Goal: Task Accomplishment & Management: Complete application form

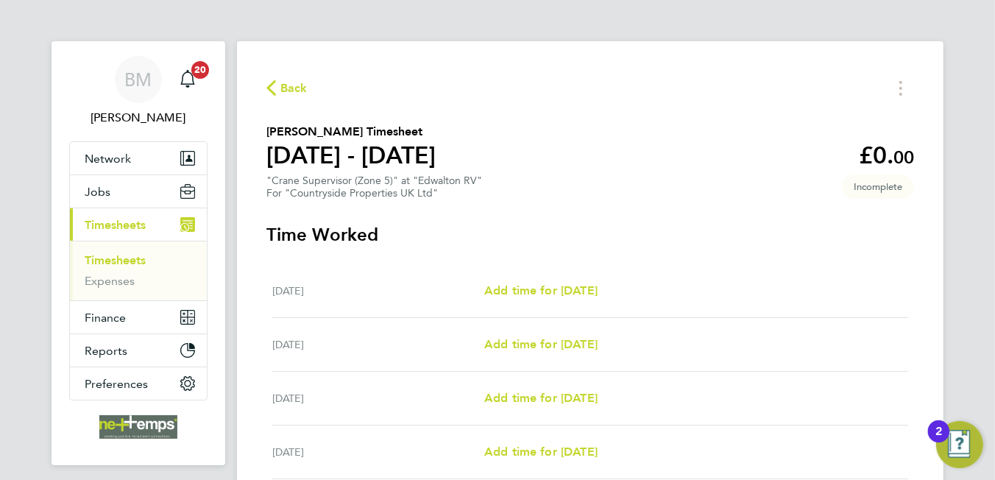
click at [300, 90] on span "Back" at bounding box center [293, 88] width 27 height 18
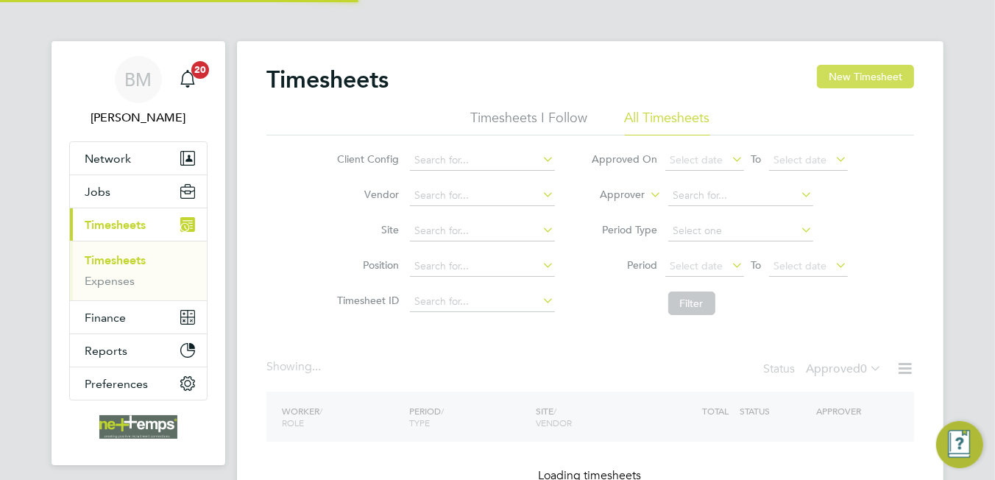
click at [880, 79] on button "New Timesheet" at bounding box center [865, 77] width 97 height 24
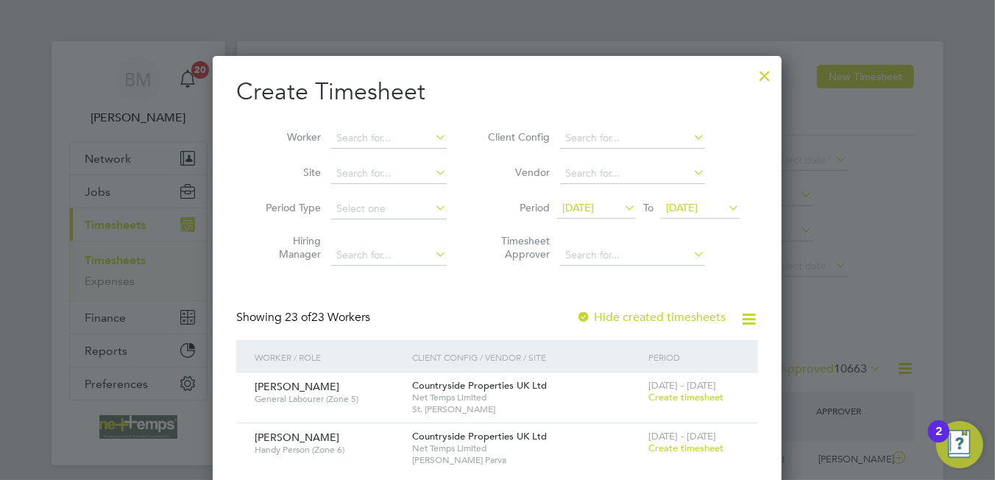
click at [771, 75] on div at bounding box center [764, 72] width 26 height 26
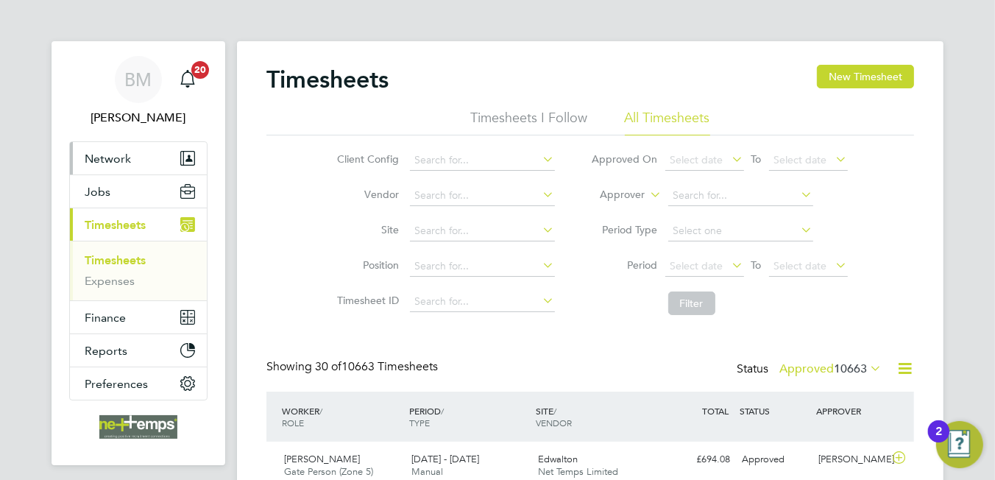
click at [115, 152] on span "Network" at bounding box center [108, 159] width 46 height 14
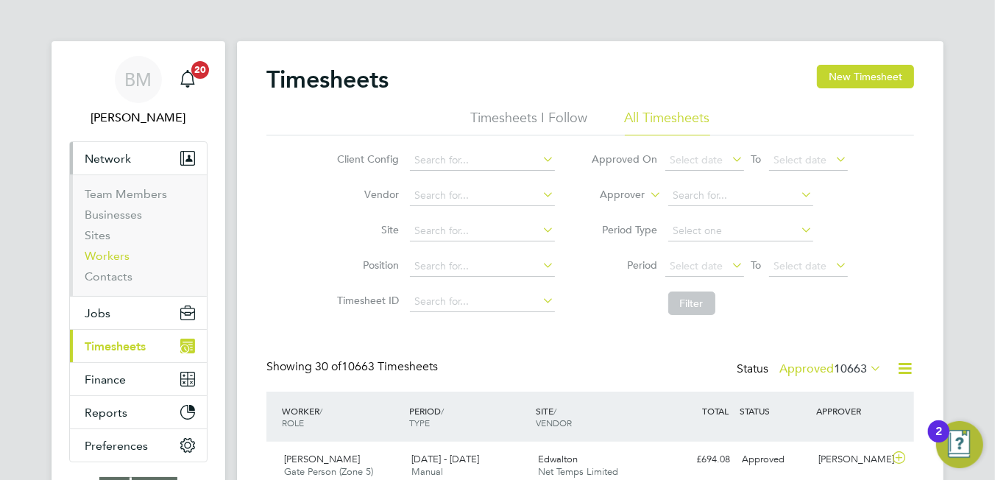
click at [104, 252] on link "Workers" at bounding box center [107, 256] width 45 height 14
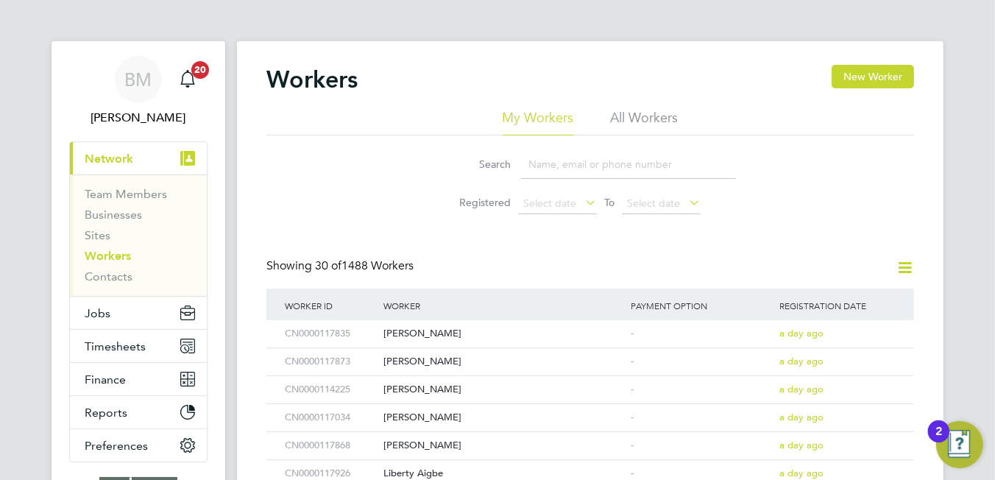
click at [550, 164] on input at bounding box center [628, 164] width 215 height 29
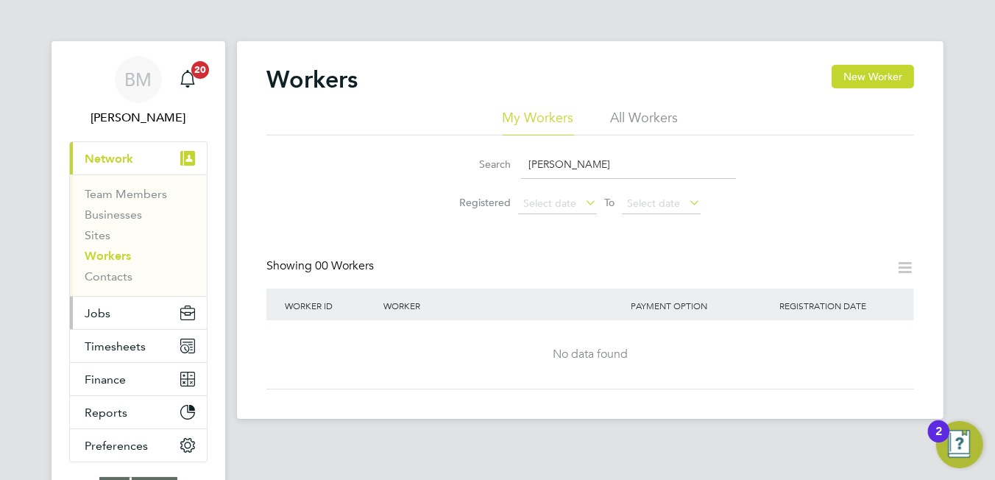
type input "daljit"
click at [97, 301] on button "Jobs" at bounding box center [138, 313] width 137 height 32
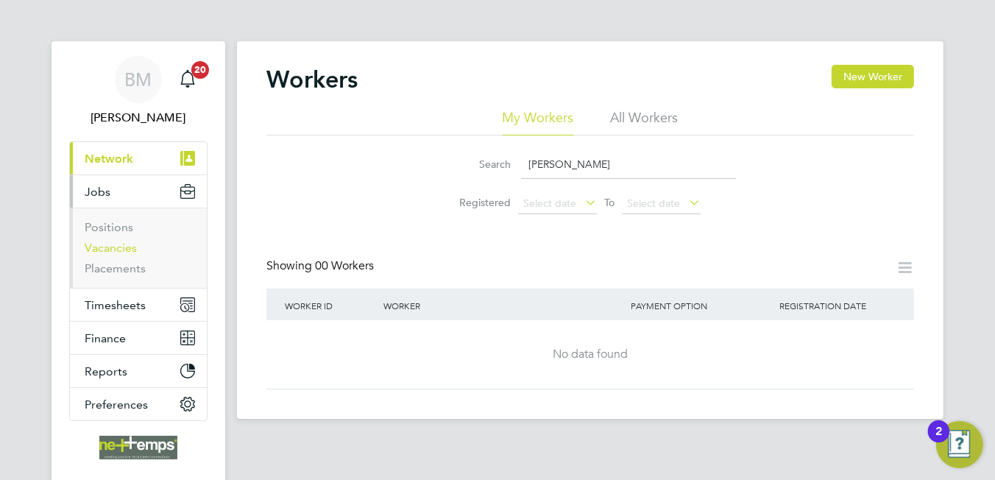
click at [102, 247] on link "Vacancies" at bounding box center [111, 248] width 52 height 14
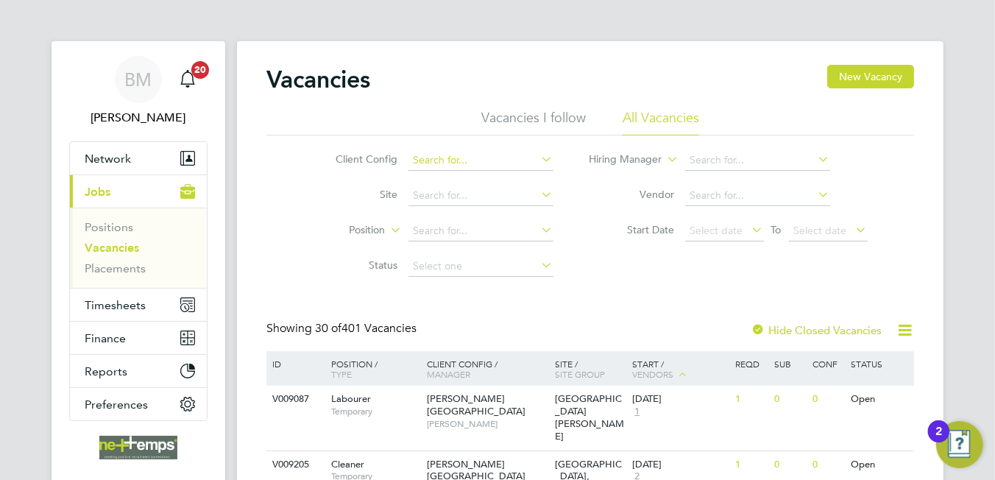
click at [436, 157] on input at bounding box center [480, 160] width 145 height 21
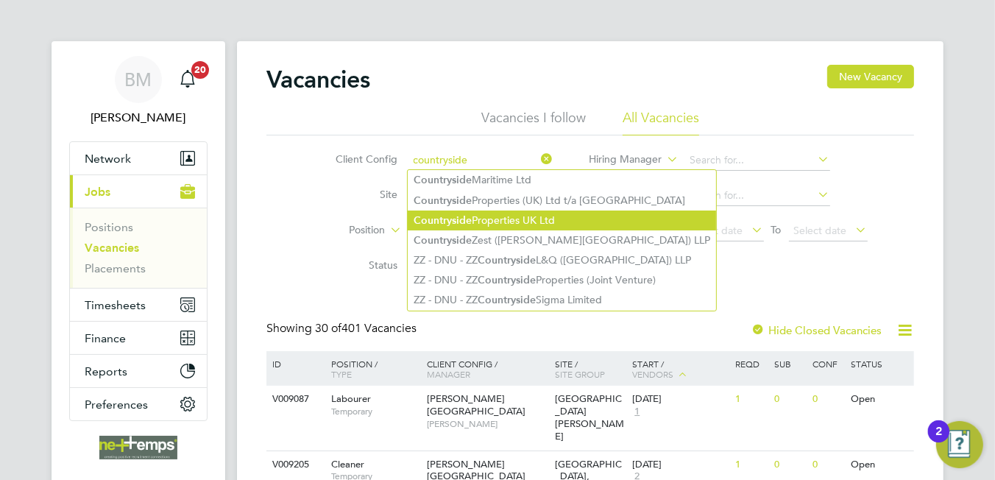
click at [483, 225] on li "Countryside Properties UK Ltd" at bounding box center [562, 220] width 308 height 20
type input "Countryside Properties UK Ltd"
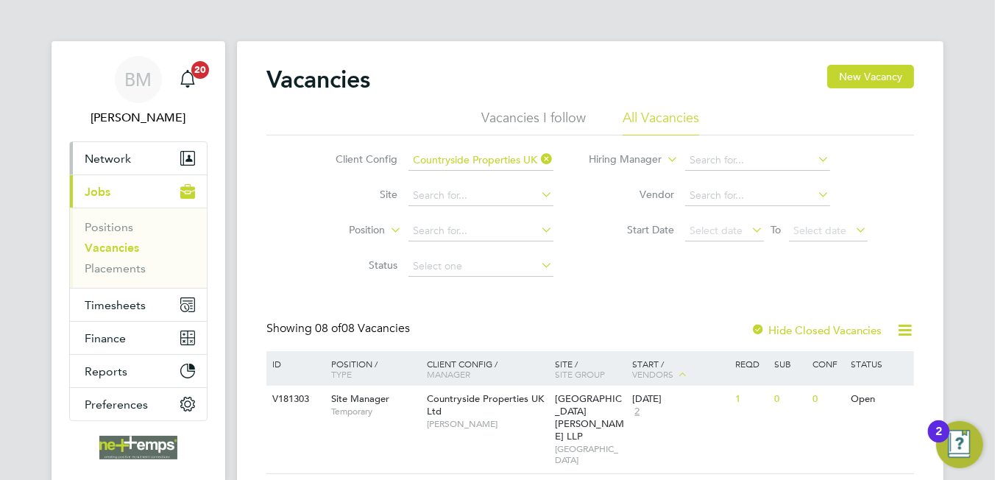
click at [121, 163] on span "Network" at bounding box center [108, 159] width 46 height 14
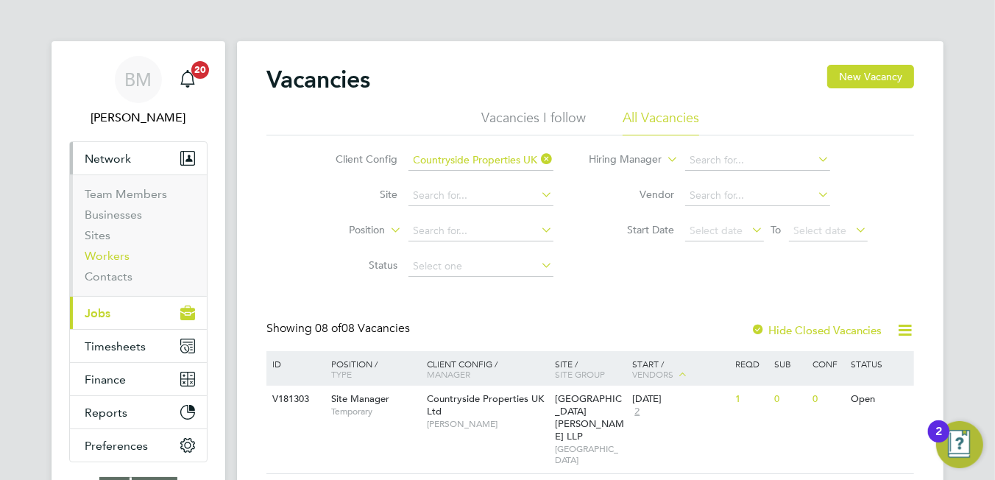
click at [119, 254] on link "Workers" at bounding box center [107, 256] width 45 height 14
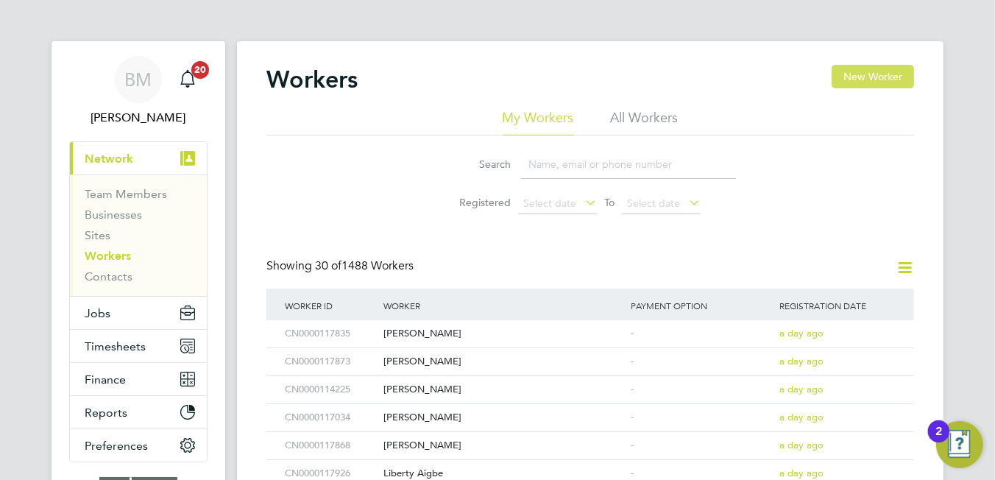
click at [871, 77] on button "New Worker" at bounding box center [873, 77] width 82 height 24
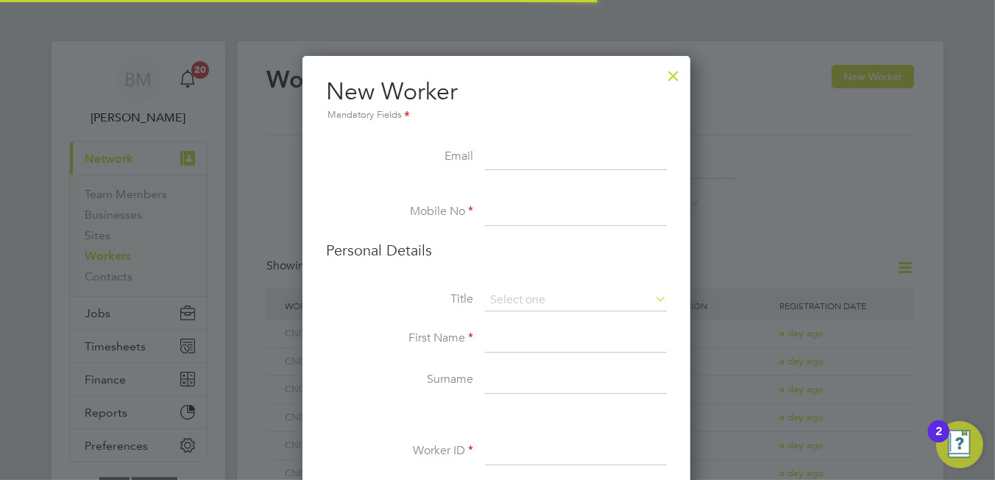
scroll to position [1239, 389]
click at [514, 157] on input at bounding box center [576, 157] width 182 height 26
paste input "daljitnangalsohal@gmail.com"
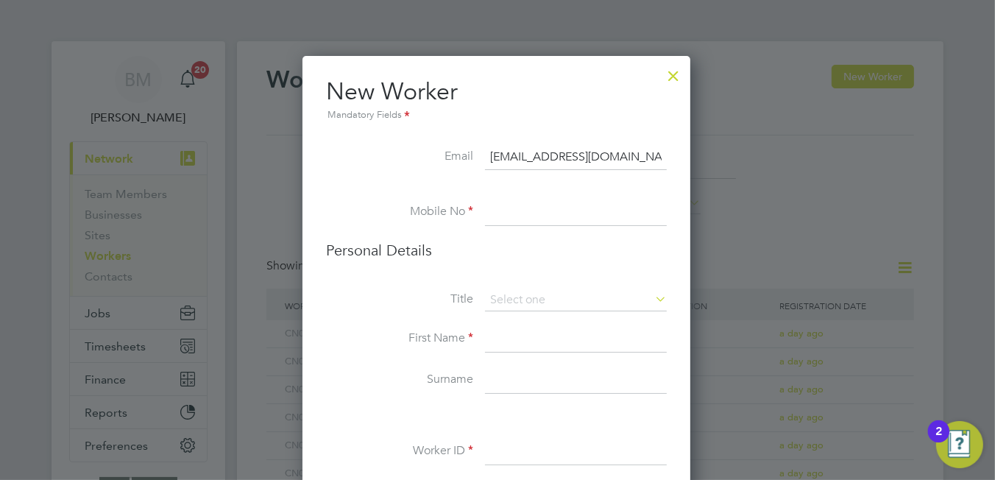
type input "daljitnangalsohal@gmail.com"
click at [536, 214] on input at bounding box center [576, 212] width 182 height 26
click at [524, 217] on input at bounding box center [576, 212] width 182 height 26
paste input "07767971013"
type input "07767971013"
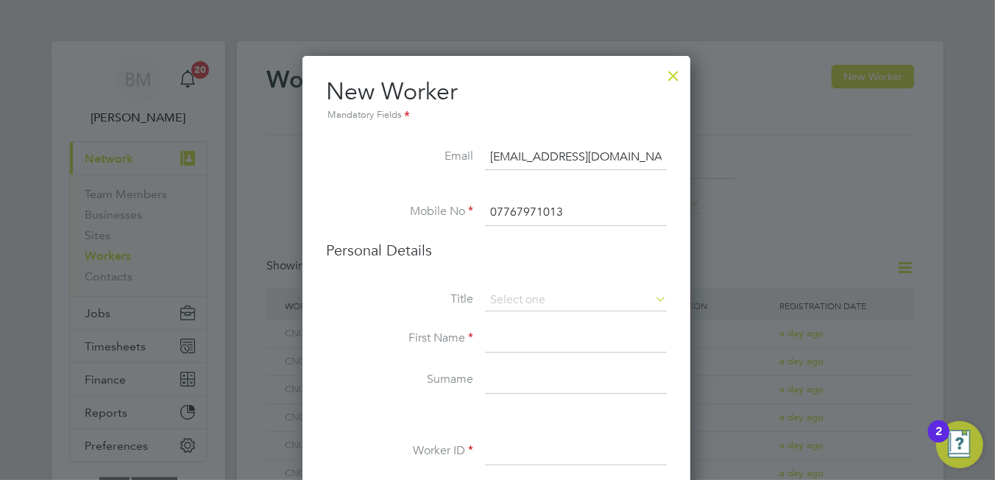
click at [532, 288] on li "Personal Details" at bounding box center [496, 265] width 341 height 49
click at [525, 300] on input at bounding box center [576, 300] width 182 height 22
click at [515, 326] on li "Mr" at bounding box center [576, 320] width 183 height 19
type input "Mr"
drag, startPoint x: 511, startPoint y: 340, endPoint x: 489, endPoint y: 325, distance: 25.9
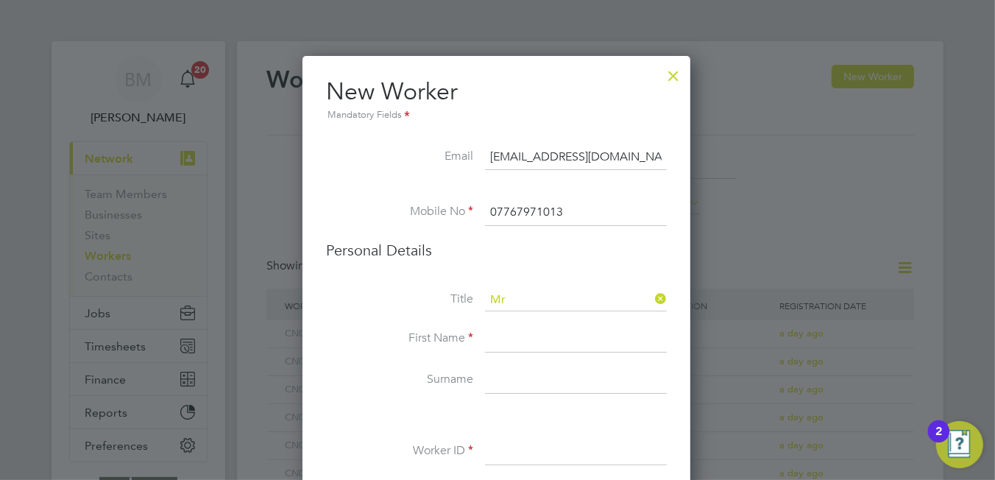
click at [505, 336] on input at bounding box center [576, 339] width 182 height 26
type input "Daljit"
click at [528, 380] on input at bounding box center [576, 380] width 182 height 26
type input "Singh"
click at [545, 442] on input at bounding box center [576, 452] width 182 height 26
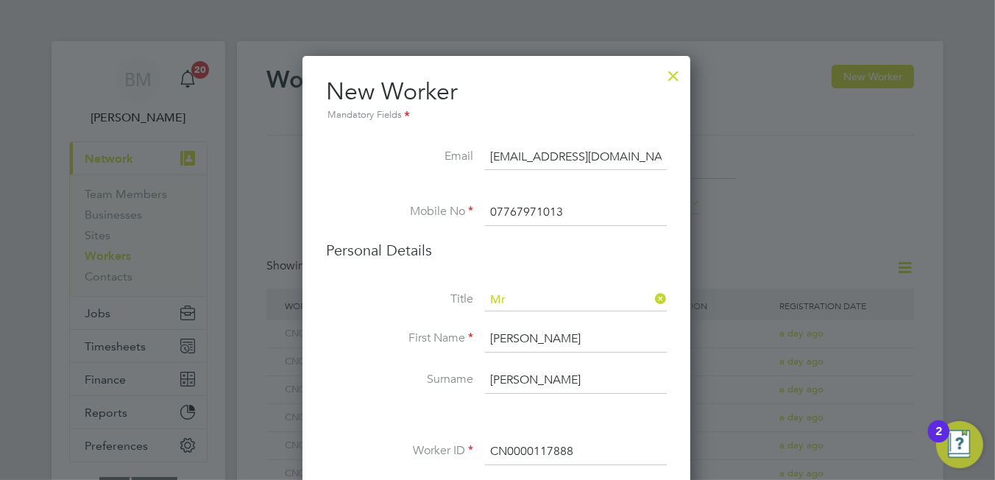
type input "CN0000117888"
click at [402, 391] on li "Surname Singh" at bounding box center [496, 387] width 341 height 41
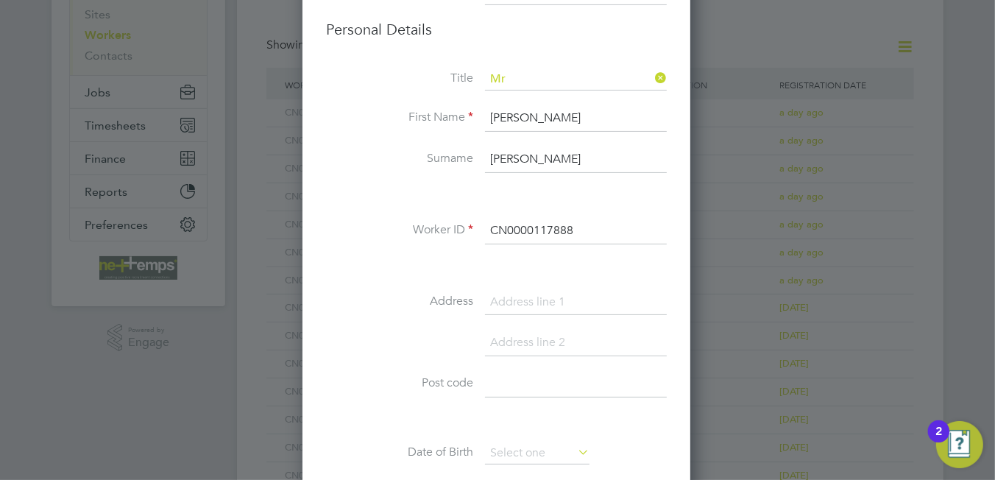
click at [523, 304] on input at bounding box center [576, 302] width 182 height 26
type input "60 Goodale Street"
click at [506, 384] on input at bounding box center [576, 384] width 182 height 26
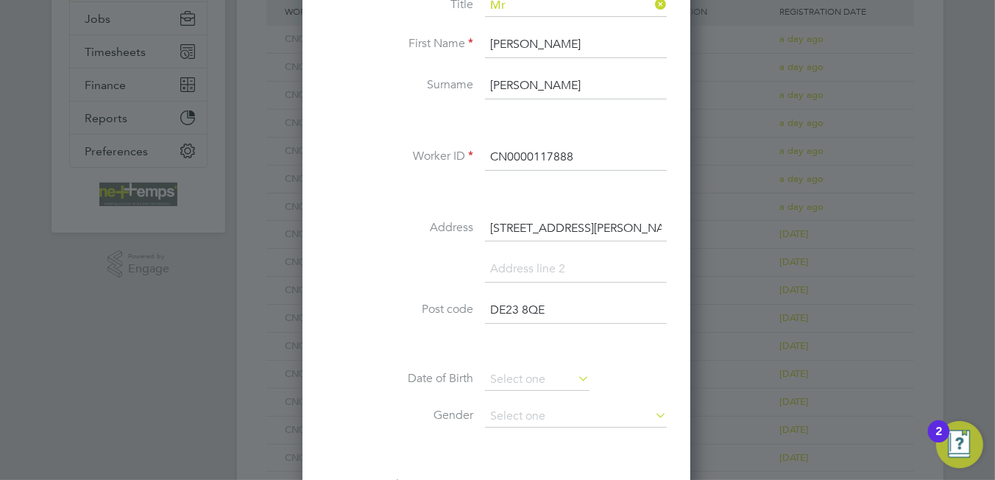
type input "DE23 8QE"
click at [541, 373] on input at bounding box center [537, 380] width 104 height 22
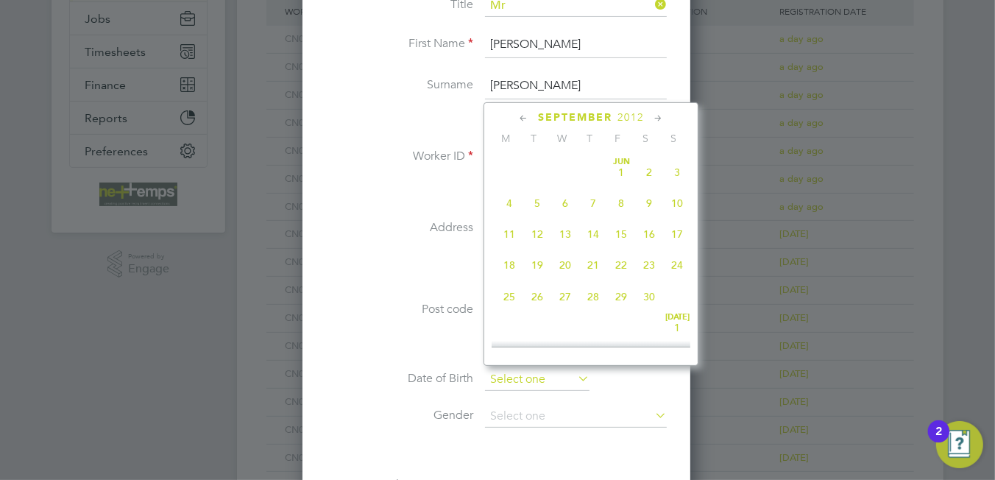
scroll to position [576, 0]
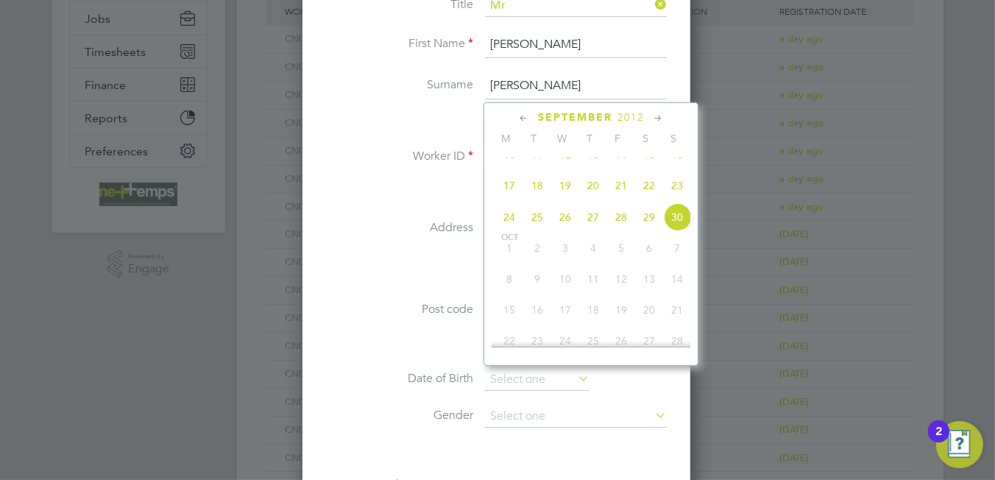
click at [628, 120] on span "2012" at bounding box center [630, 117] width 26 height 13
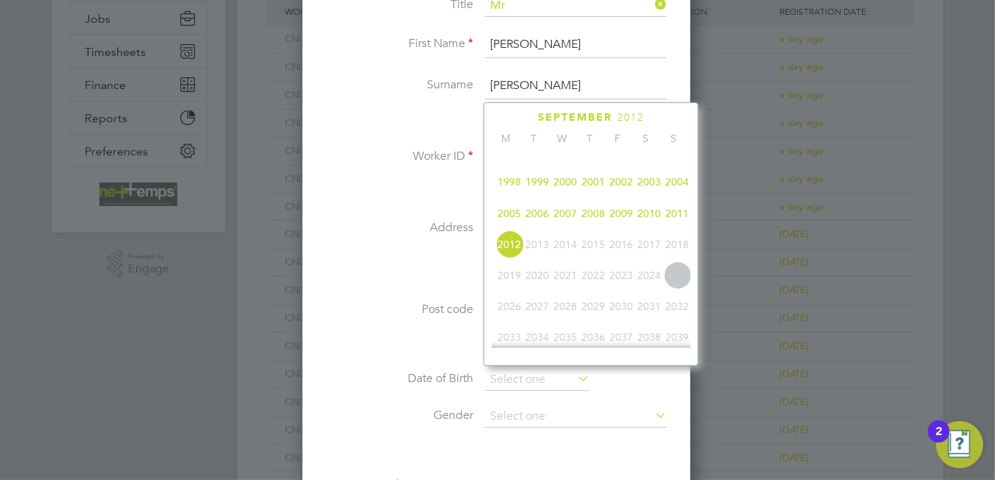
click at [595, 159] on span "1994" at bounding box center [593, 151] width 28 height 28
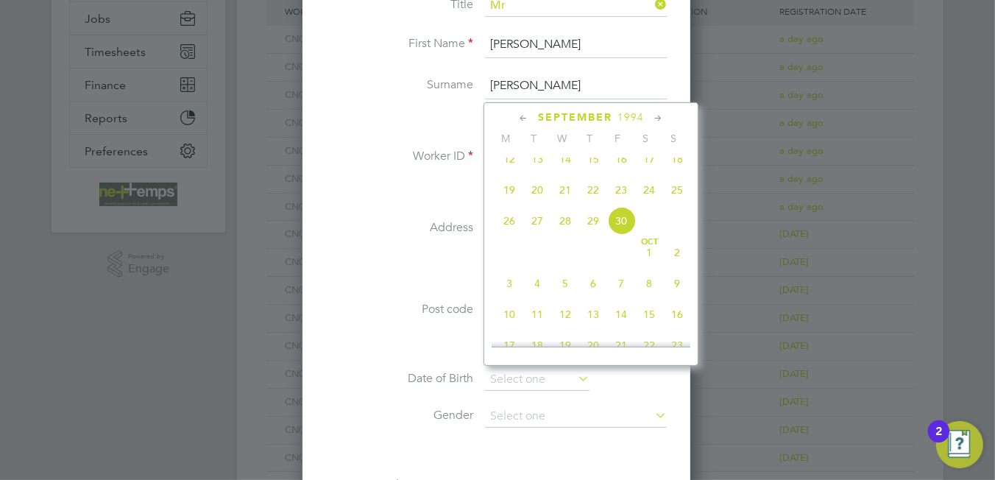
scroll to position [614, 0]
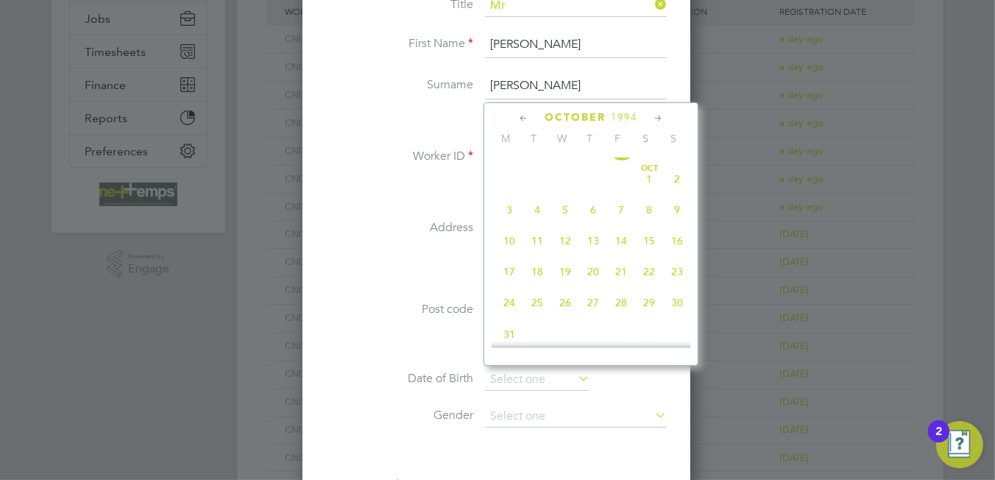
click at [537, 316] on span "25" at bounding box center [537, 302] width 28 height 28
type input "25 Oct 1994"
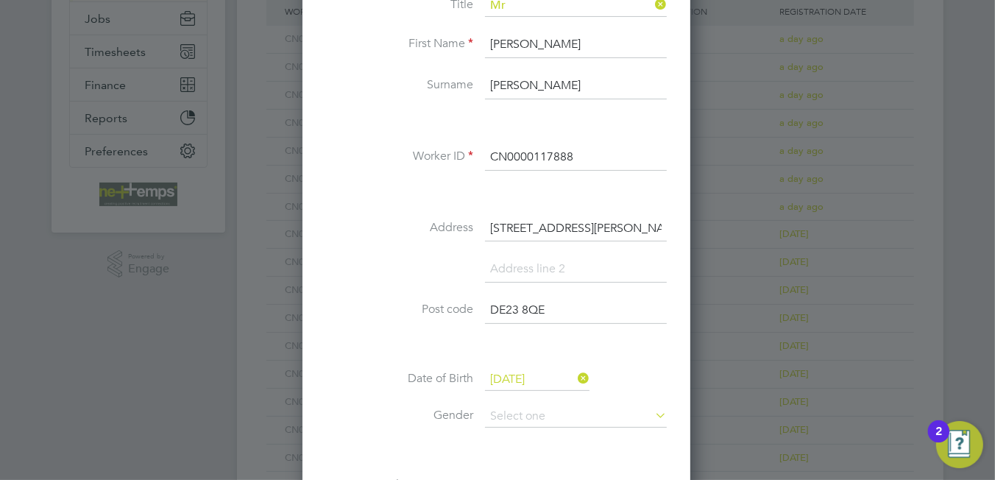
scroll to position [442, 0]
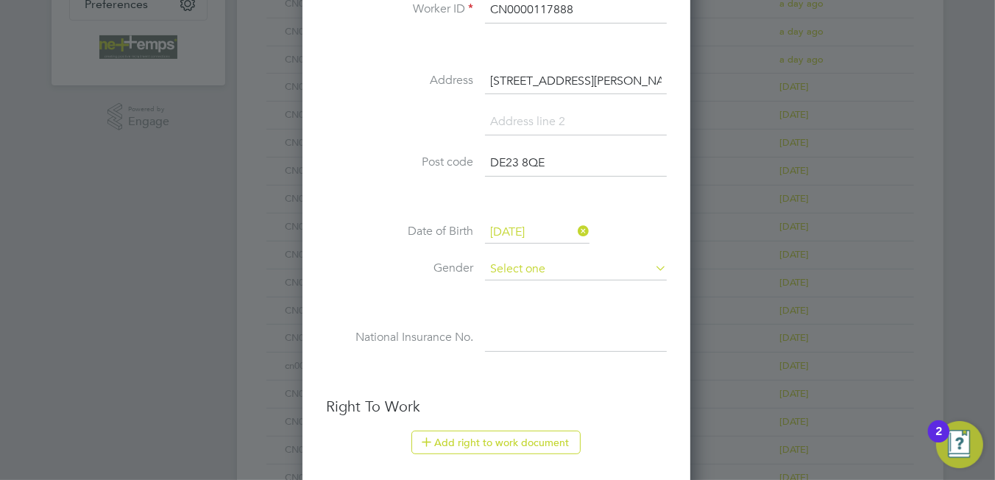
click at [518, 263] on input at bounding box center [576, 269] width 182 height 22
click at [529, 288] on li "Male" at bounding box center [576, 286] width 183 height 19
type input "Male"
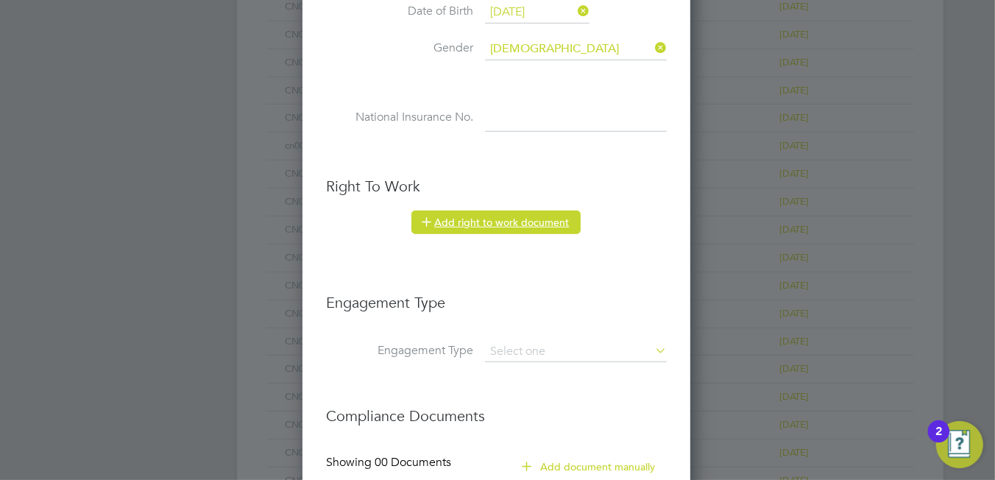
click at [511, 221] on button "Add right to work document" at bounding box center [495, 222] width 169 height 24
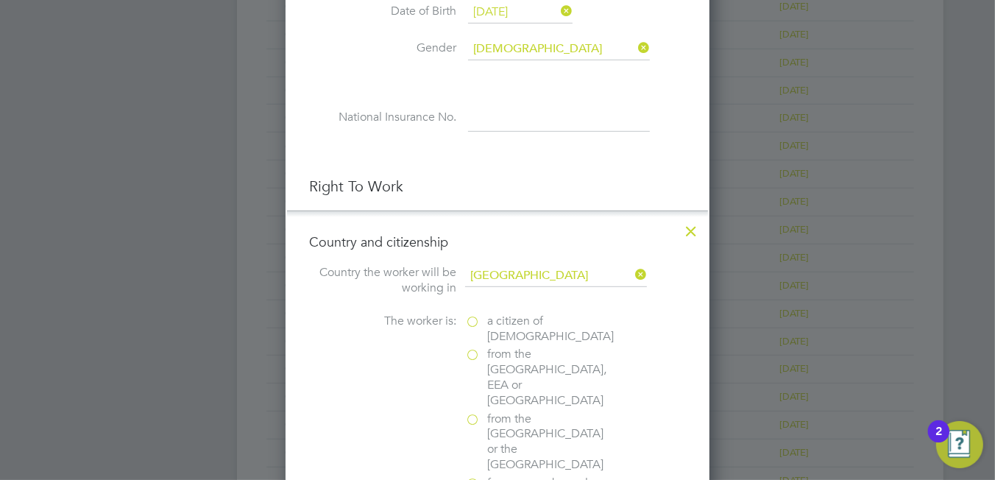
scroll to position [1461, 424]
click at [489, 319] on span "a citizen of United Kingdom" at bounding box center [550, 328] width 127 height 31
click at [0, 0] on input "a citizen of United Kingdom" at bounding box center [0, 0] width 0 height 0
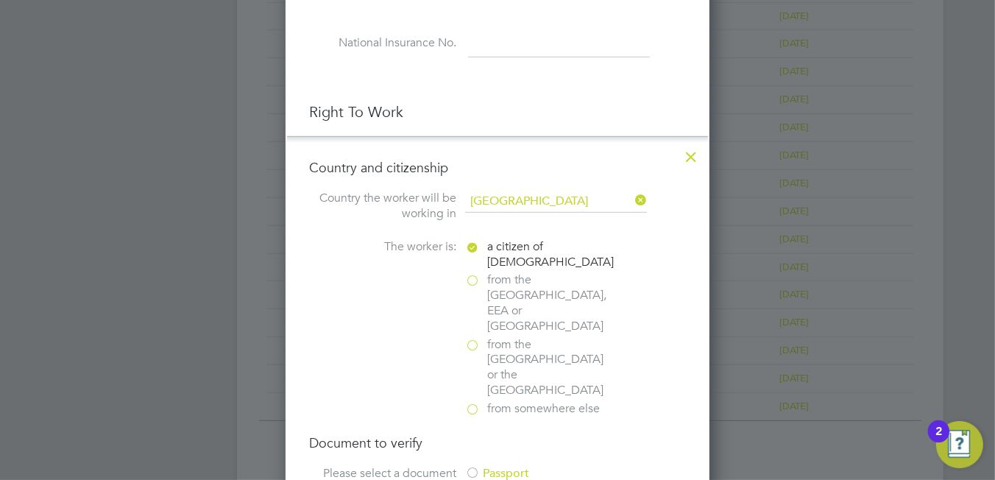
click at [491, 466] on div "Passport" at bounding box center [575, 473] width 221 height 15
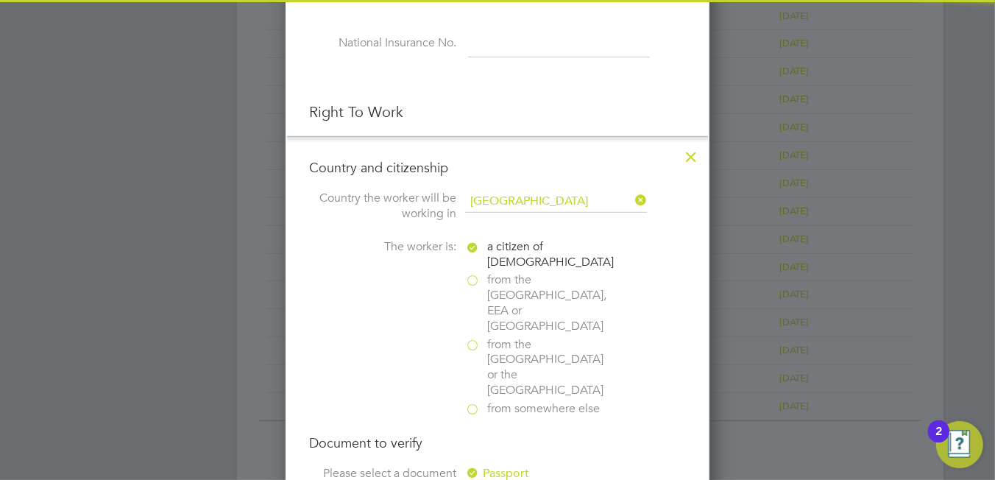
scroll to position [956, 0]
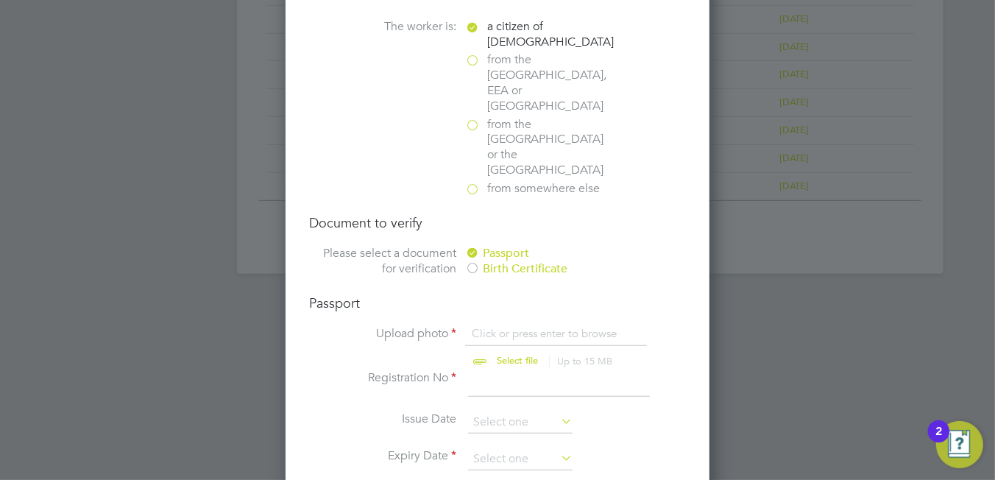
click at [503, 326] on input "file" at bounding box center [531, 348] width 231 height 44
type input "C:\fakepath\Daljit Singh passport 1.PNG"
click at [500, 370] on input at bounding box center [559, 383] width 182 height 26
click at [481, 370] on input "w5588085" at bounding box center [559, 383] width 182 height 26
type input "W5588085"
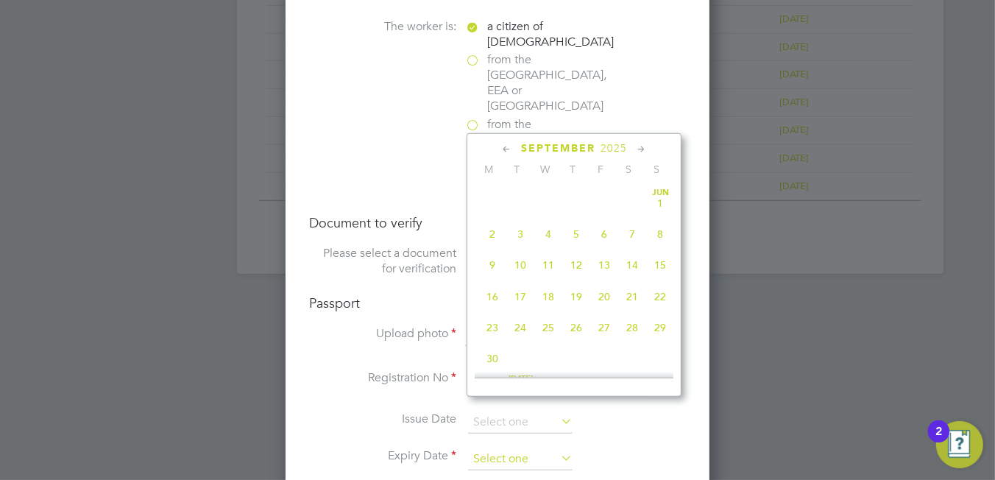
click at [487, 448] on input at bounding box center [520, 459] width 104 height 22
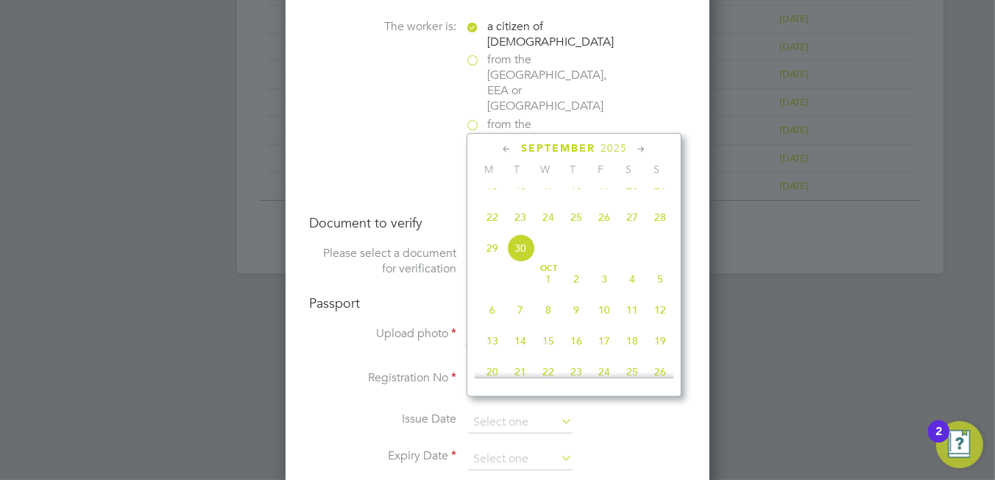
click at [617, 147] on span "2025" at bounding box center [613, 148] width 26 height 13
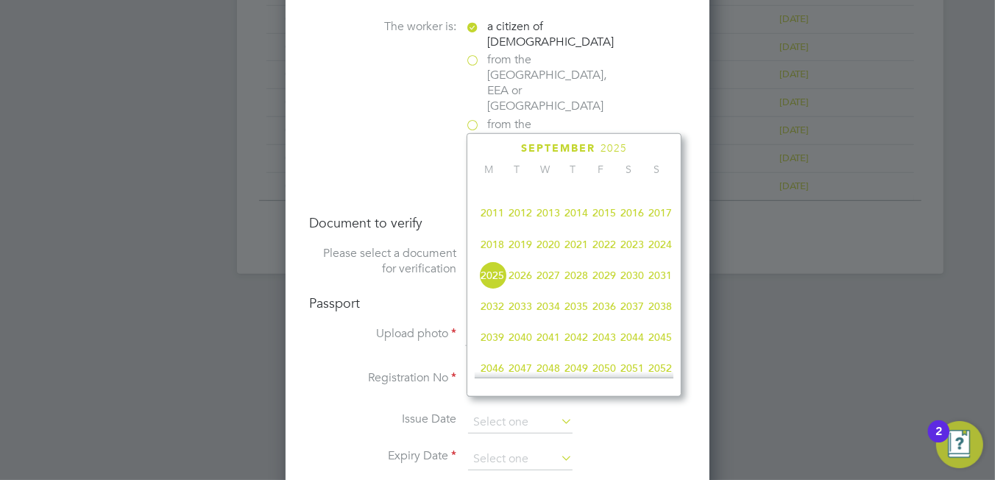
click at [495, 318] on span "2032" at bounding box center [492, 306] width 28 height 28
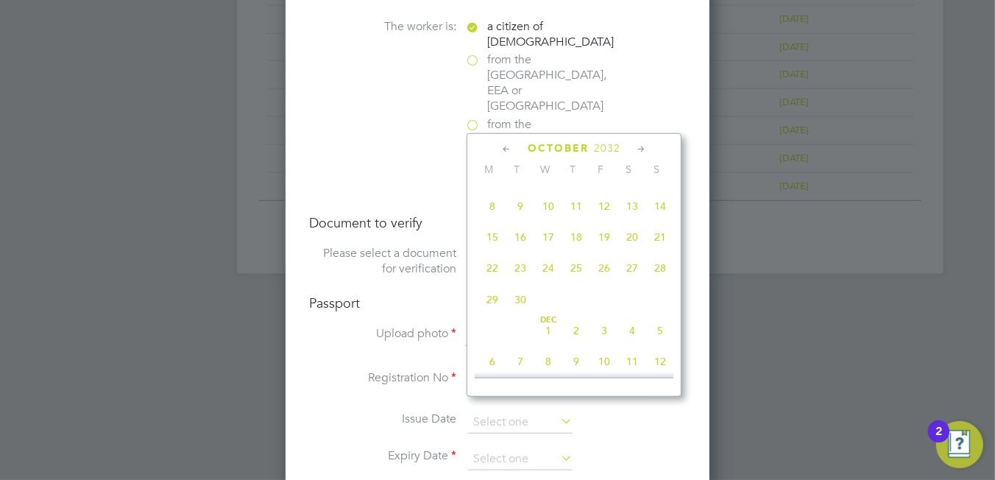
scroll to position [614, 0]
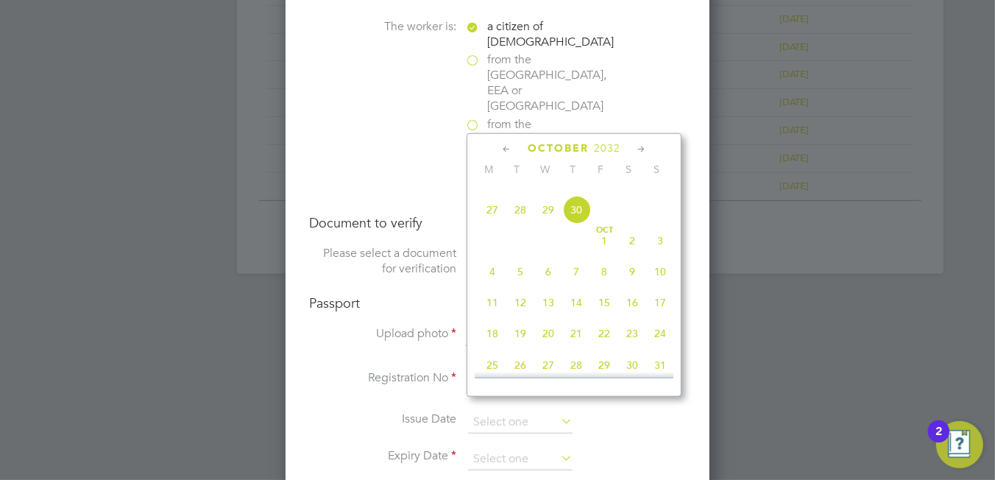
click at [490, 347] on span "18" at bounding box center [492, 333] width 28 height 28
type input "18 Oct 2032"
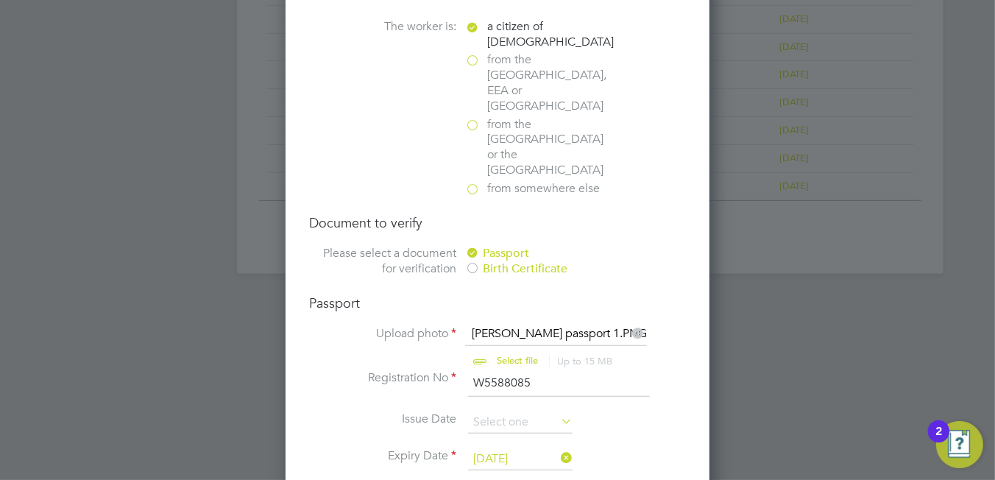
scroll to position [1177, 0]
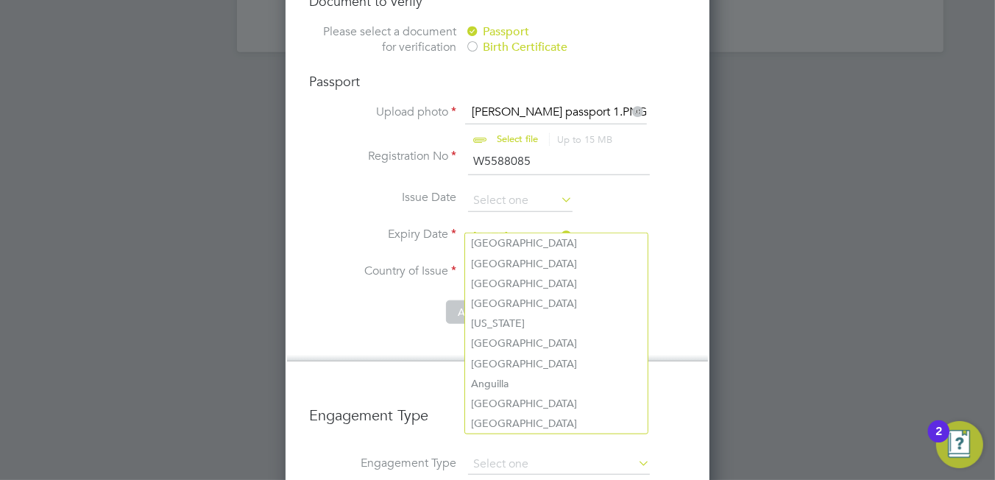
drag, startPoint x: 497, startPoint y: 227, endPoint x: 520, endPoint y: 225, distance: 22.9
click at [496, 263] on input at bounding box center [556, 274] width 182 height 22
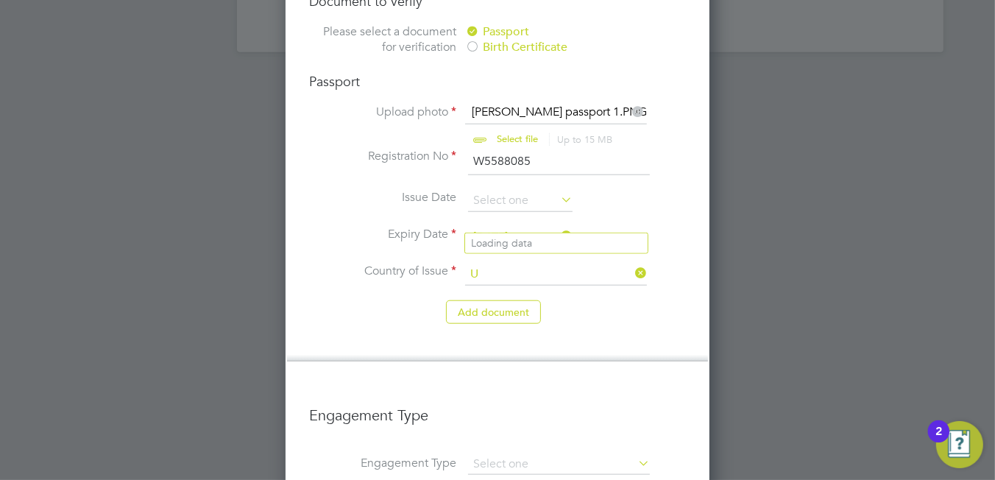
scroll to position [1818, 424]
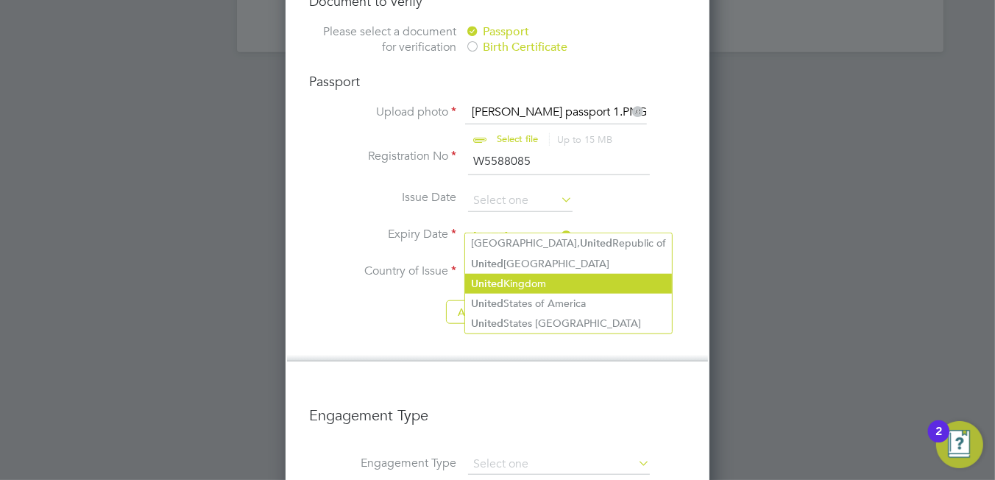
click at [539, 280] on li "United Kingdom" at bounding box center [568, 284] width 207 height 20
type input "United Kingdom"
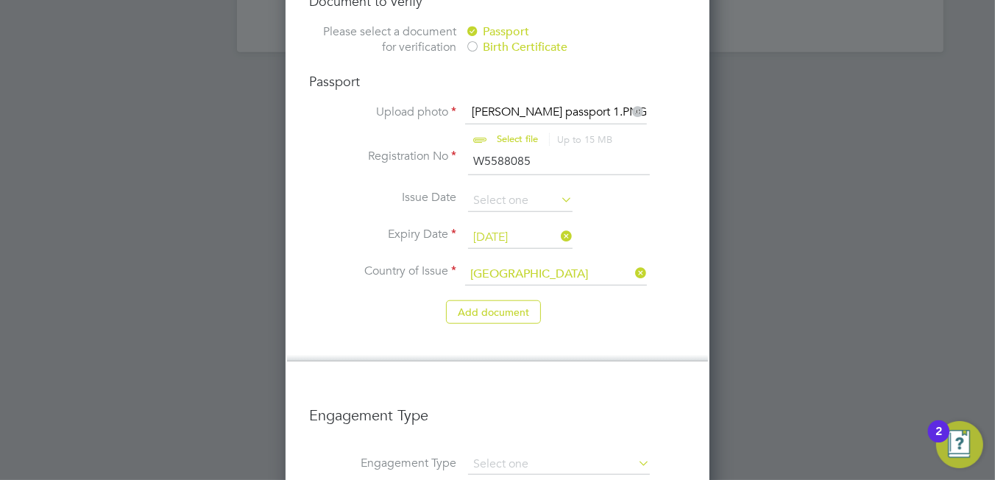
scroll to position [1395, 0]
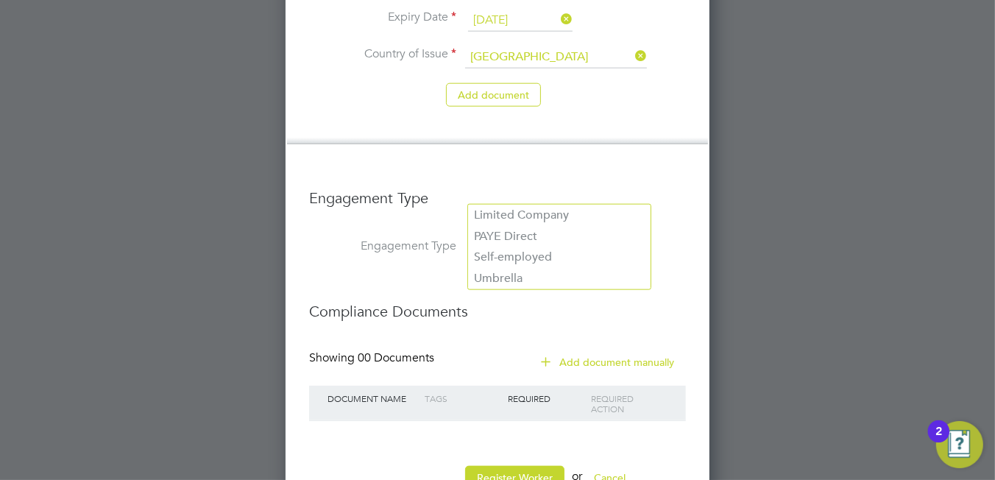
click at [510, 237] on input at bounding box center [559, 247] width 182 height 21
click at [412, 466] on li "Register Worker or Cancel" at bounding box center [497, 485] width 377 height 38
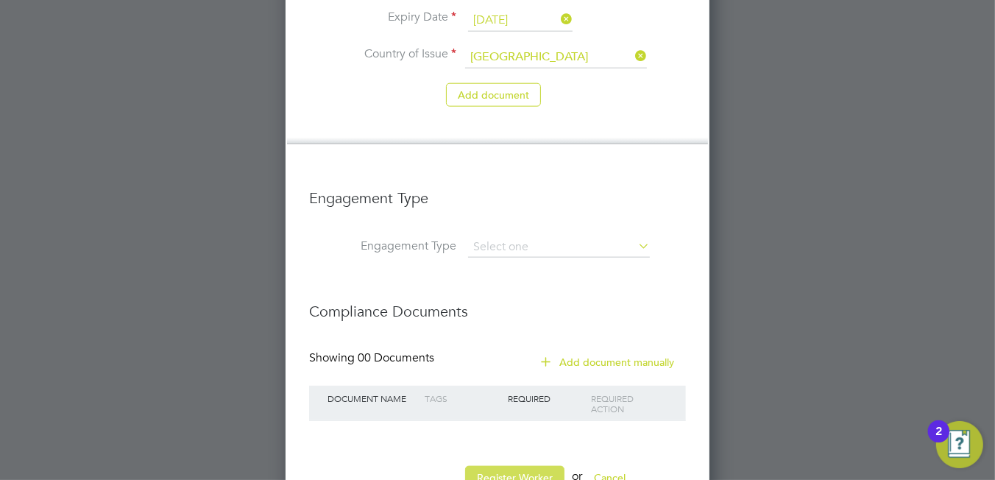
drag, startPoint x: 464, startPoint y: 428, endPoint x: 472, endPoint y: 421, distance: 10.5
click at [466, 466] on button "Register Worker" at bounding box center [514, 478] width 99 height 24
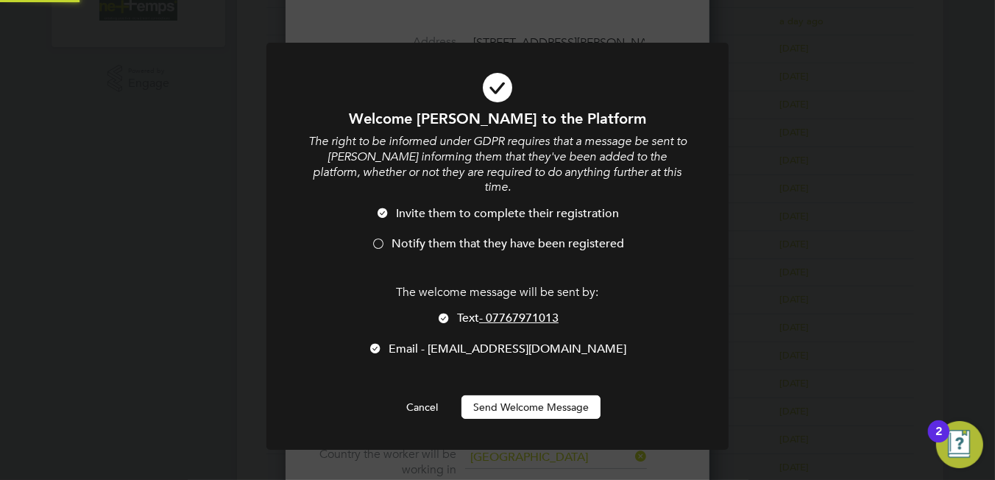
click at [473, 419] on div at bounding box center [497, 246] width 462 height 407
click at [423, 236] on span "Notify them that they have been registered" at bounding box center [507, 243] width 233 height 15
click at [493, 398] on button "Send Welcome Message" at bounding box center [530, 407] width 139 height 24
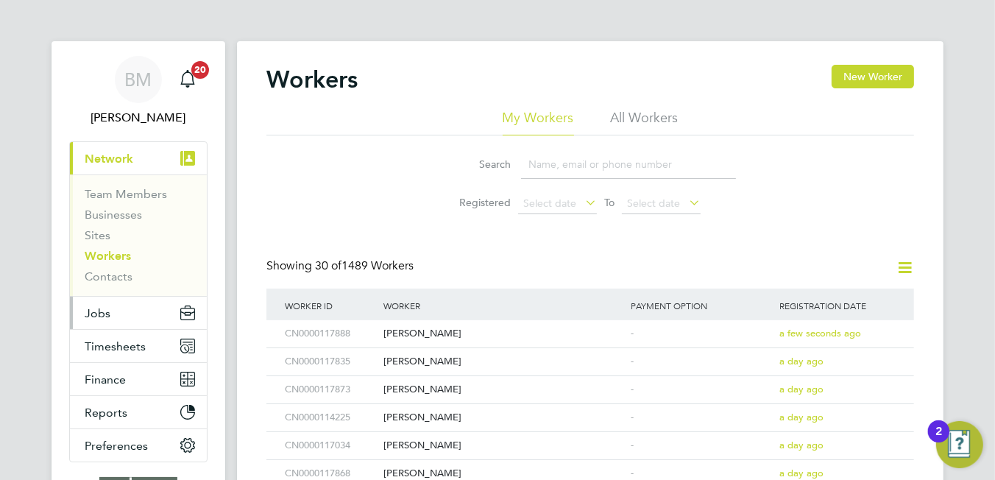
click at [111, 309] on button "Jobs" at bounding box center [138, 313] width 137 height 32
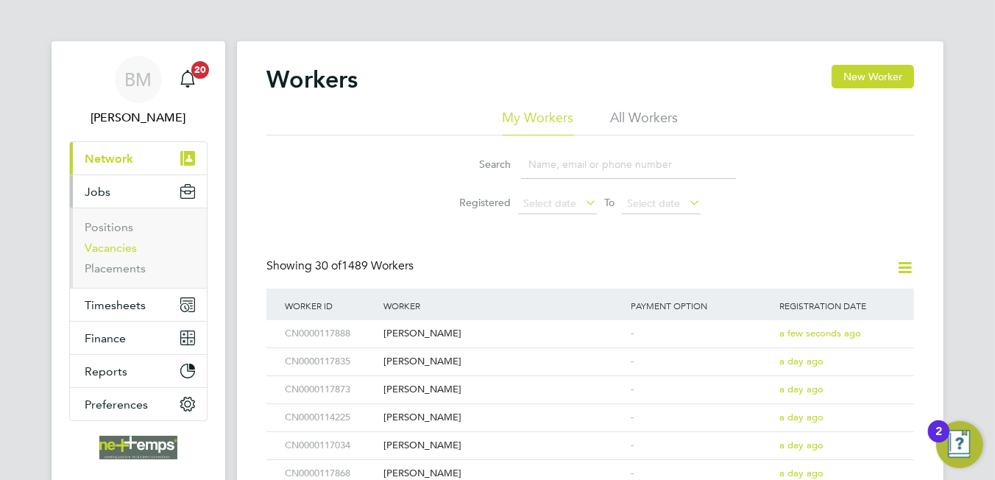
click at [114, 244] on link "Vacancies" at bounding box center [111, 248] width 52 height 14
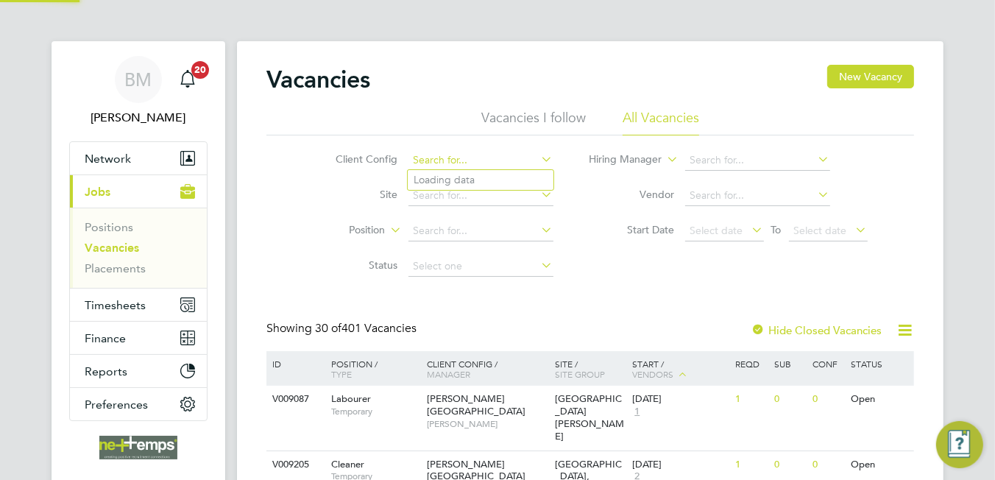
drag, startPoint x: 425, startPoint y: 157, endPoint x: 430, endPoint y: 166, distance: 10.6
click at [430, 166] on input at bounding box center [480, 160] width 145 height 21
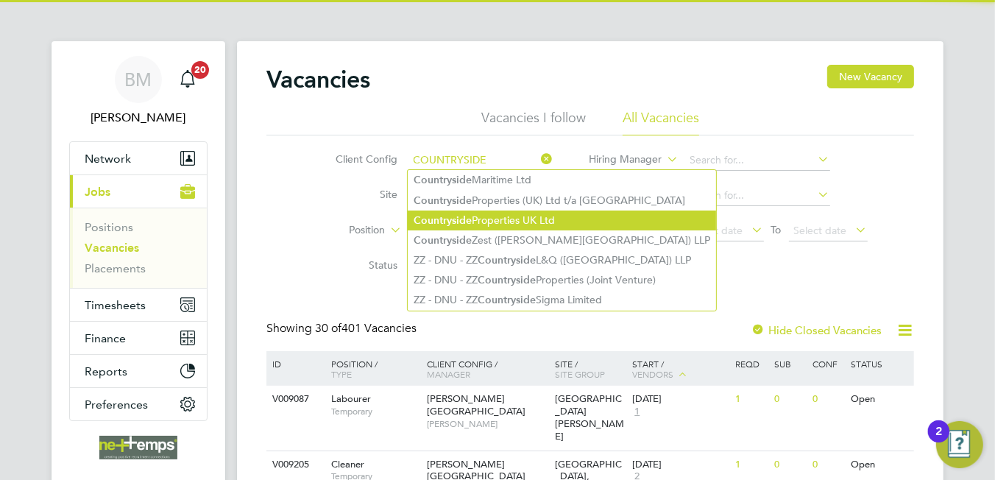
click at [453, 215] on b "Countryside" at bounding box center [443, 220] width 58 height 13
type input "Countryside Properties UK Ltd"
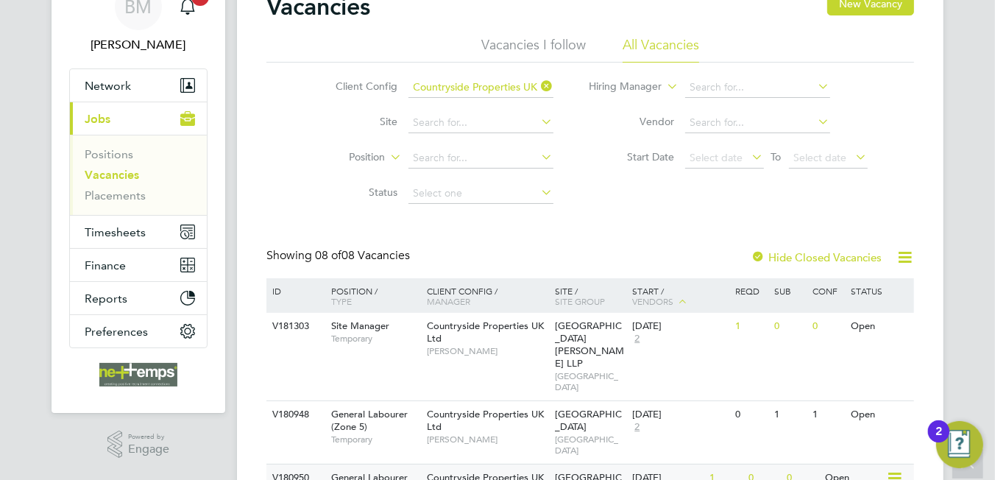
scroll to position [221, 0]
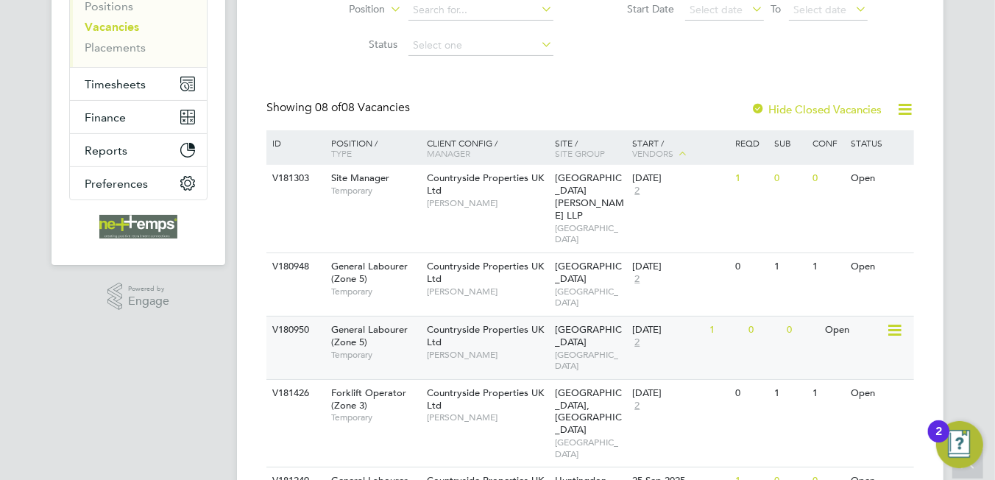
click at [644, 324] on div "22 Sep 2025" at bounding box center [667, 330] width 70 height 13
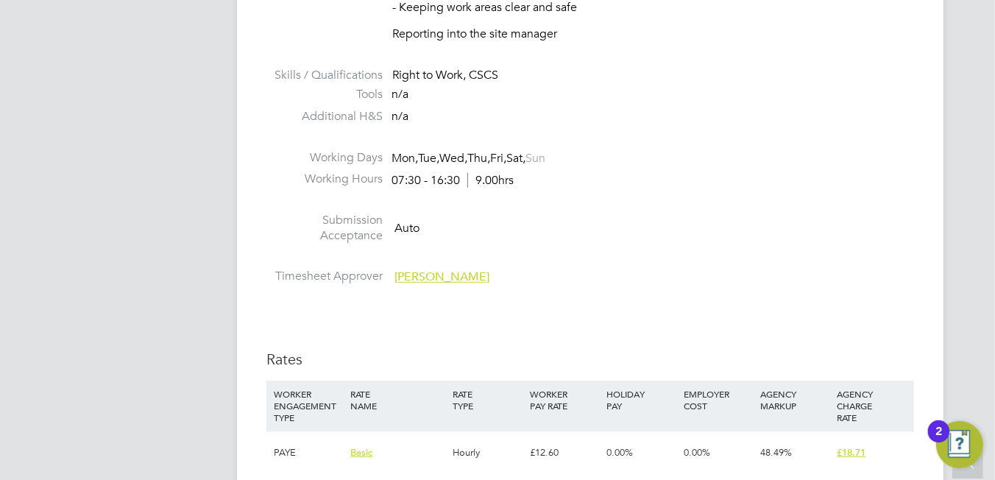
scroll to position [883, 0]
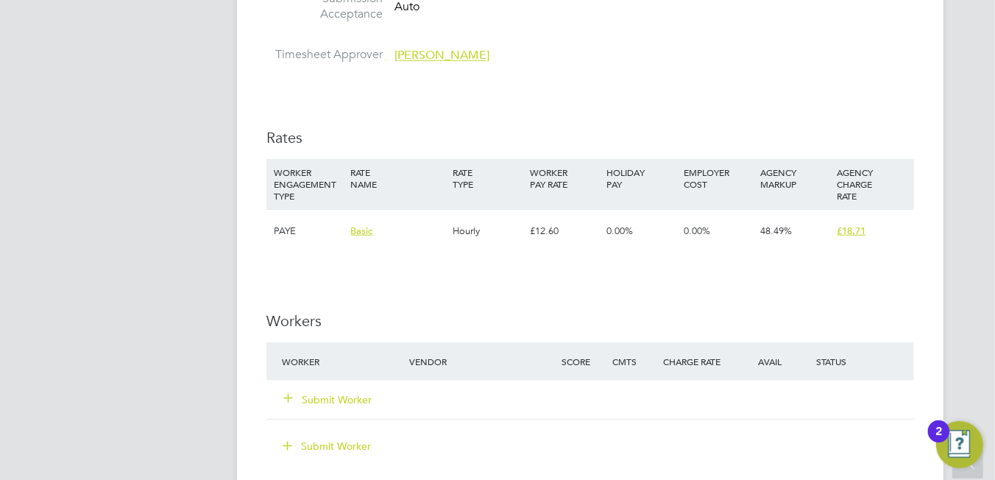
click at [338, 394] on button "Submit Worker" at bounding box center [328, 399] width 88 height 15
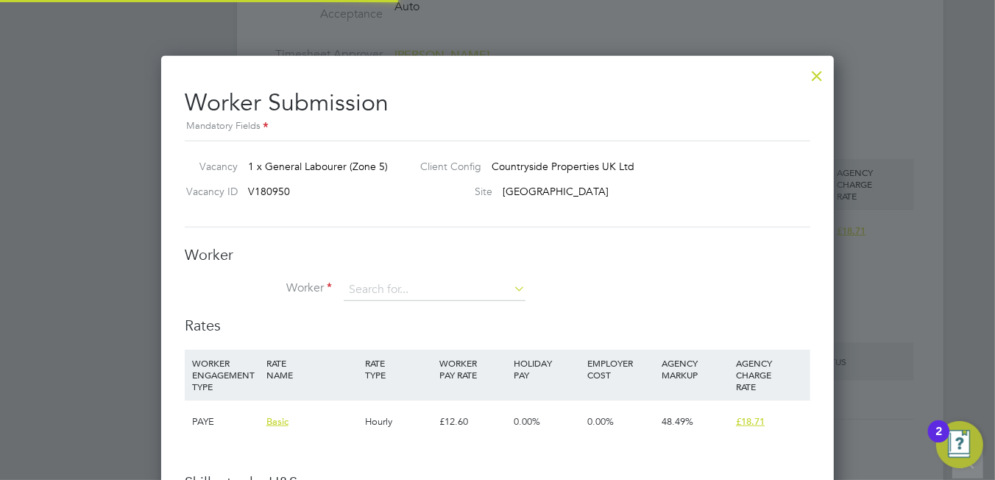
scroll to position [927, 673]
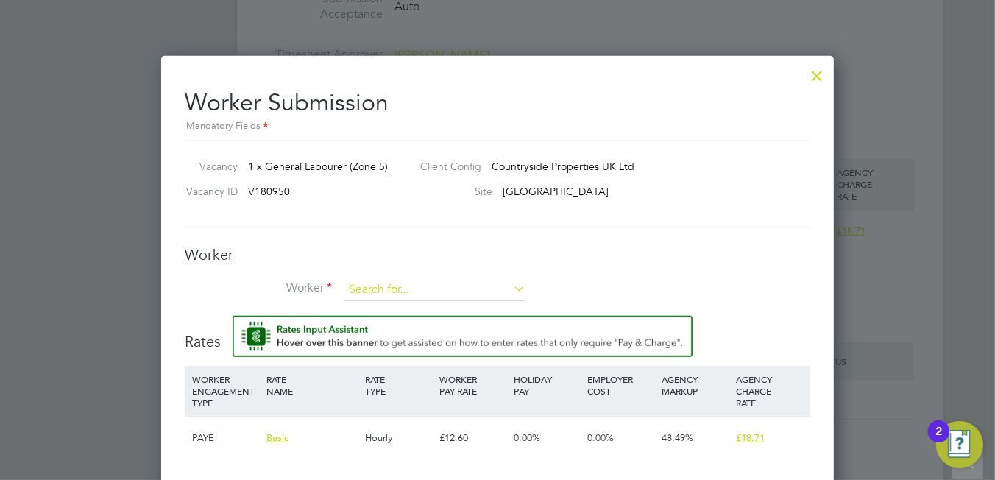
drag, startPoint x: 386, startPoint y: 291, endPoint x: 393, endPoint y: 285, distance: 9.4
click at [387, 287] on input at bounding box center [435, 290] width 182 height 22
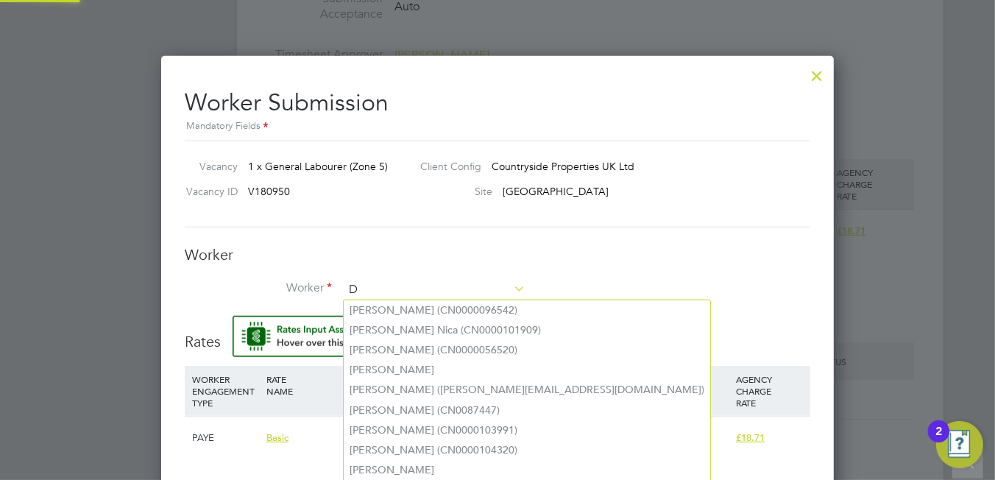
scroll to position [943, 673]
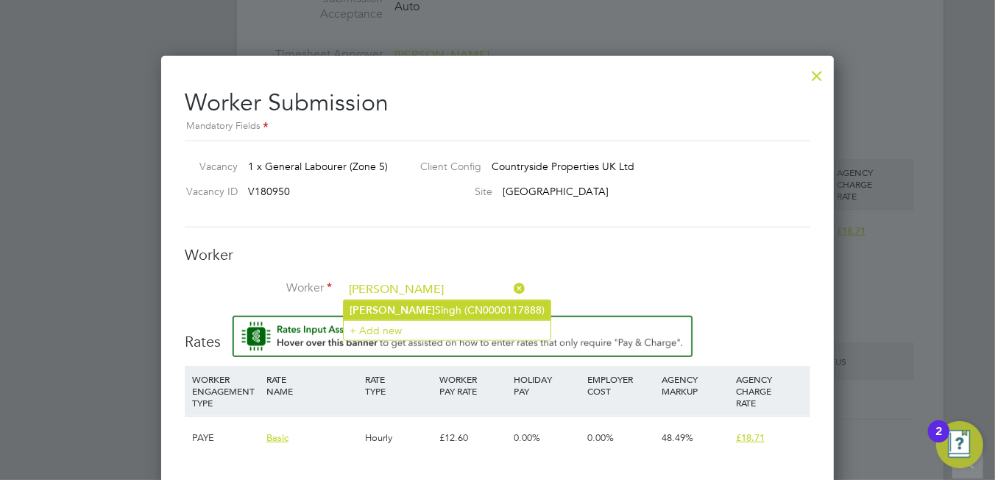
click at [425, 307] on li "Daljit Singh (CN0000117888)" at bounding box center [447, 310] width 207 height 20
type input "Daljit Singh (CN0000117888)"
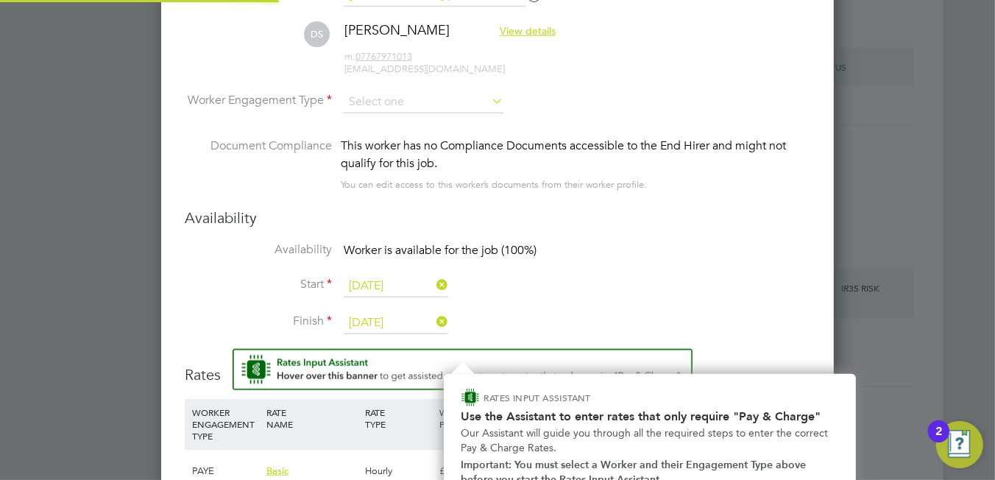
scroll to position [1269, 673]
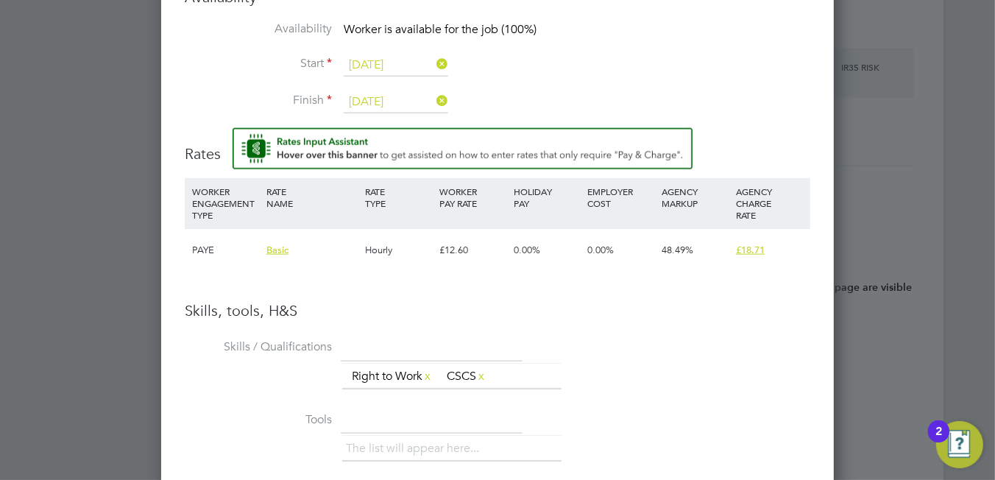
click at [706, 379] on div "The list will appear here... Right to Work x CSCS x" at bounding box center [576, 378] width 468 height 29
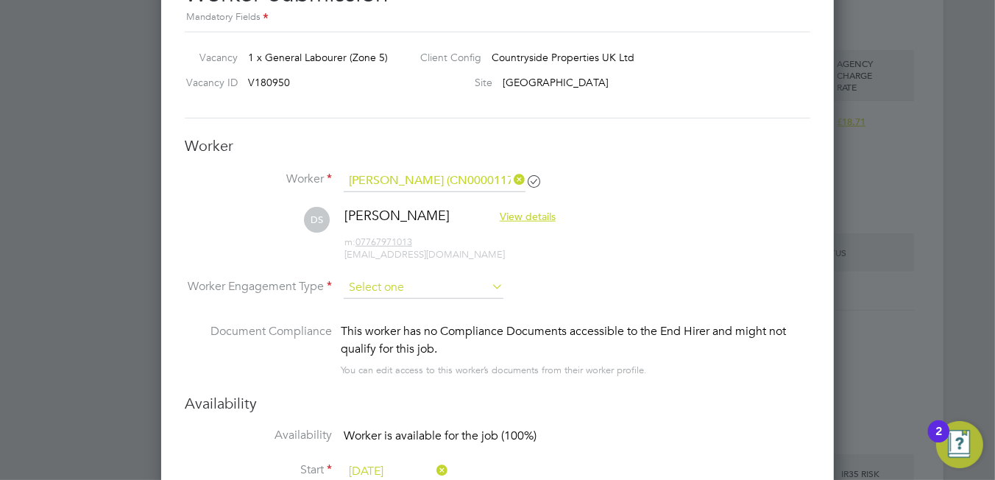
click at [430, 283] on input at bounding box center [424, 288] width 160 height 22
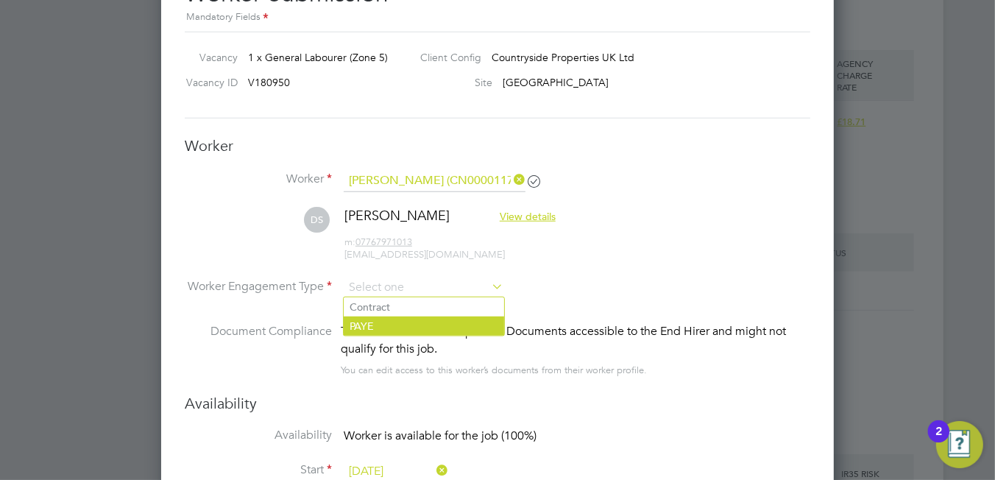
drag, startPoint x: 397, startPoint y: 318, endPoint x: 405, endPoint y: 319, distance: 8.2
click at [397, 319] on li "PAYE" at bounding box center [424, 325] width 160 height 19
type input "PAYE"
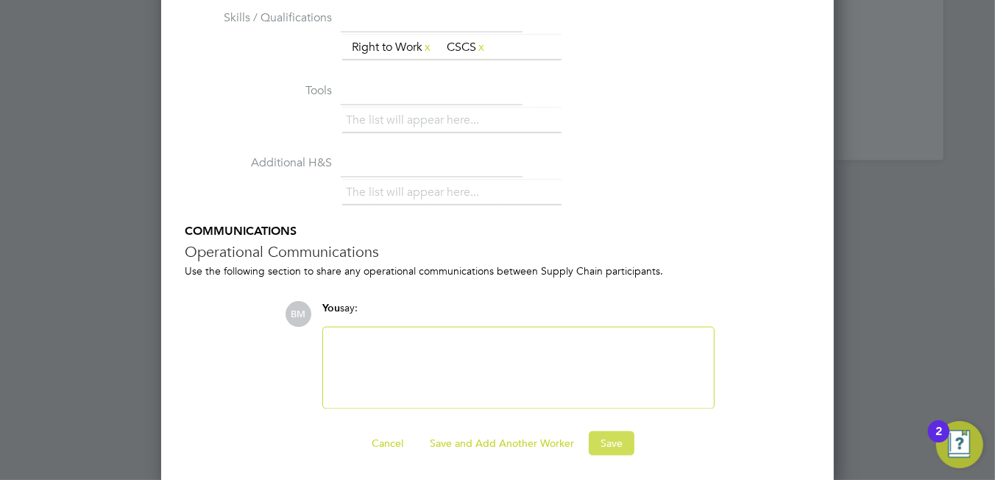
click at [604, 436] on button "Save" at bounding box center [612, 443] width 46 height 24
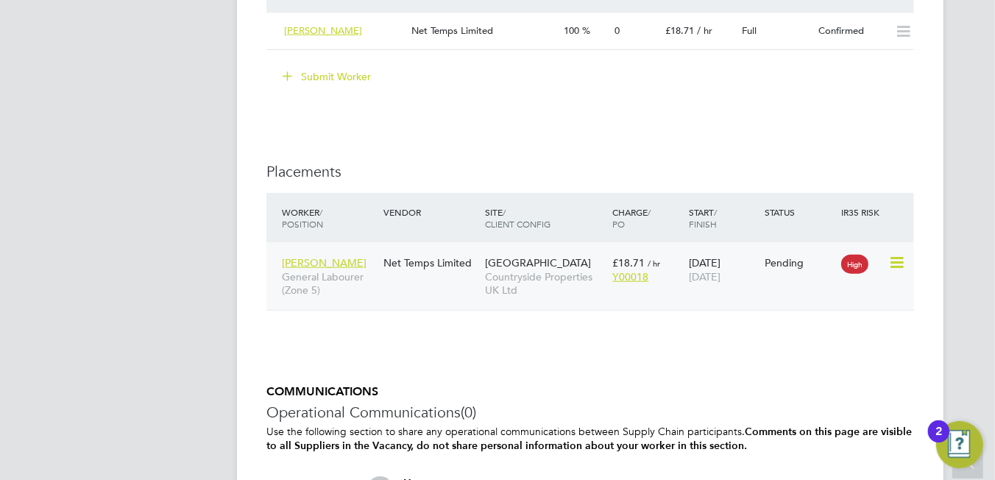
click at [896, 263] on icon at bounding box center [895, 263] width 15 height 18
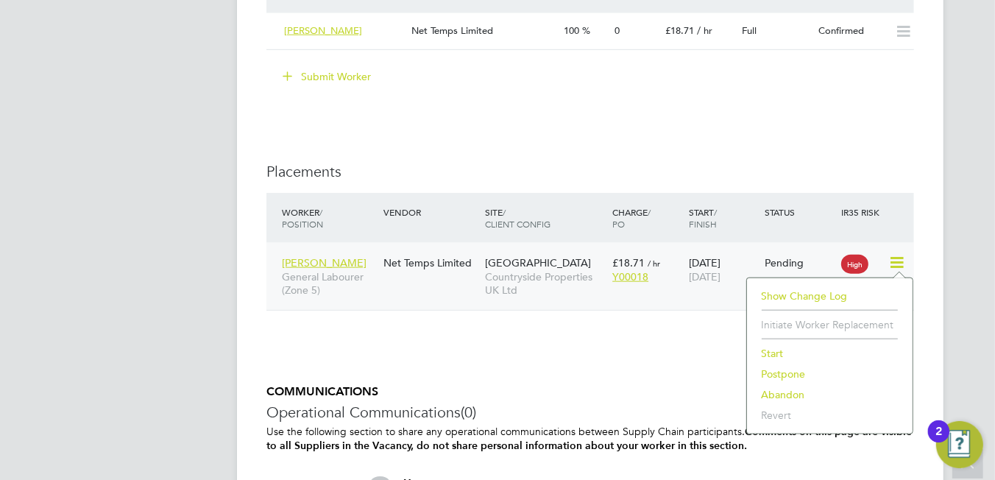
click at [773, 350] on li "Start" at bounding box center [829, 353] width 151 height 21
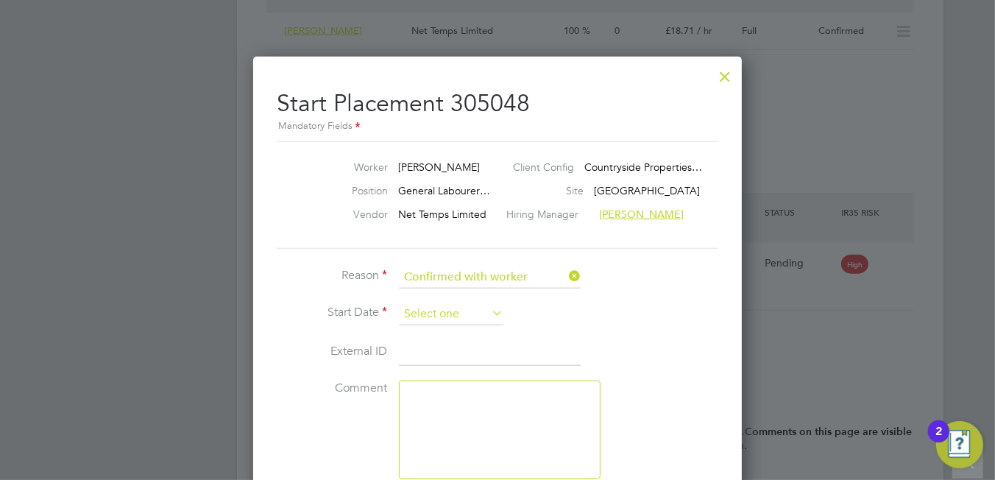
click at [447, 306] on input at bounding box center [451, 314] width 104 height 22
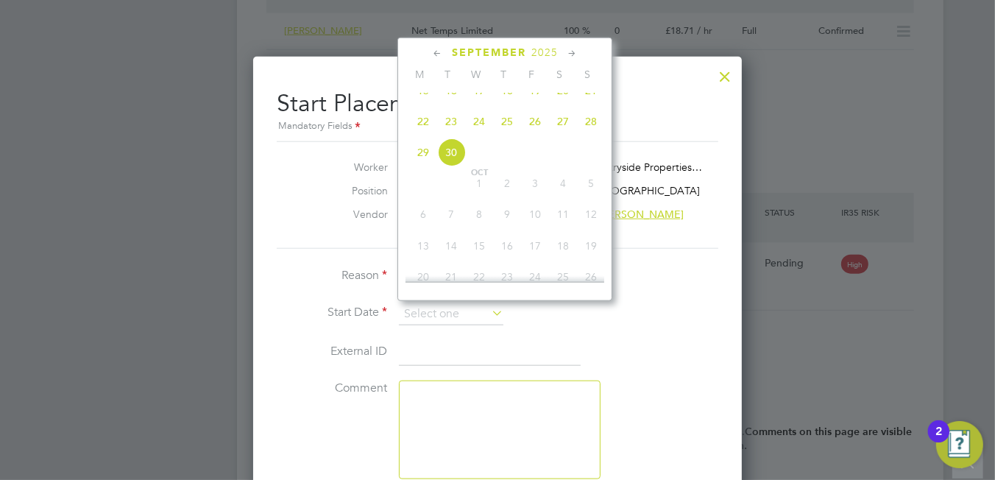
click at [425, 131] on span "22" at bounding box center [423, 121] width 28 height 28
type input "[DATE]"
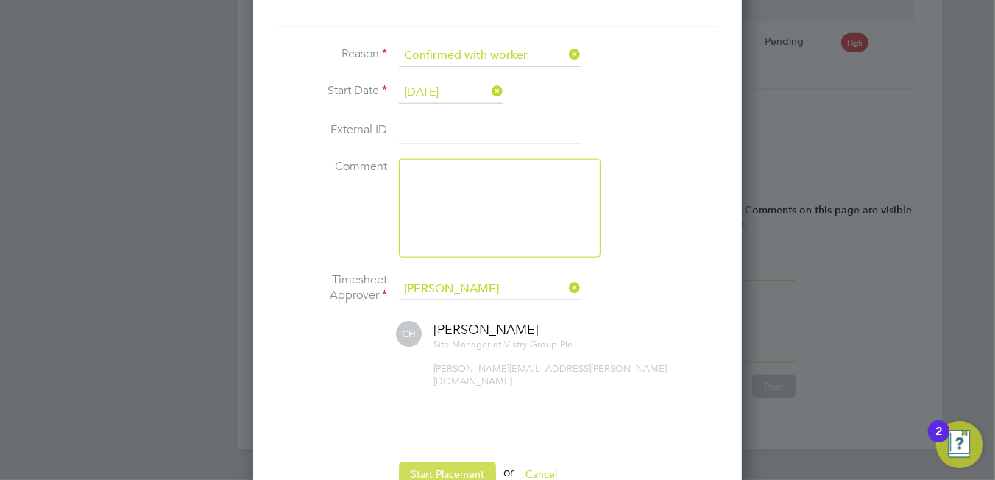
click at [446, 462] on button "Start Placement" at bounding box center [447, 474] width 97 height 24
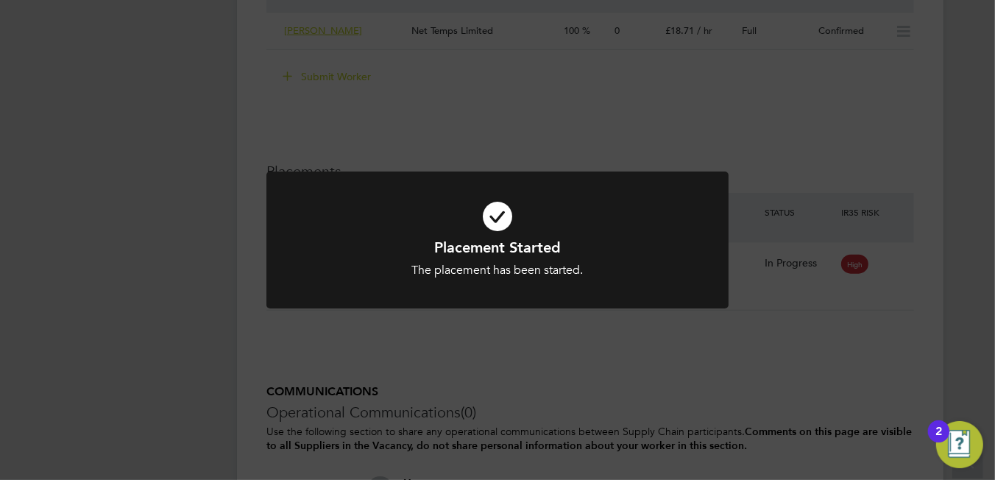
click at [515, 215] on icon at bounding box center [497, 216] width 383 height 57
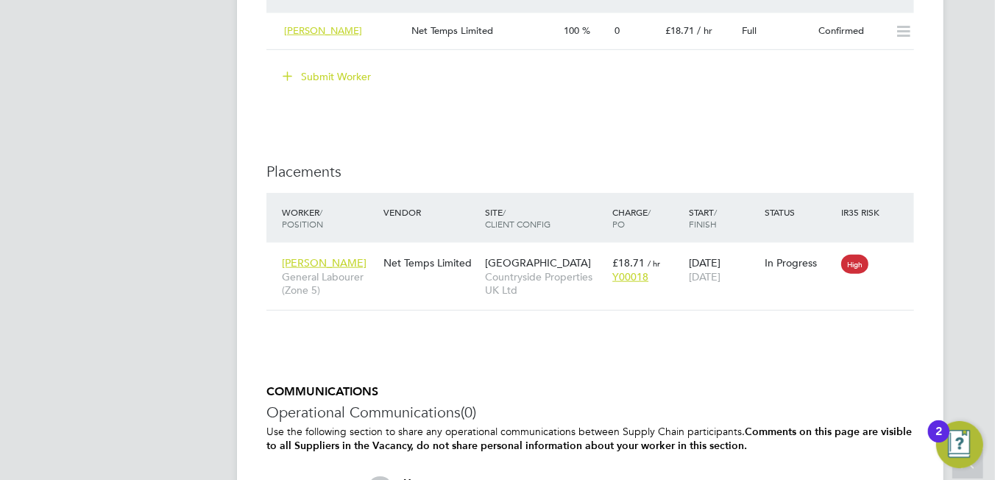
click at [504, 215] on div "Site / Client Config" at bounding box center [544, 218] width 127 height 38
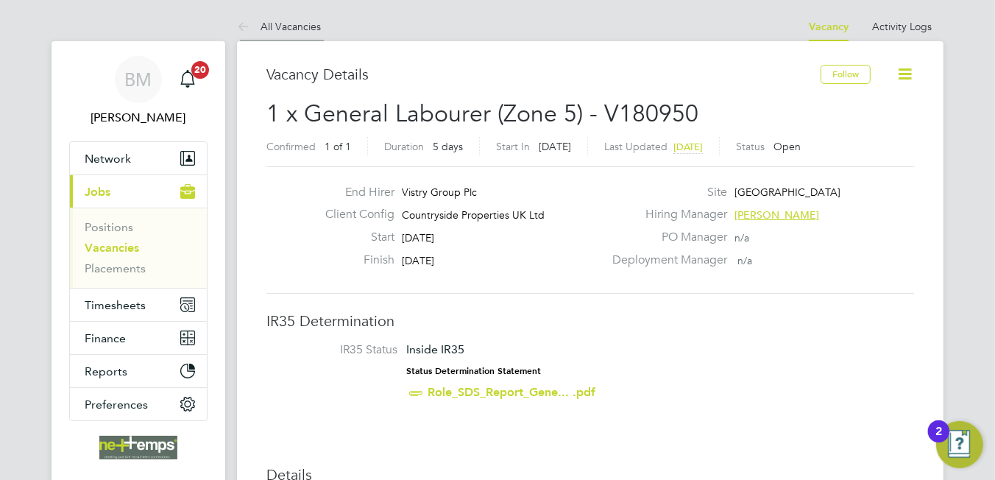
click at [274, 26] on link "All Vacancies" at bounding box center [279, 26] width 84 height 13
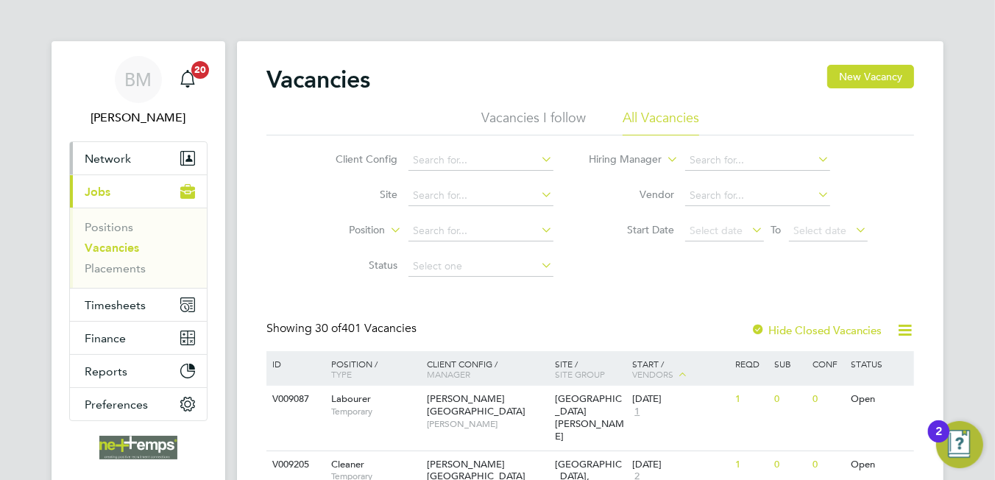
click at [103, 161] on span "Network" at bounding box center [108, 159] width 46 height 14
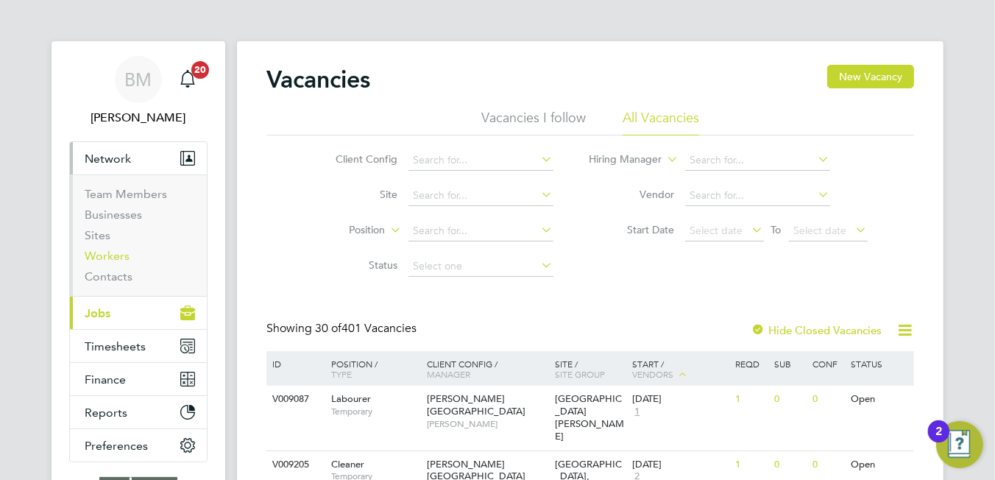
drag, startPoint x: 109, startPoint y: 251, endPoint x: 191, endPoint y: 230, distance: 84.2
click at [109, 251] on link "Workers" at bounding box center [107, 256] width 45 height 14
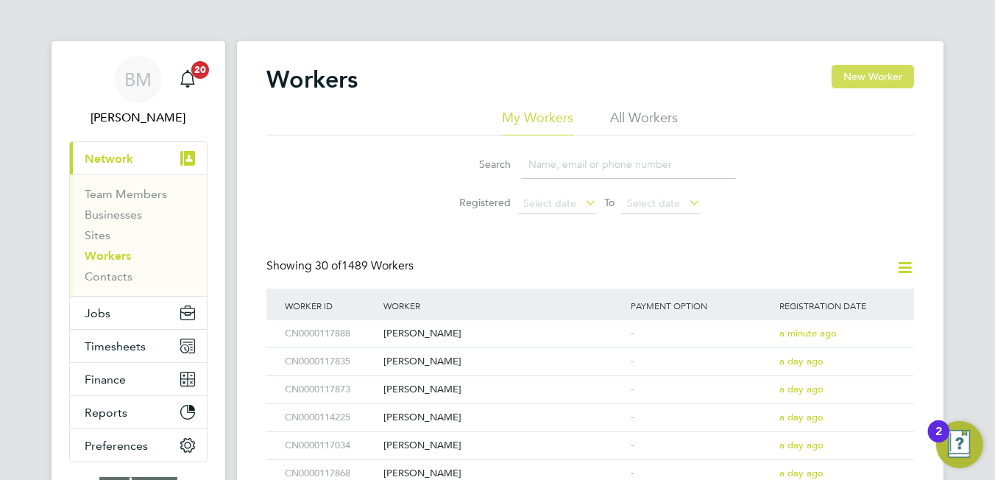
drag, startPoint x: 862, startPoint y: 74, endPoint x: 848, endPoint y: 82, distance: 16.5
click at [862, 74] on button "New Worker" at bounding box center [873, 77] width 82 height 24
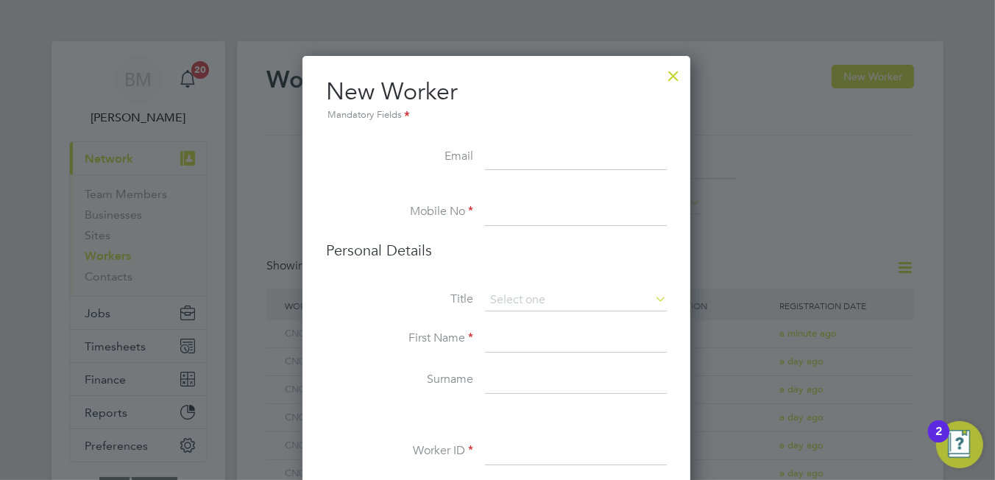
click at [545, 161] on input at bounding box center [576, 157] width 182 height 26
paste input "s.smith.618.ss@gmail.com"
type input "s.smith.618.ss@gmail.com"
click at [501, 218] on input at bounding box center [576, 212] width 182 height 26
paste input "07989896512"
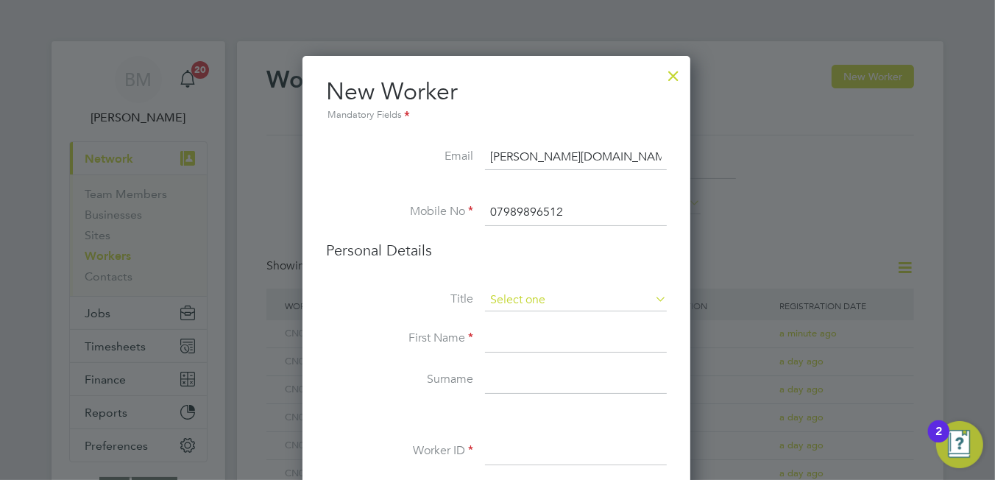
type input "07989896512"
click at [505, 300] on input at bounding box center [576, 300] width 182 height 22
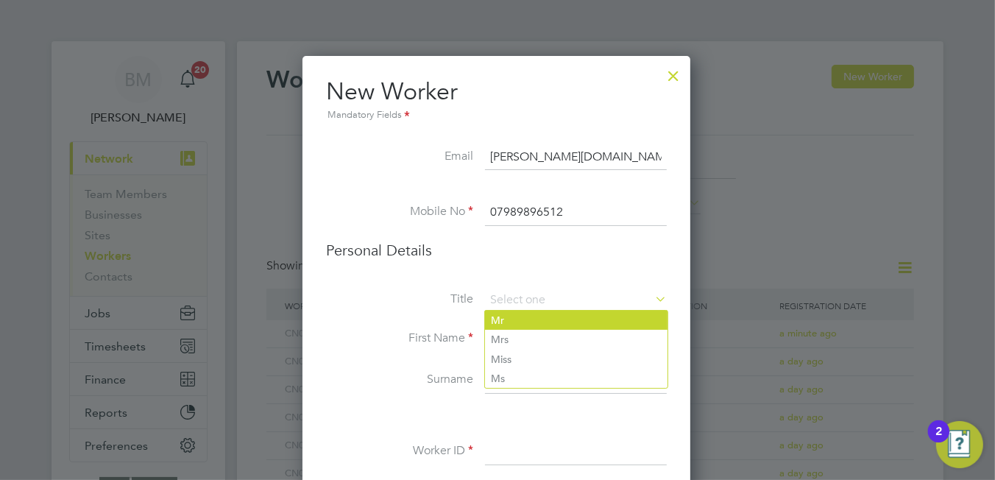
click at [503, 323] on li "Mr" at bounding box center [576, 320] width 183 height 19
type input "Mr"
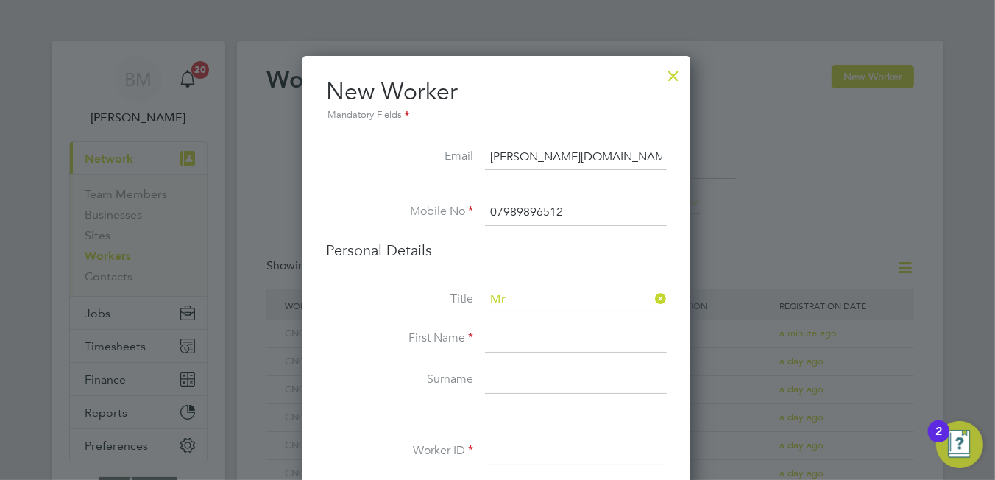
click at [509, 330] on input at bounding box center [576, 339] width 182 height 26
type input "p"
type input "Paul"
click at [547, 384] on input at bounding box center [576, 380] width 182 height 26
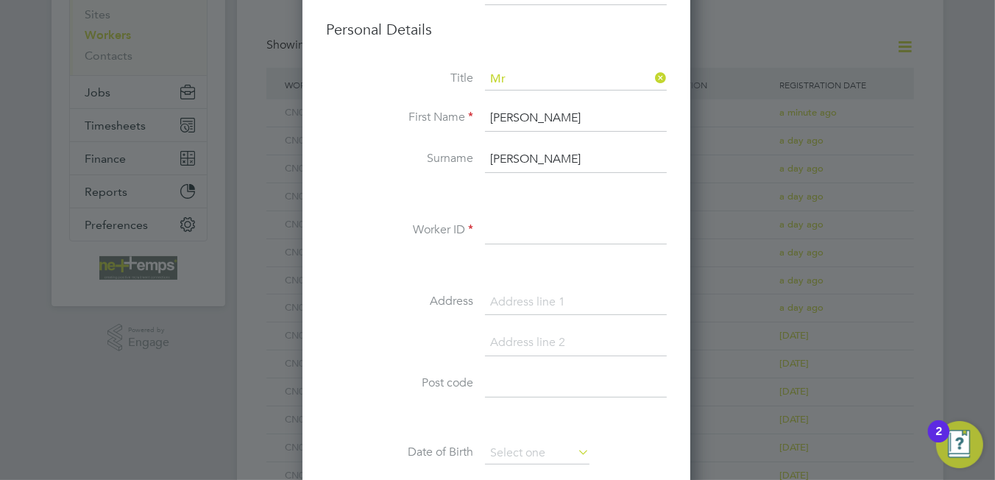
type input "Durose"
click at [491, 224] on input at bounding box center [576, 231] width 182 height 26
type input "CN0000117892"
click at [525, 290] on input at bounding box center [576, 302] width 182 height 26
type input "l"
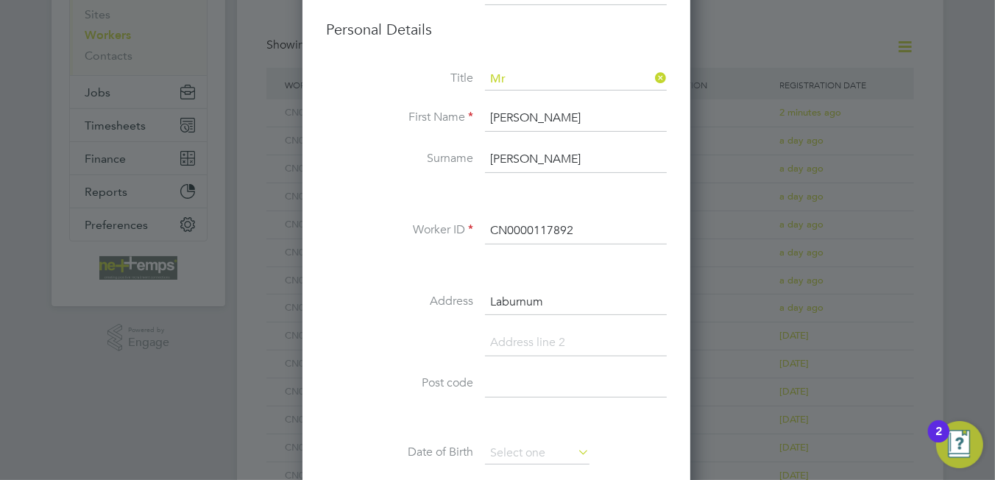
type input "Laburnum"
click at [517, 341] on input at bounding box center [576, 343] width 182 height 26
type input "R"
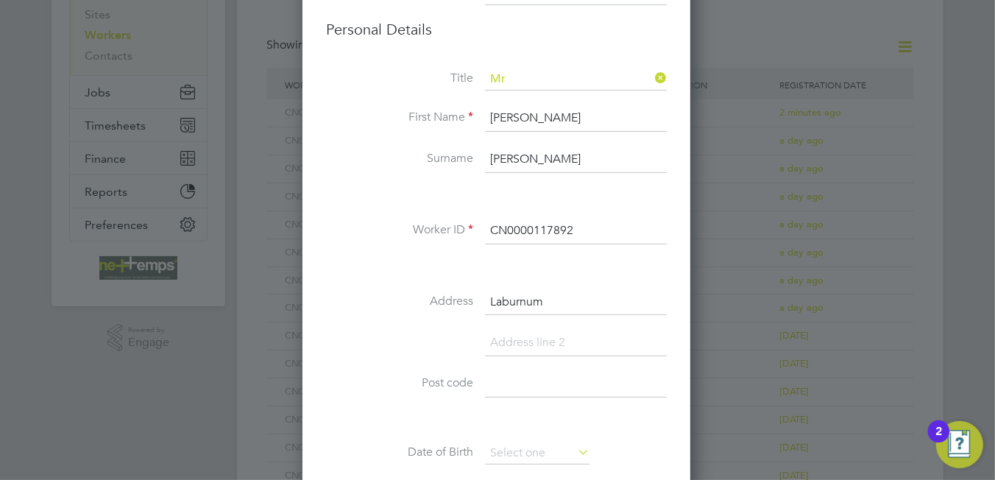
click at [553, 302] on input "Laburnum" at bounding box center [576, 302] width 182 height 26
type input "Laburnum Road"
click at [526, 389] on input at bounding box center [576, 384] width 182 height 26
click at [524, 381] on input "DE15 0QQ" at bounding box center [576, 384] width 182 height 26
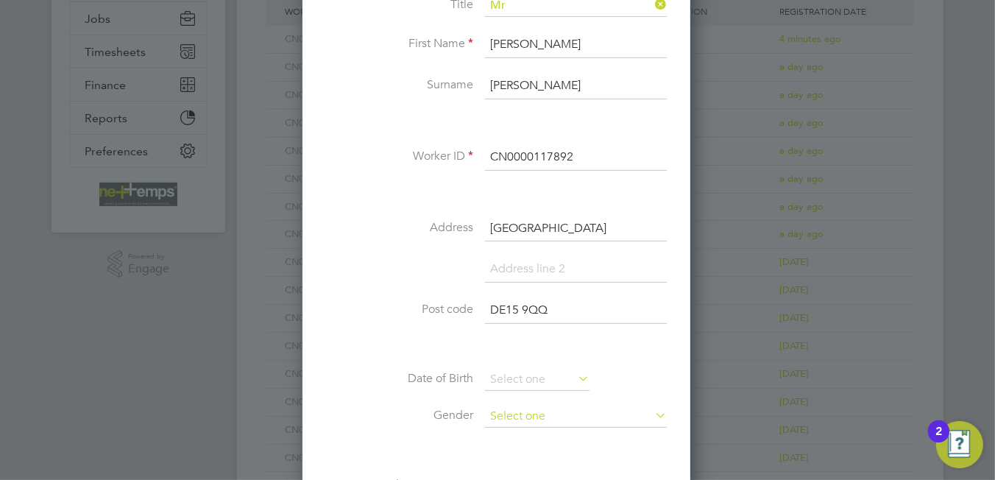
type input "DE15 9QQ"
drag, startPoint x: 520, startPoint y: 405, endPoint x: 520, endPoint y: 414, distance: 8.9
click at [521, 408] on input at bounding box center [576, 416] width 182 height 22
click at [516, 428] on li "Male" at bounding box center [576, 433] width 183 height 19
type input "Male"
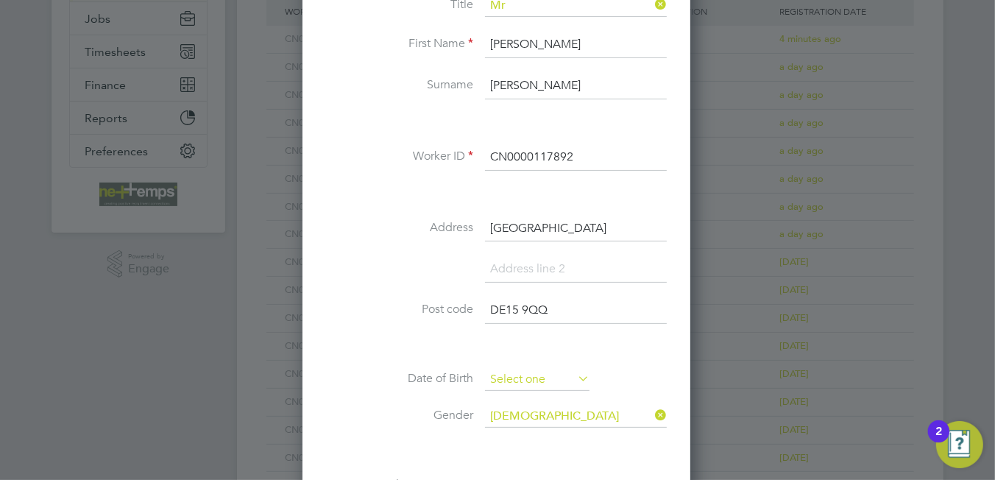
scroll to position [7, 7]
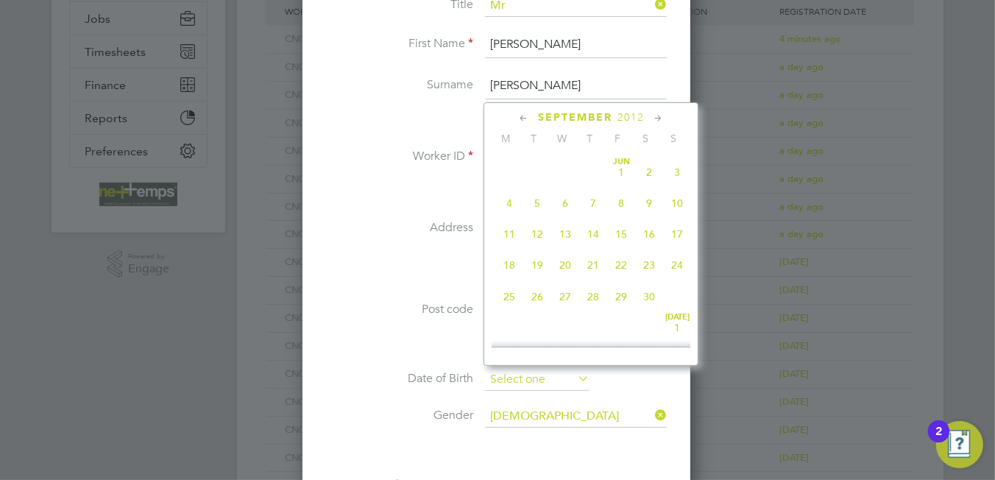
click at [514, 377] on input at bounding box center [537, 380] width 104 height 22
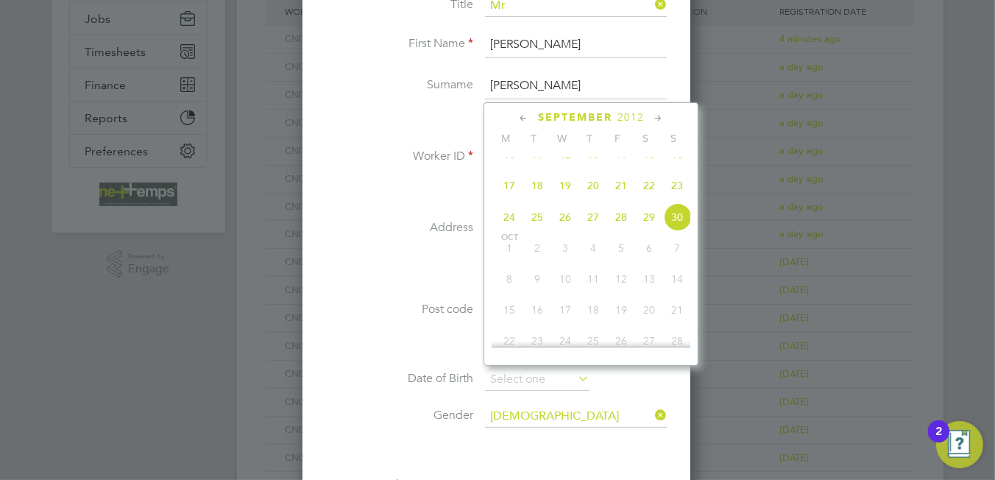
click at [632, 118] on span "2012" at bounding box center [630, 117] width 26 height 13
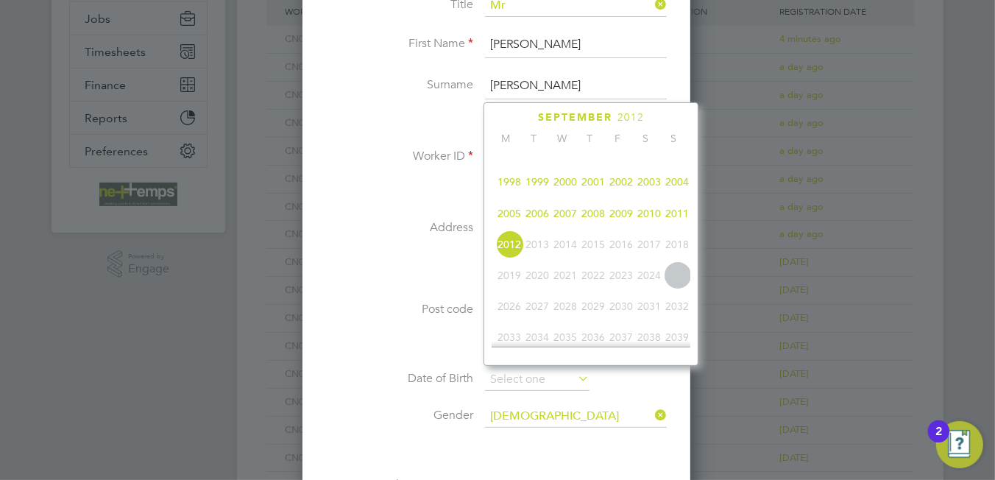
scroll to position [247, 0]
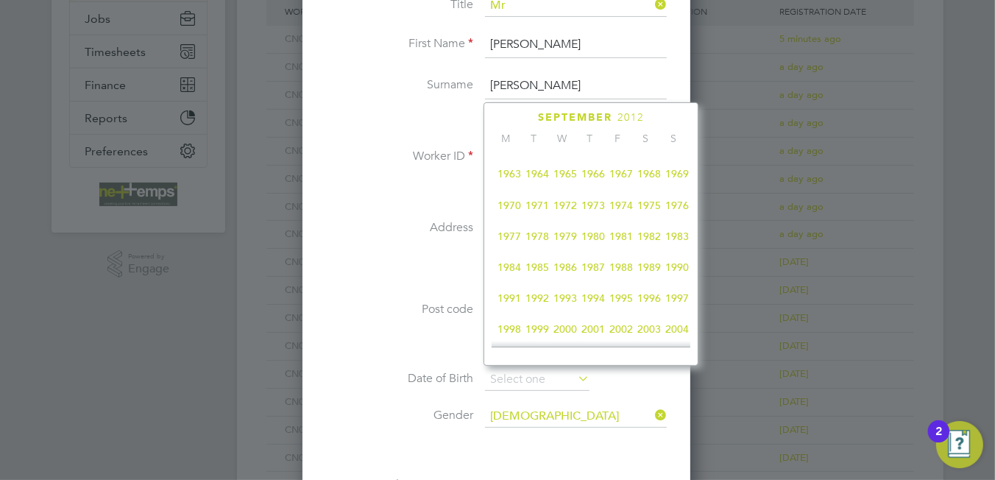
click at [573, 182] on span "1965" at bounding box center [565, 174] width 28 height 28
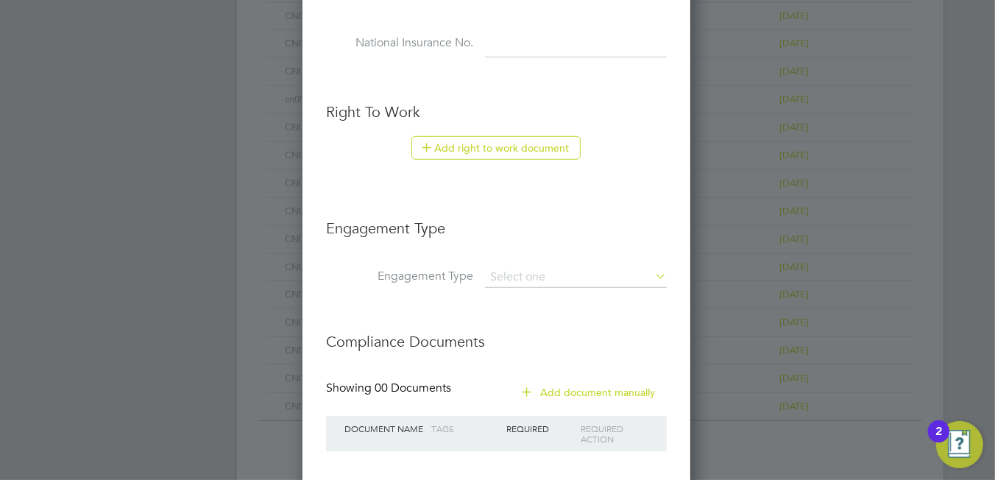
scroll to position [294, 0]
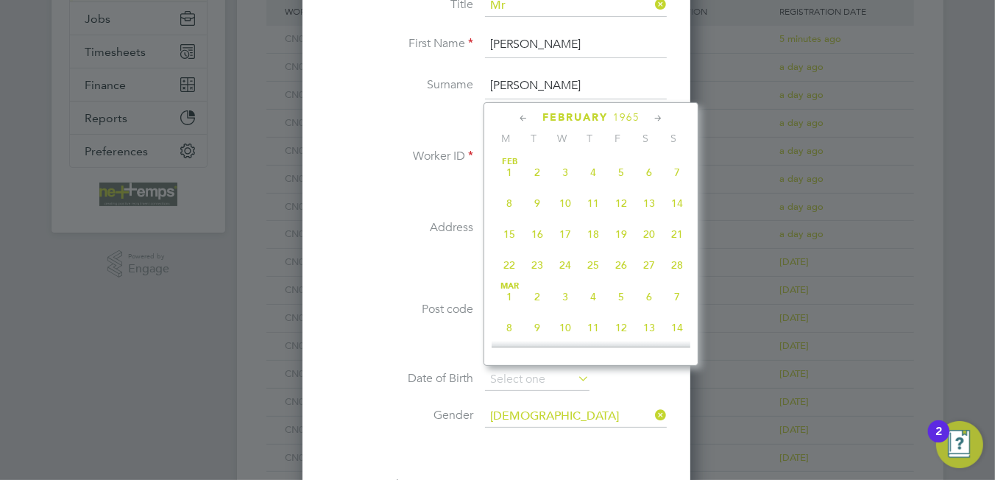
click at [568, 174] on span "3" at bounding box center [565, 172] width 28 height 28
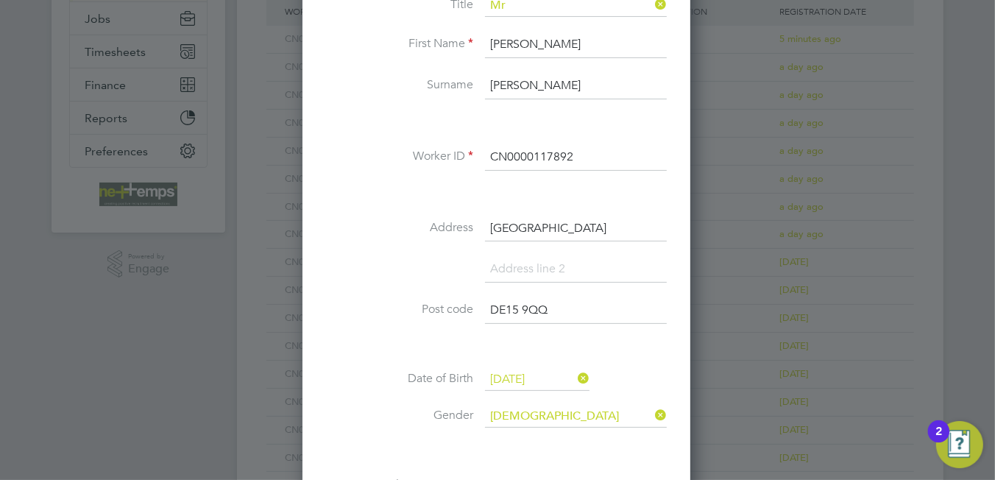
click at [528, 378] on input "03 Feb 1965" at bounding box center [537, 380] width 104 height 22
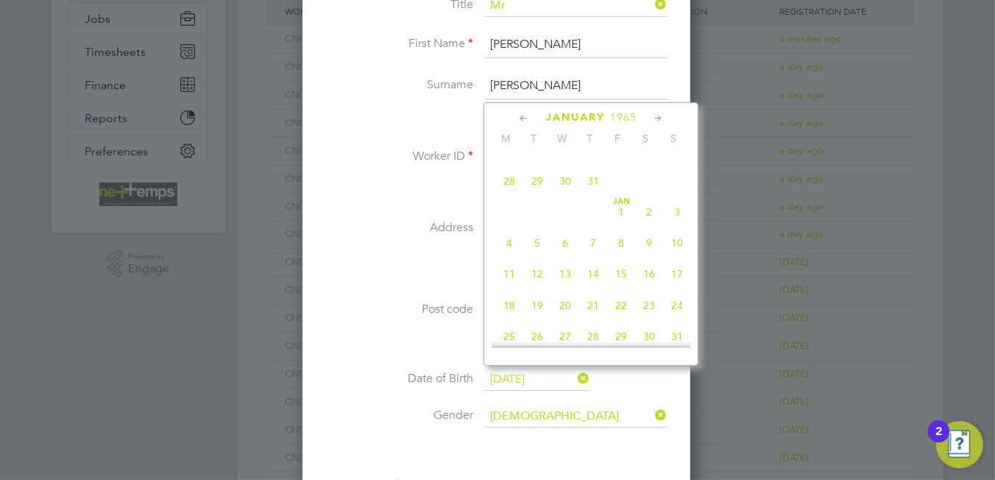
scroll to position [375, 0]
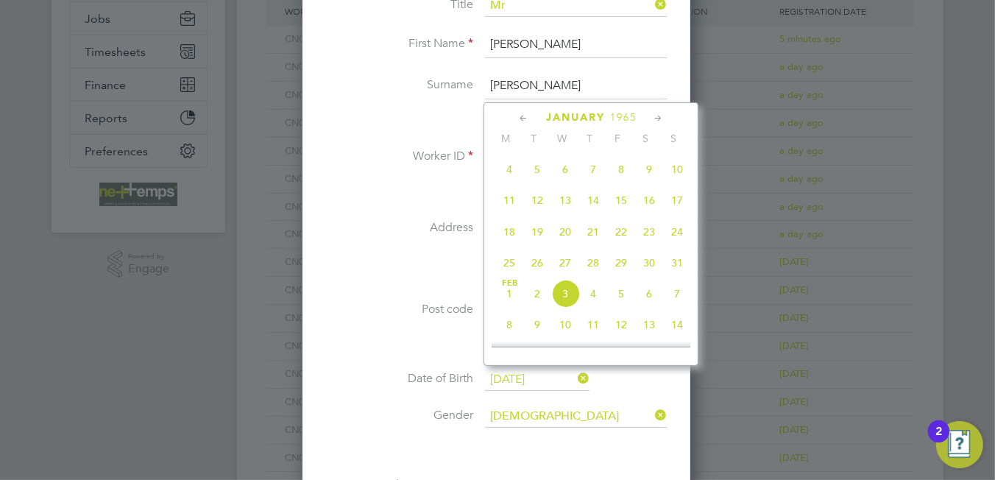
click at [675, 275] on span "31" at bounding box center [677, 263] width 28 height 28
type input "31 Jan 1965"
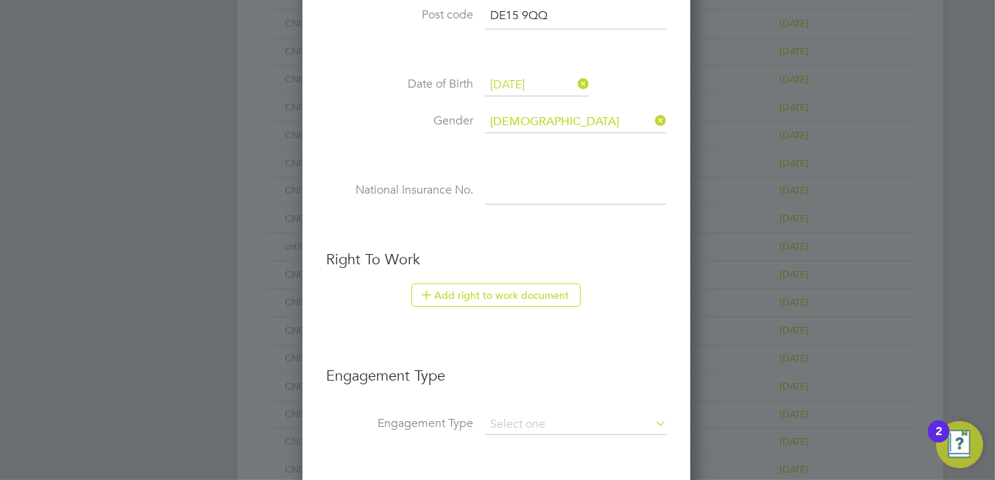
scroll to position [809, 0]
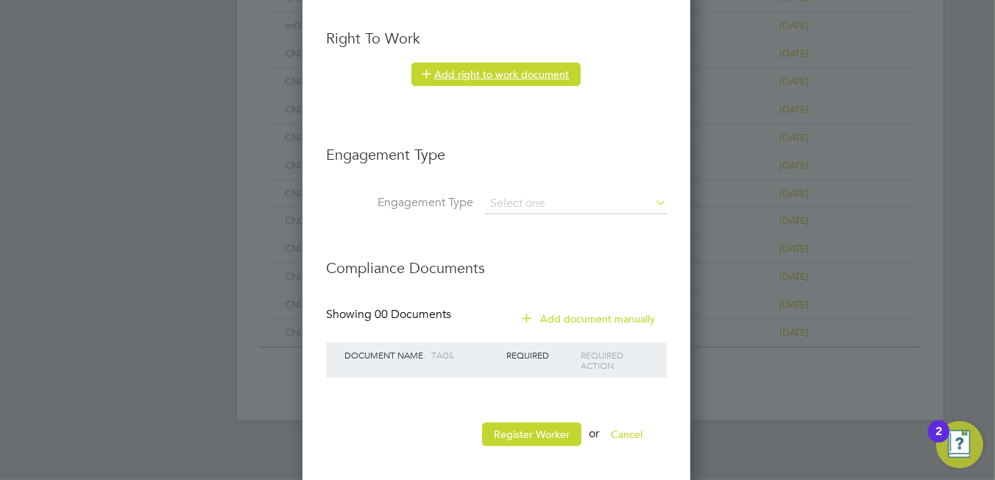
click at [456, 72] on button "Add right to work document" at bounding box center [495, 75] width 169 height 24
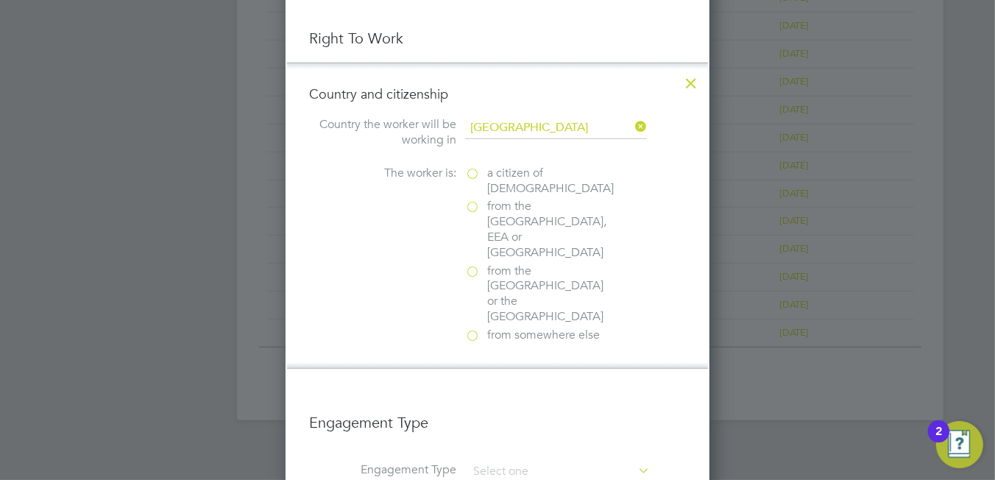
click at [503, 174] on span "a citizen of United Kingdom" at bounding box center [550, 181] width 127 height 31
click at [0, 0] on input "a citizen of United Kingdom" at bounding box center [0, 0] width 0 height 0
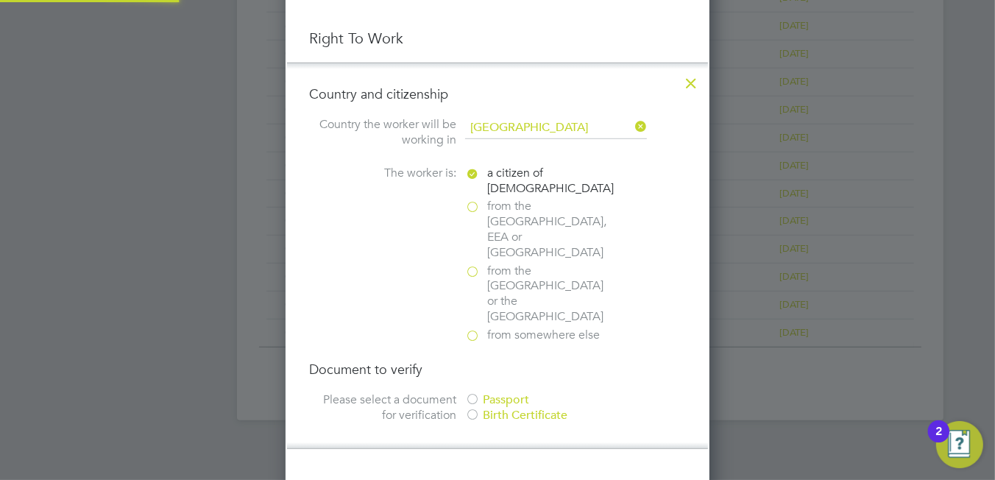
scroll to position [1116, 0]
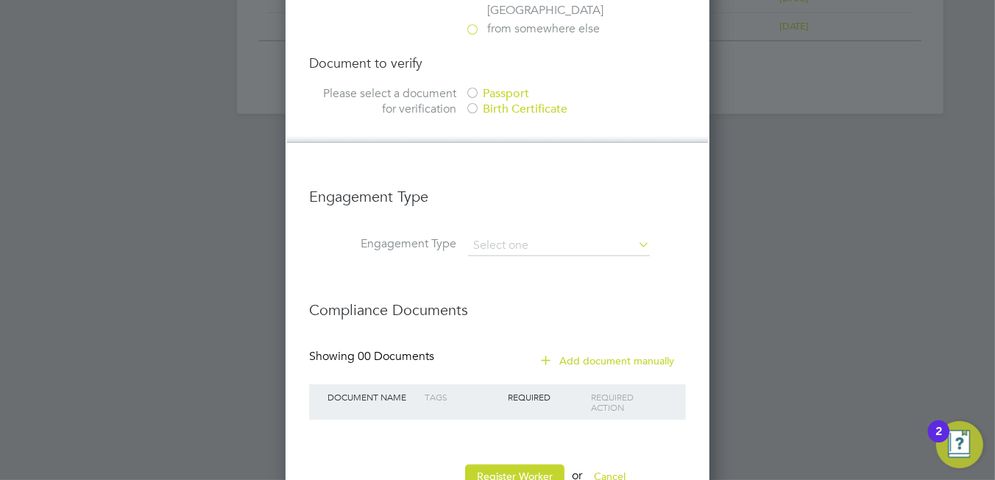
click at [512, 86] on div "Passport" at bounding box center [575, 93] width 221 height 15
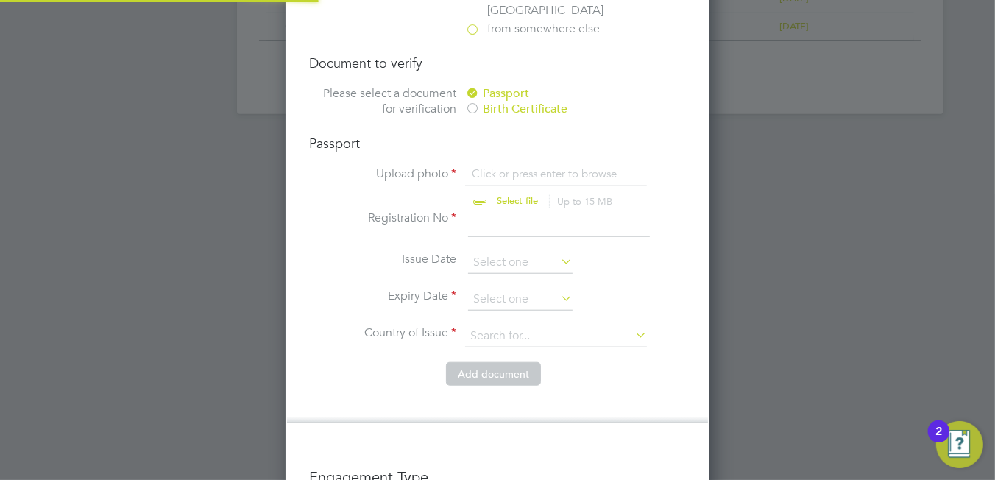
scroll to position [1819, 424]
click at [512, 166] on input "file" at bounding box center [531, 188] width 231 height 44
type input "C:\fakepath\Paul Durose passport.PNG"
click at [489, 210] on input at bounding box center [559, 223] width 182 height 26
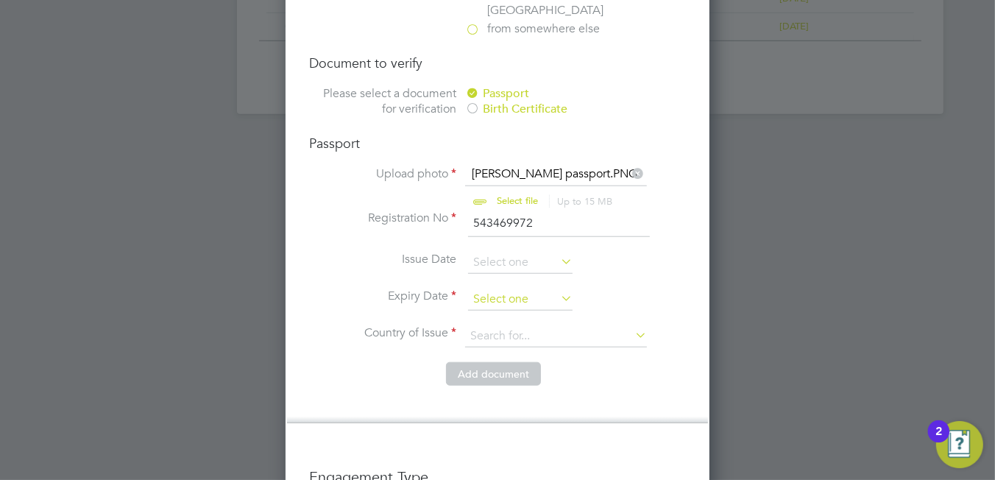
type input "543469972"
click at [486, 288] on input at bounding box center [520, 299] width 104 height 22
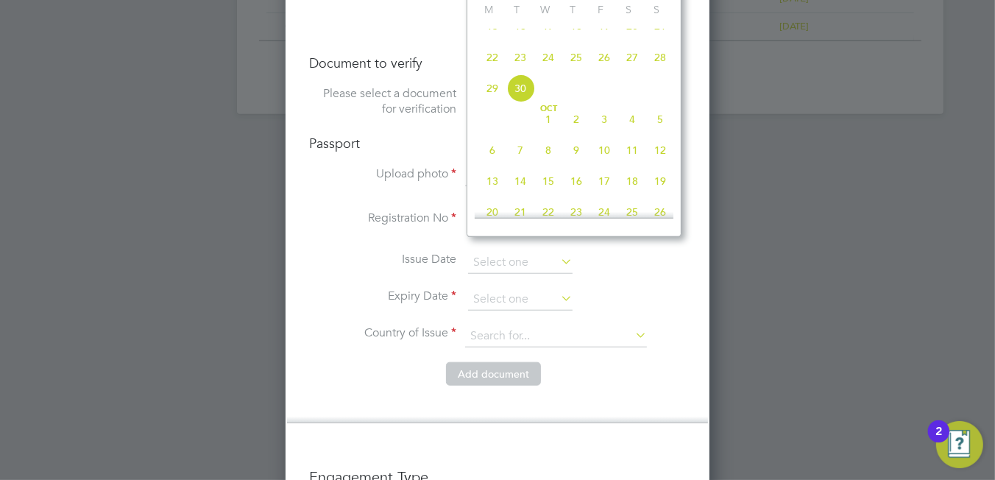
scroll to position [968, 0]
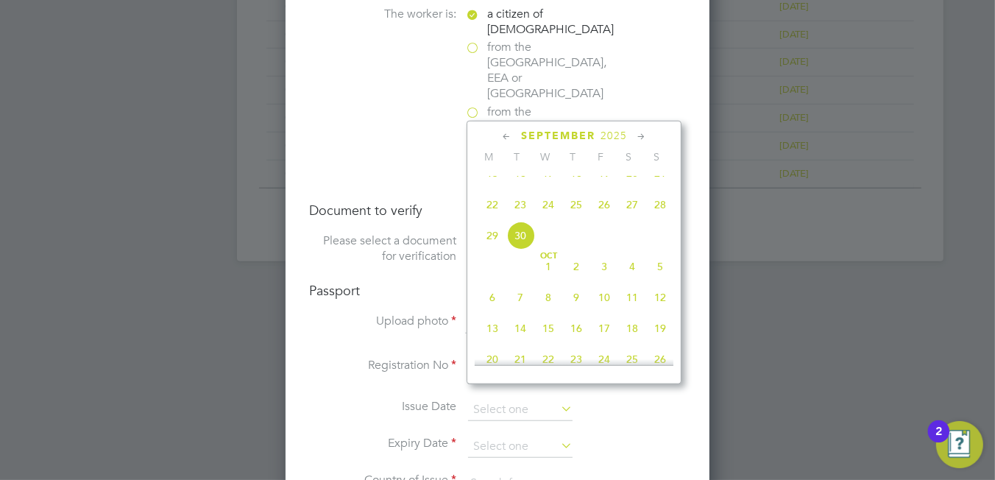
click at [623, 136] on span "2025" at bounding box center [613, 136] width 26 height 13
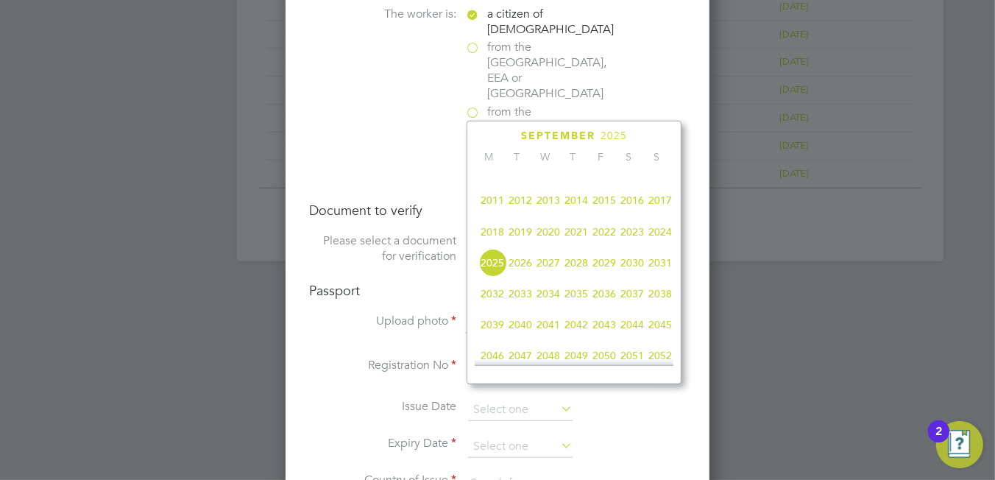
click at [550, 267] on span "2027" at bounding box center [548, 263] width 28 height 28
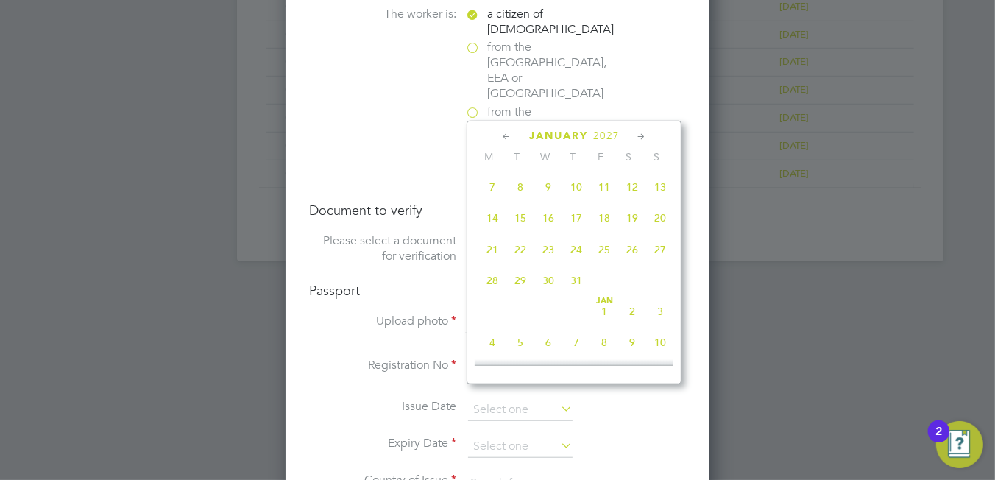
scroll to position [294, 0]
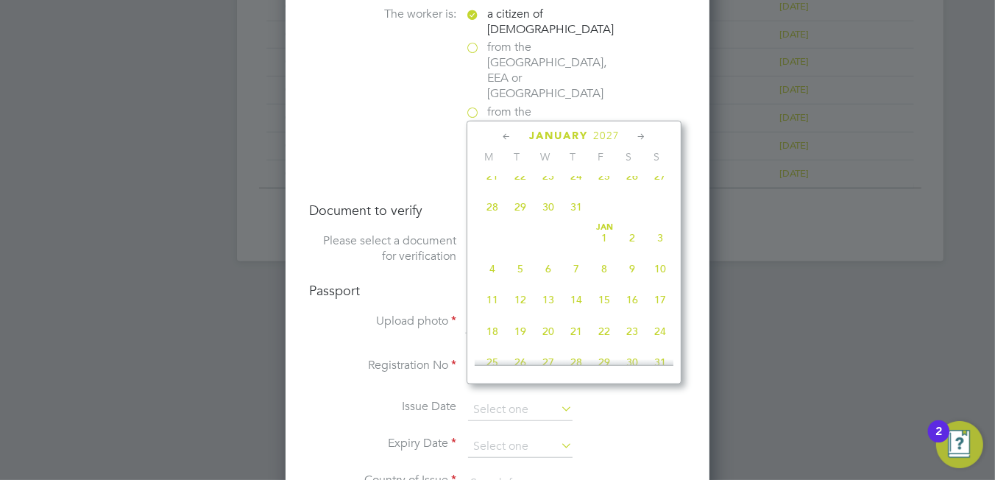
click at [489, 308] on span "11" at bounding box center [492, 300] width 28 height 28
type input "11 Jan 2027"
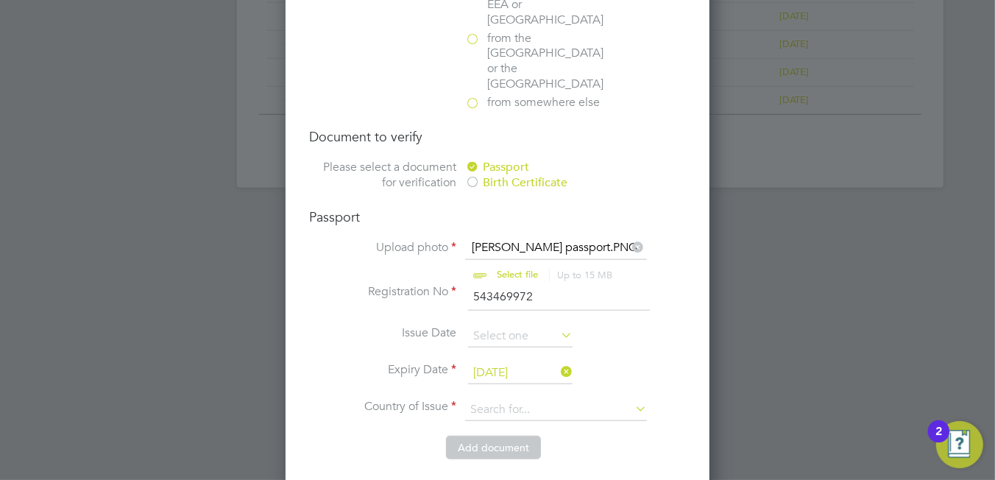
scroll to position [1116, 0]
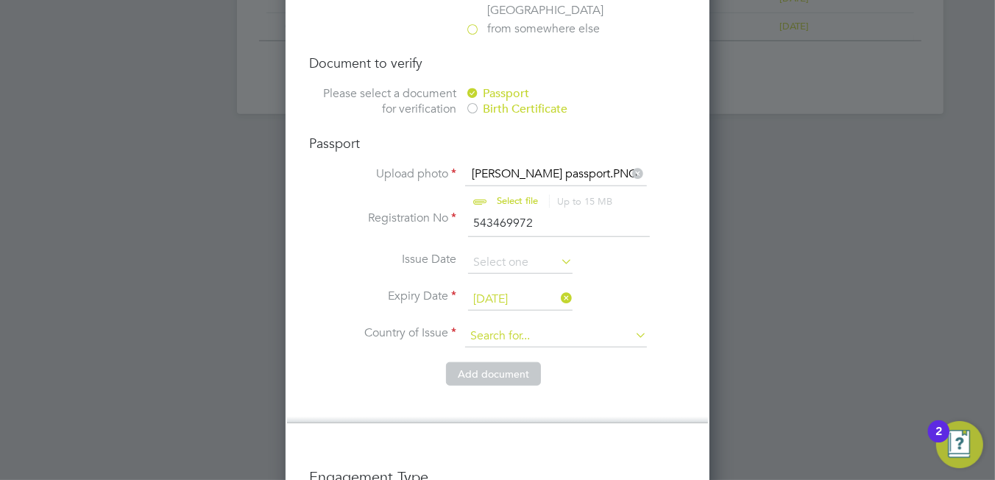
click at [497, 325] on input at bounding box center [556, 336] width 182 height 22
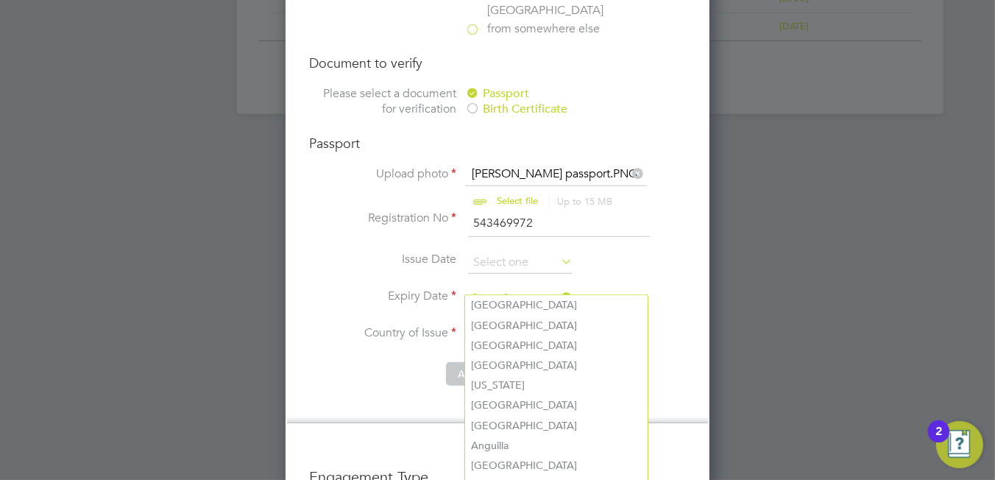
scroll to position [1818, 424]
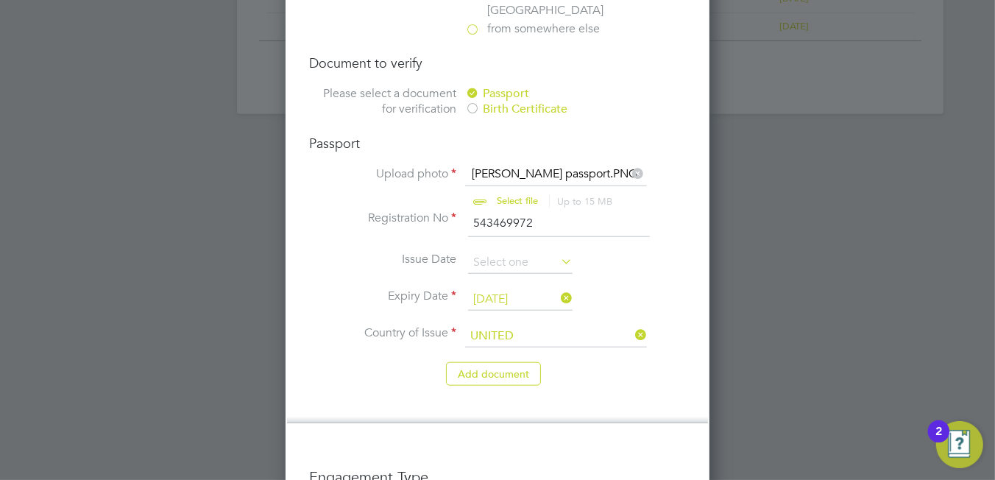
click at [567, 350] on li "United Kingdom" at bounding box center [568, 346] width 207 height 20
type input "United Kingdom"
click at [567, 350] on li "United Kingdom" at bounding box center [568, 346] width 207 height 20
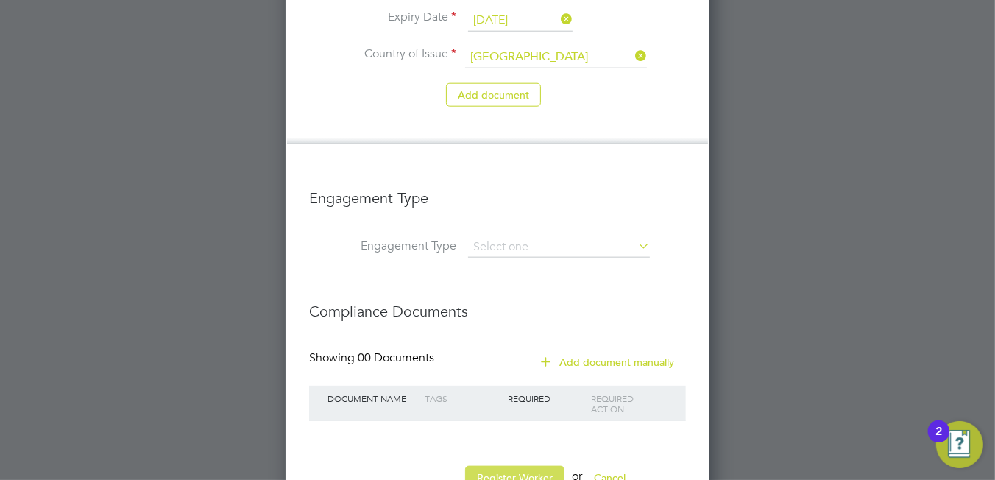
click at [484, 466] on button "Register Worker" at bounding box center [514, 478] width 99 height 24
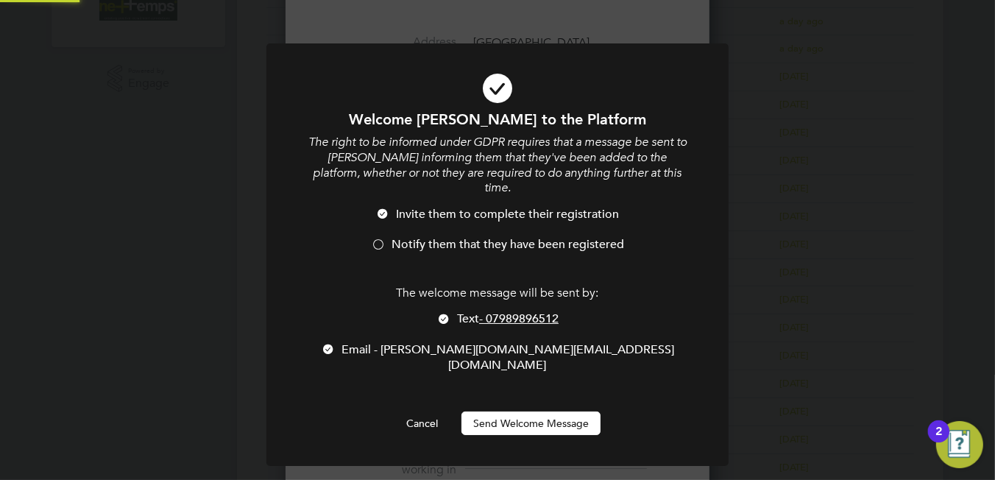
scroll to position [0, 0]
click at [437, 237] on span "Notify them that they have been registered" at bounding box center [507, 244] width 233 height 15
click at [447, 313] on div at bounding box center [443, 320] width 15 height 15
click at [514, 411] on button "Send Welcome Message" at bounding box center [530, 423] width 139 height 24
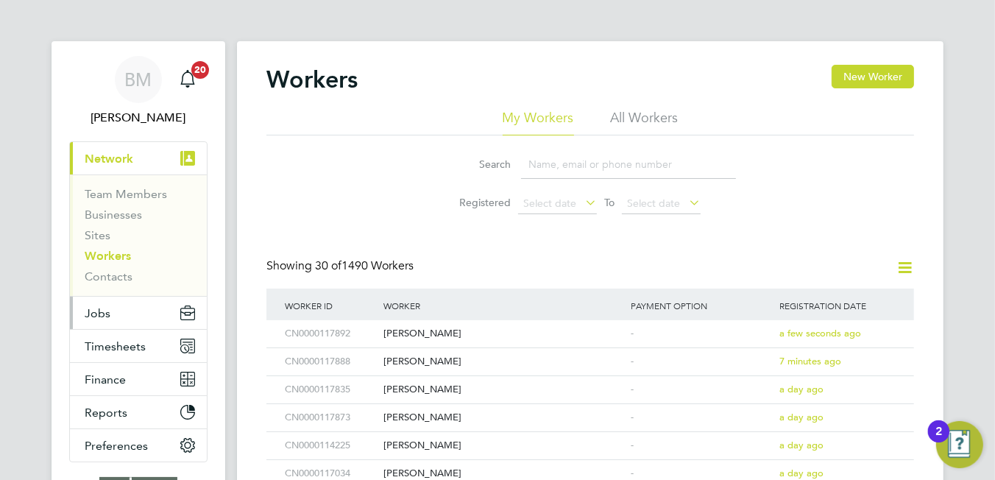
click at [100, 313] on span "Jobs" at bounding box center [98, 313] width 26 height 14
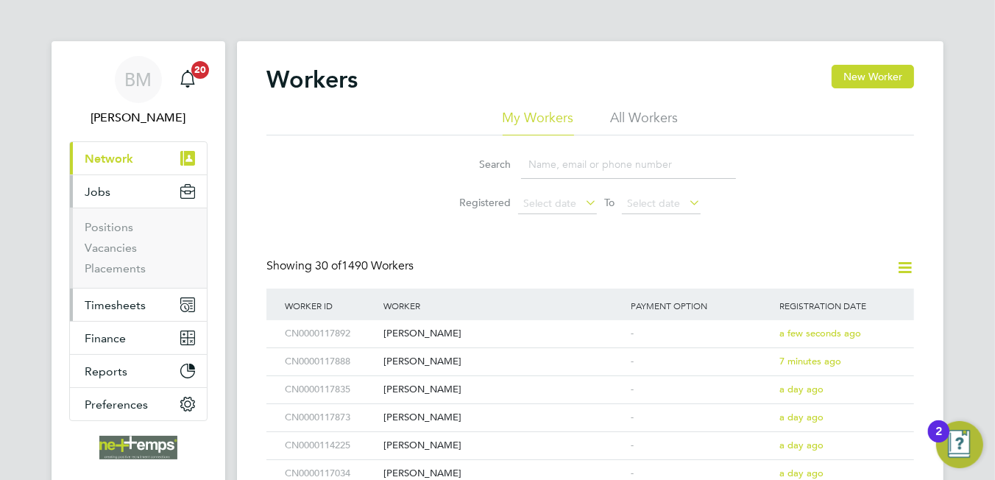
click at [132, 298] on span "Timesheets" at bounding box center [115, 305] width 61 height 14
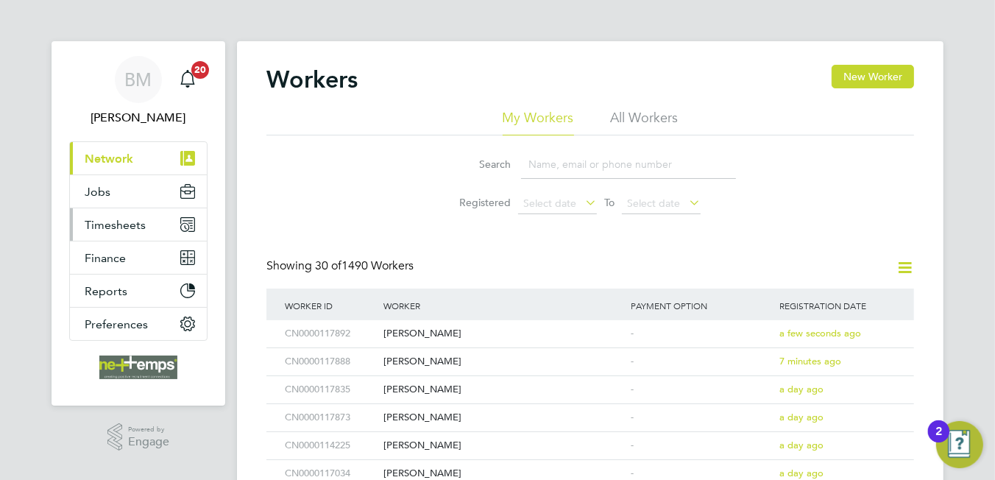
click at [124, 223] on span "Timesheets" at bounding box center [115, 225] width 61 height 14
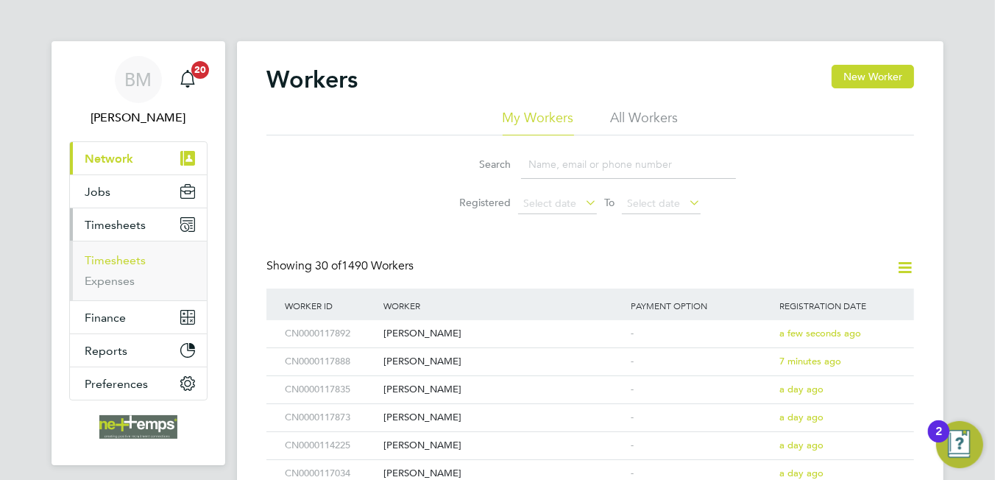
click at [123, 256] on link "Timesheets" at bounding box center [115, 260] width 61 height 14
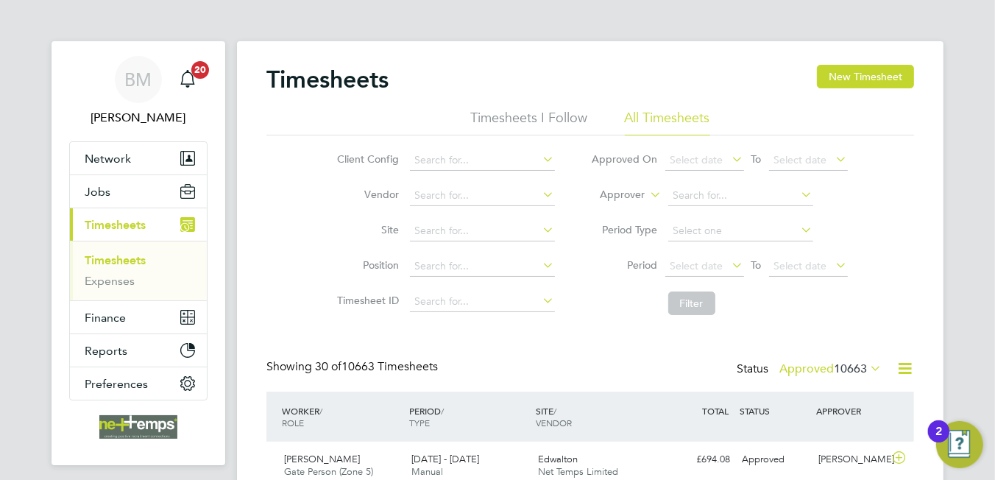
scroll to position [37, 128]
click at [894, 76] on button "New Timesheet" at bounding box center [865, 77] width 97 height 24
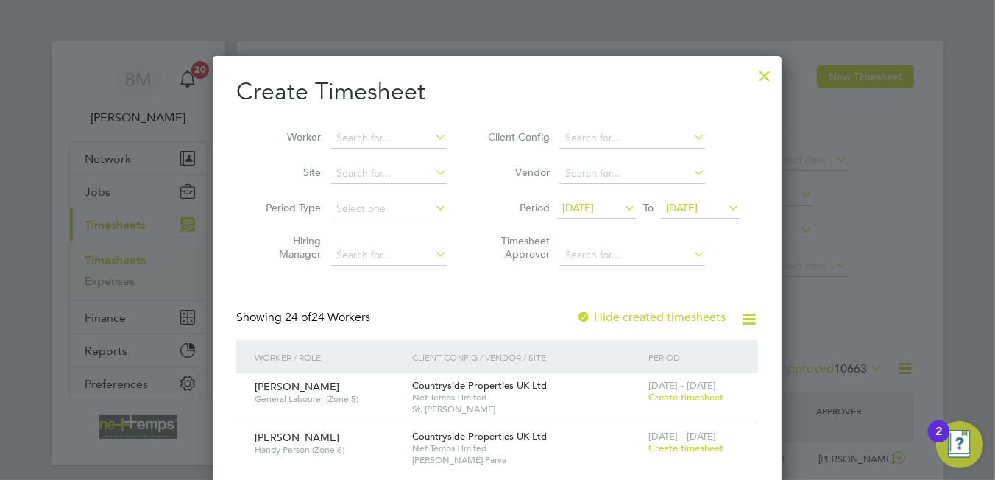
click at [769, 74] on div at bounding box center [764, 72] width 26 height 26
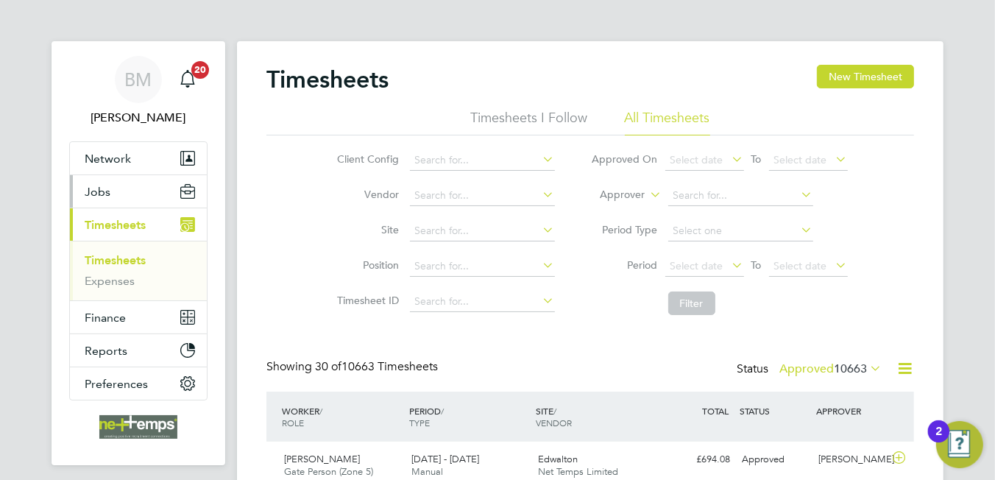
click at [130, 202] on button "Jobs" at bounding box center [138, 191] width 137 height 32
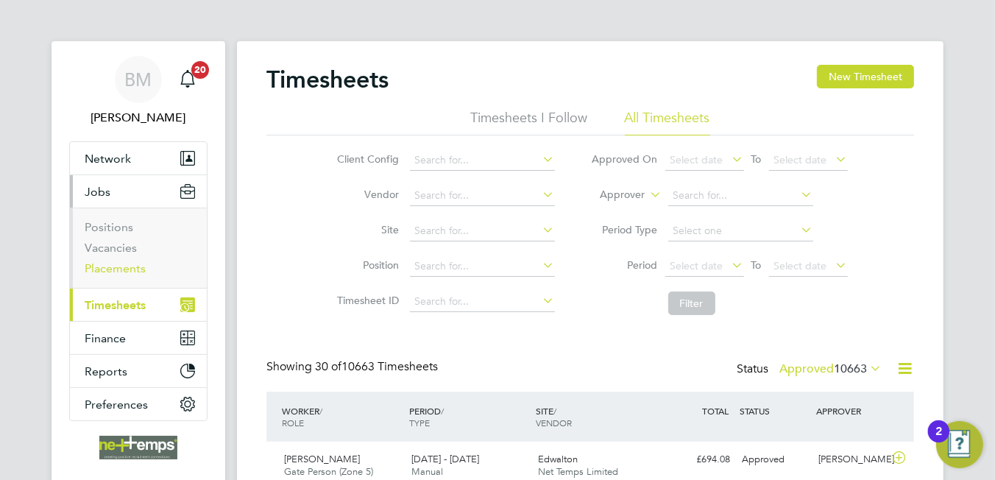
click at [116, 270] on link "Placements" at bounding box center [115, 268] width 61 height 14
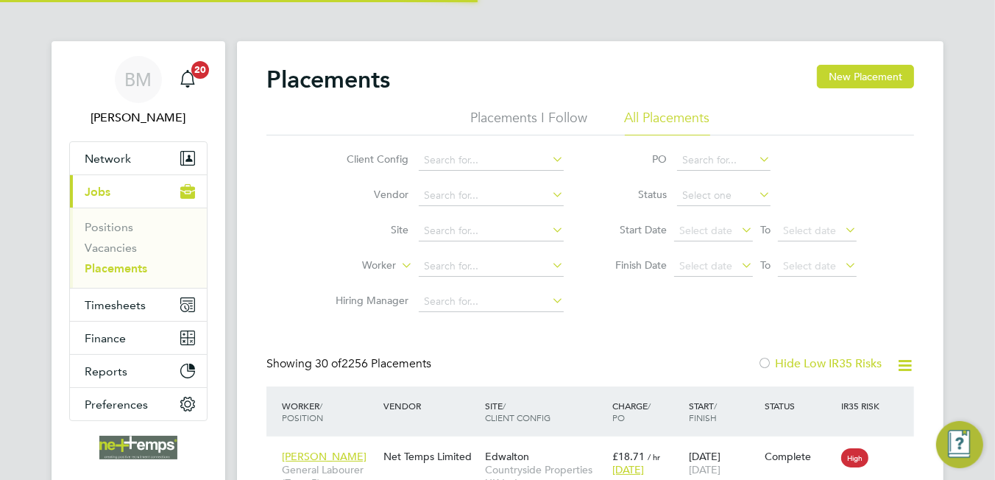
click at [846, 85] on button "New Placement" at bounding box center [865, 77] width 97 height 24
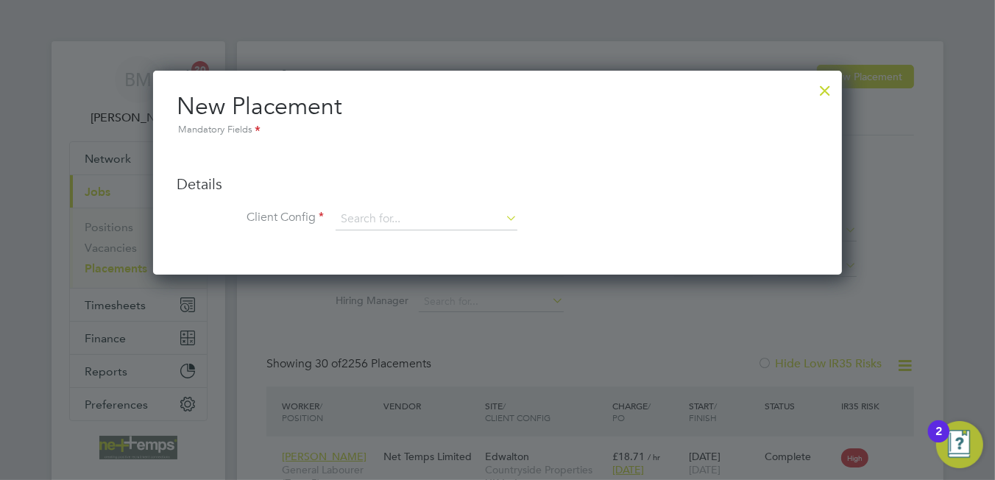
click at [828, 91] on div at bounding box center [825, 87] width 26 height 26
click at [825, 81] on div at bounding box center [825, 87] width 26 height 26
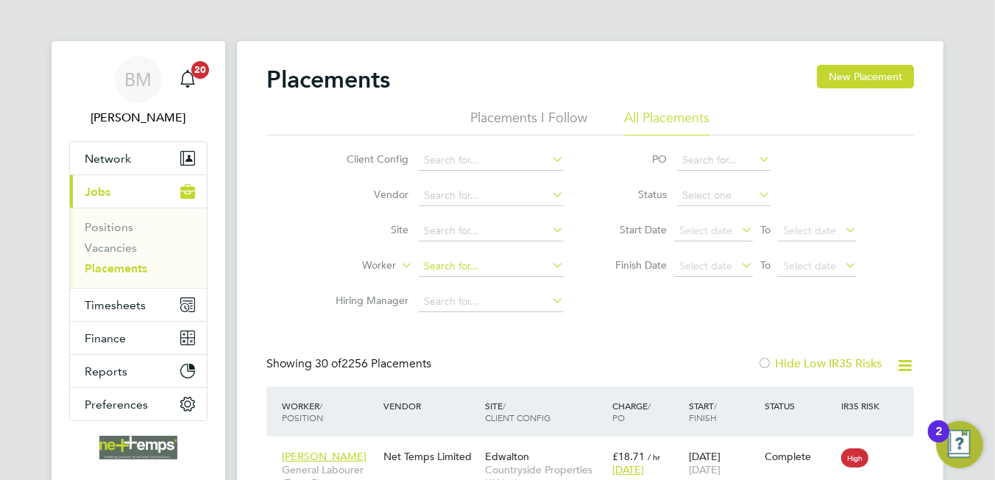
click at [479, 274] on input at bounding box center [491, 266] width 145 height 21
type input "P"
type input "Paul dur"
click at [564, 261] on li "Worker Paul dur" at bounding box center [443, 266] width 277 height 35
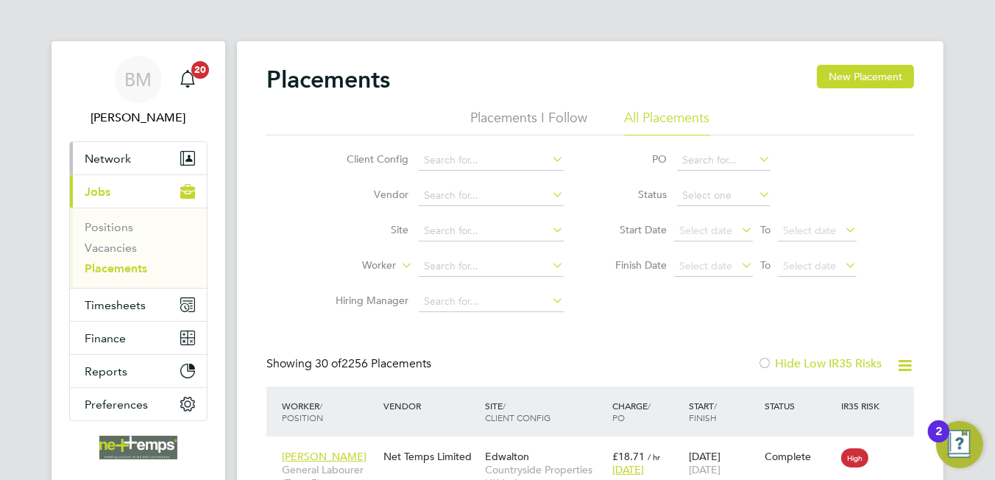
click at [135, 155] on button "Network" at bounding box center [138, 158] width 137 height 32
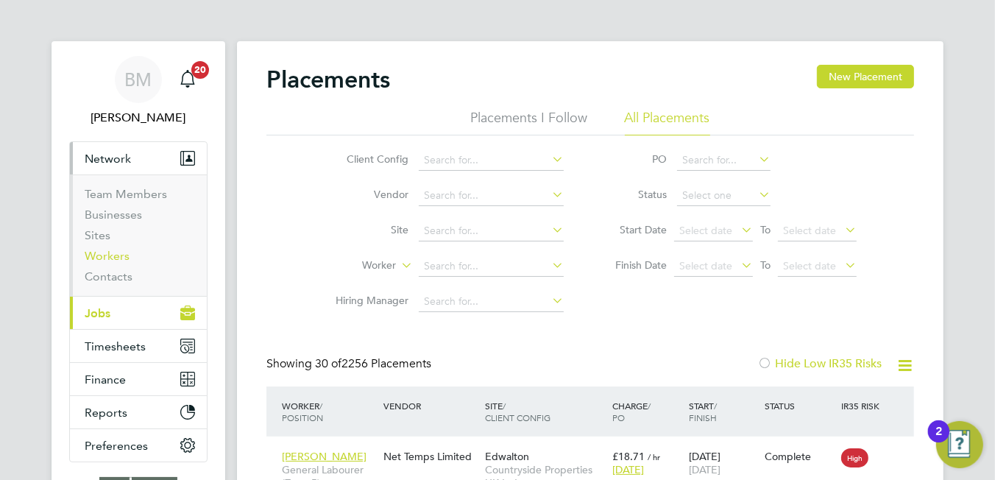
click at [116, 257] on link "Workers" at bounding box center [107, 256] width 45 height 14
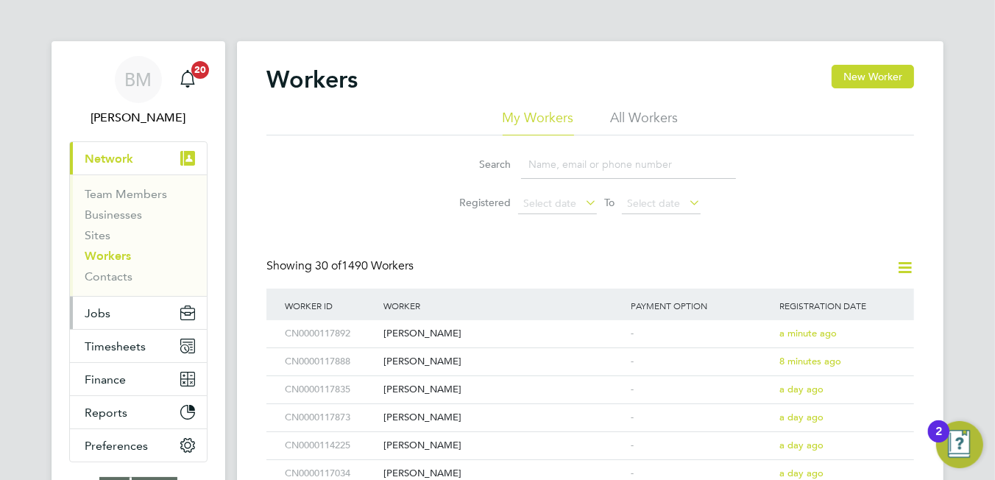
click at [103, 299] on button "Jobs" at bounding box center [138, 313] width 137 height 32
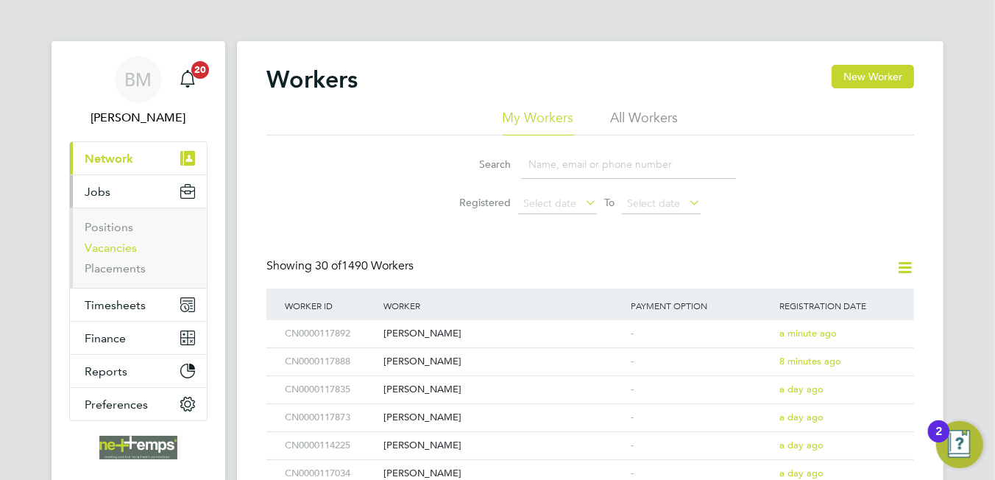
click at [118, 247] on link "Vacancies" at bounding box center [111, 248] width 52 height 14
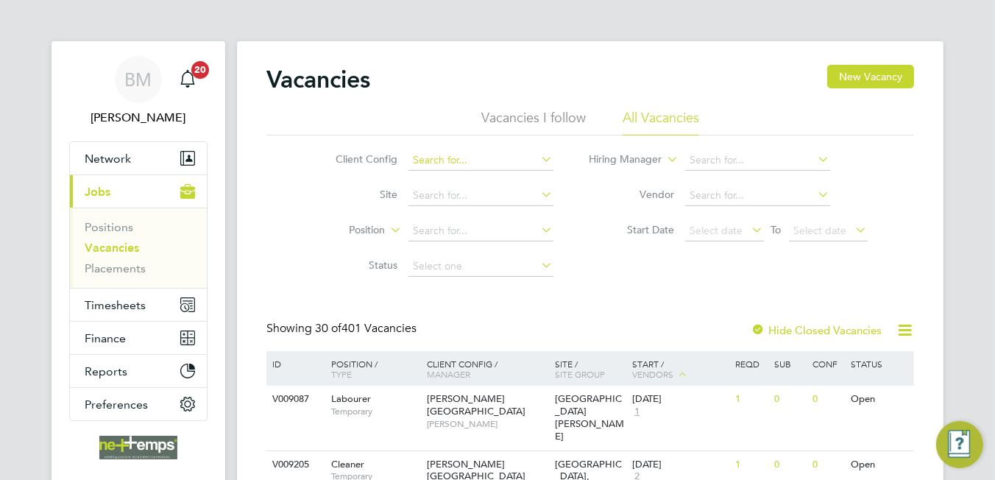
click at [497, 155] on input at bounding box center [480, 160] width 145 height 21
click at [456, 216] on b "Countryside" at bounding box center [443, 220] width 58 height 13
type input "Countryside Properties UK Ltd"
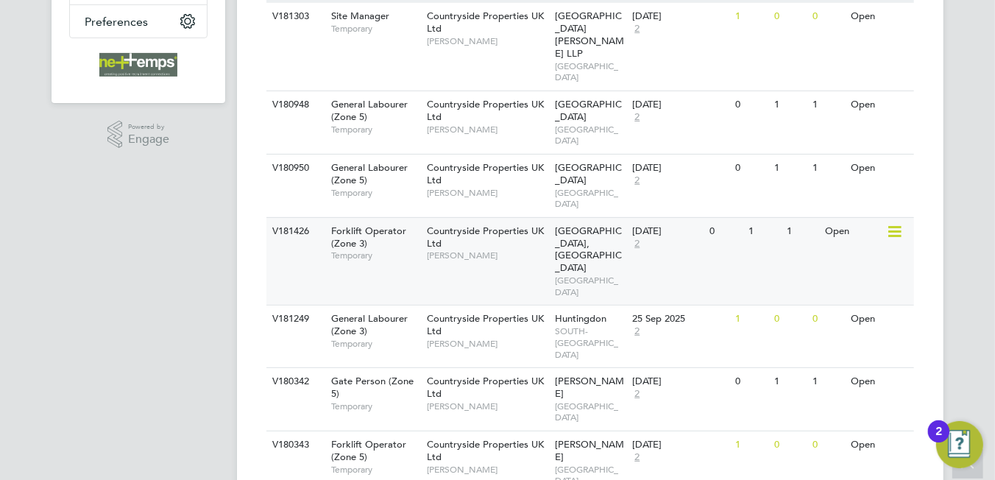
scroll to position [235, 0]
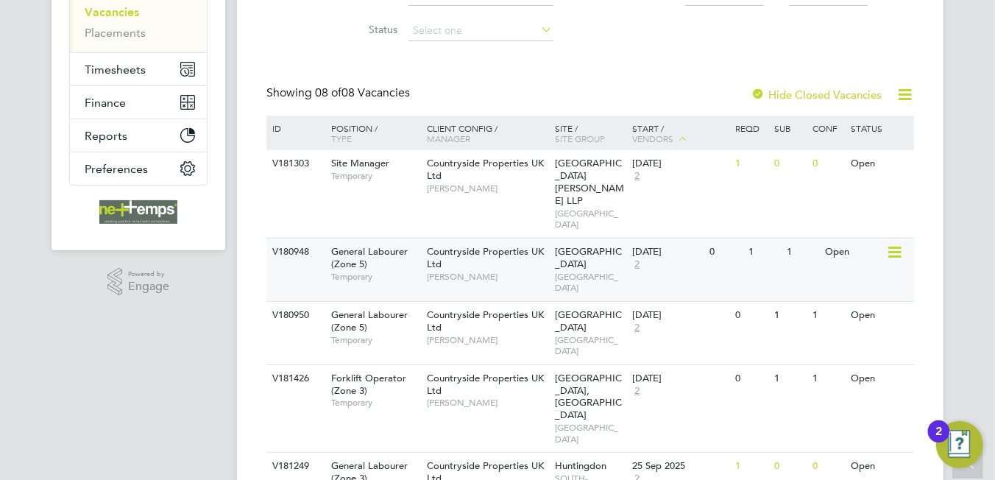
click at [712, 238] on div "0" at bounding box center [725, 251] width 38 height 27
click at [548, 302] on div "Countryside Properties UK Ltd Chris Harrison" at bounding box center [487, 327] width 129 height 51
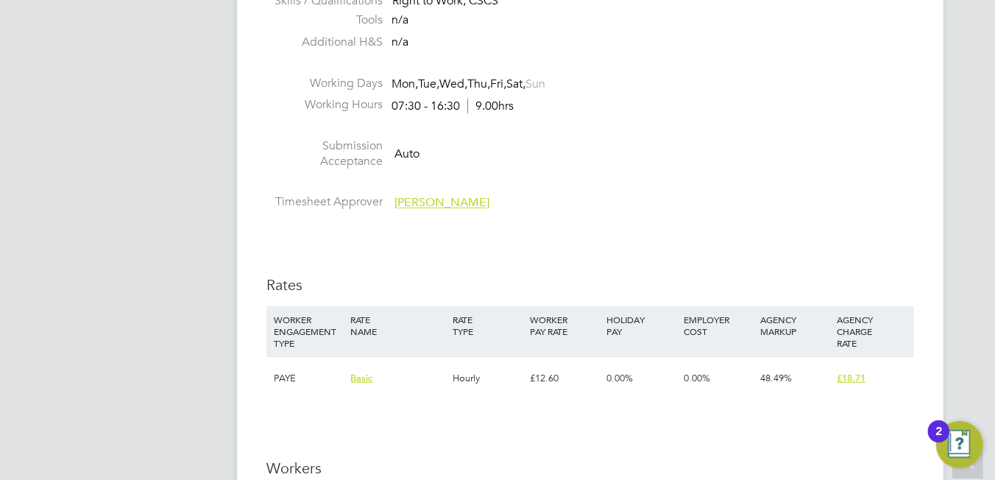
scroll to position [956, 0]
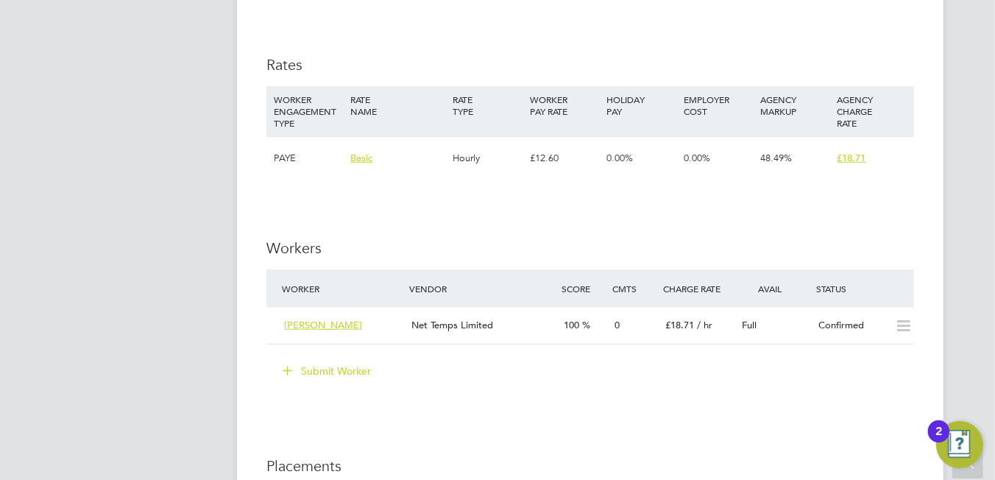
click at [314, 372] on button "Submit Worker" at bounding box center [327, 371] width 110 height 24
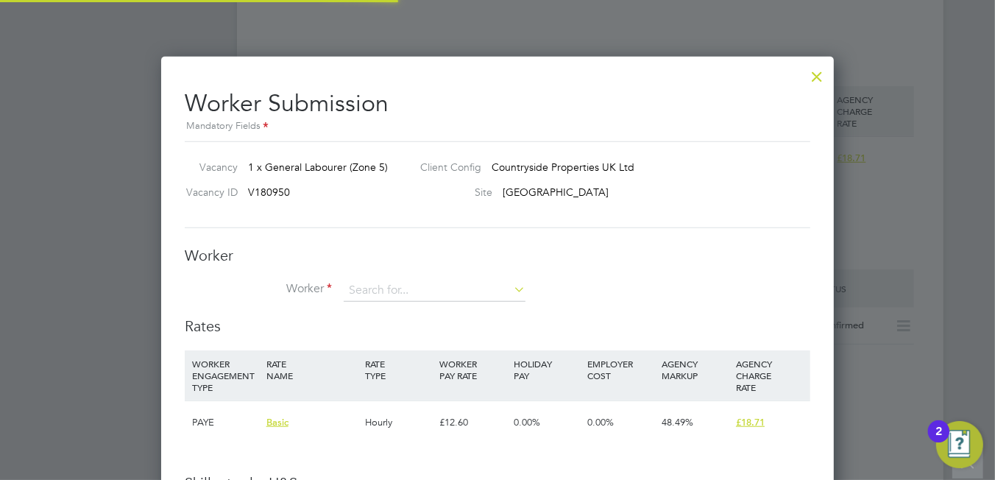
scroll to position [7, 7]
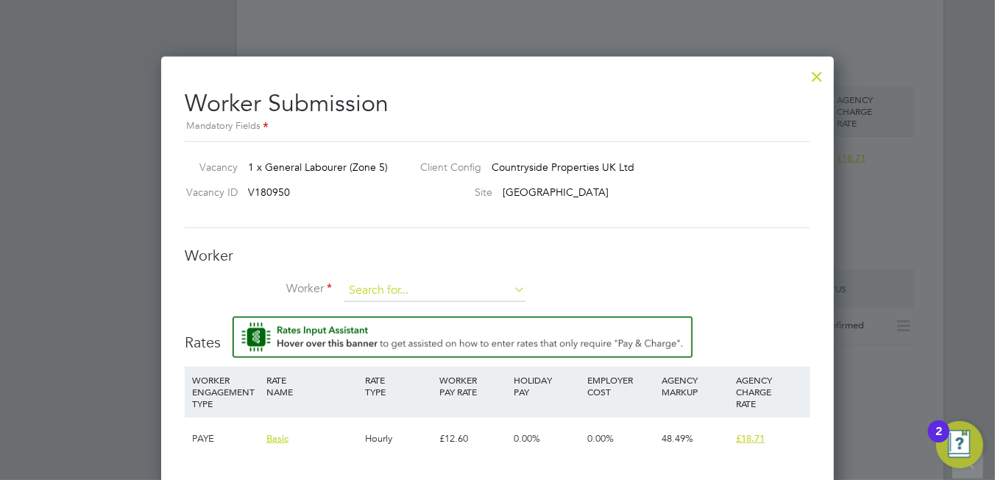
click at [389, 285] on input at bounding box center [435, 291] width 182 height 22
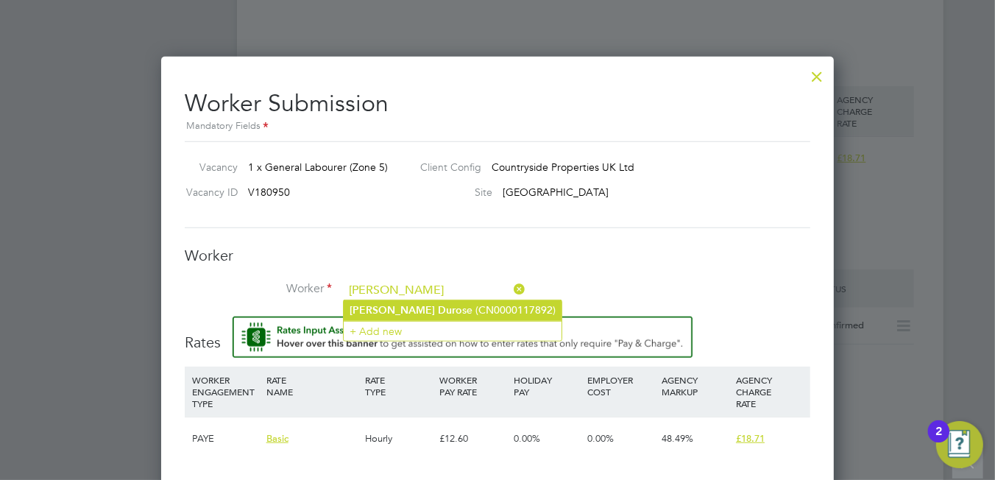
click at [470, 309] on li "Paul Duro se (CN0000117892)" at bounding box center [453, 310] width 218 height 20
type input "Paul Durose (CN0000117892)"
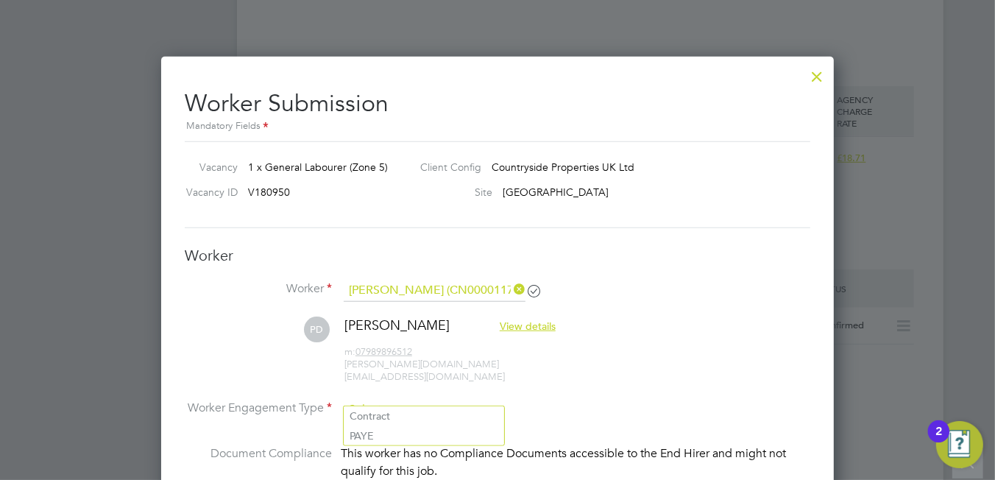
click at [400, 399] on input at bounding box center [424, 410] width 160 height 22
drag, startPoint x: 386, startPoint y: 427, endPoint x: 406, endPoint y: 409, distance: 27.1
click at [385, 427] on li "PAYE" at bounding box center [424, 435] width 160 height 19
type input "PAYE"
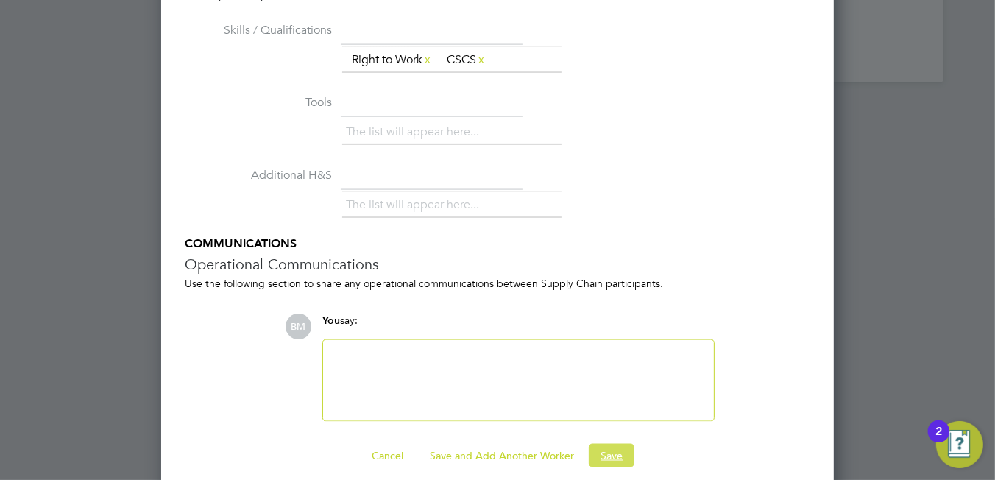
click at [613, 444] on button "Save" at bounding box center [612, 456] width 46 height 24
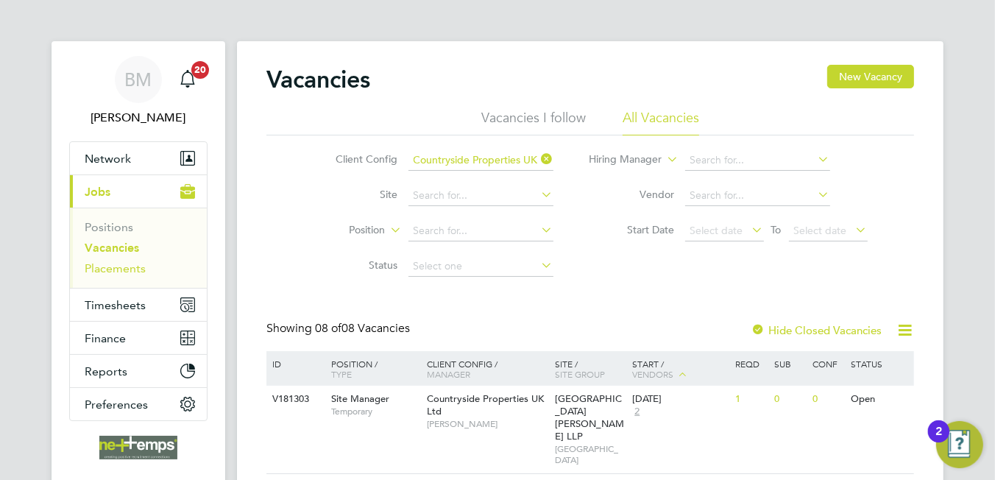
click at [121, 269] on link "Placements" at bounding box center [115, 268] width 61 height 14
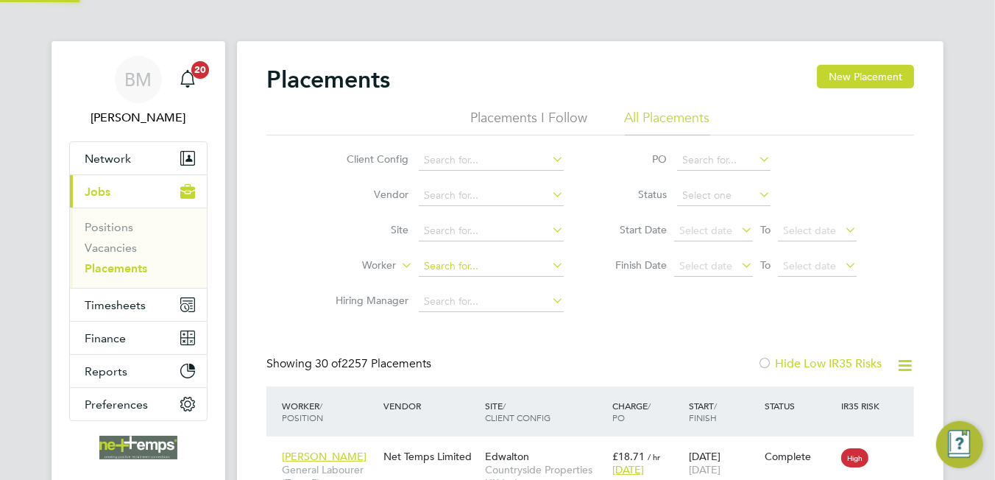
click at [444, 267] on input at bounding box center [491, 266] width 145 height 21
click at [513, 288] on b "[PERSON_NAME]" at bounding box center [555, 286] width 85 height 13
type input "[PERSON_NAME]"
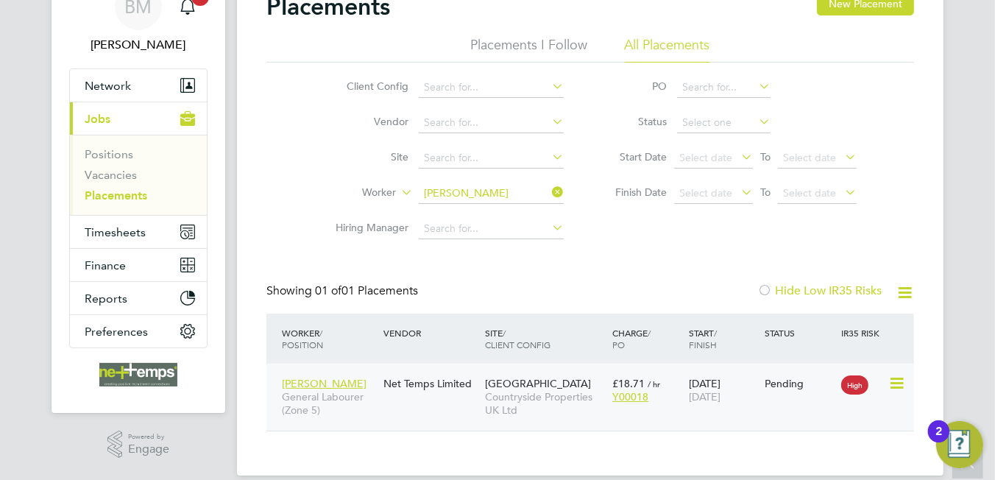
click at [898, 388] on icon at bounding box center [895, 384] width 15 height 18
click at [768, 470] on li "Start" at bounding box center [829, 474] width 151 height 21
type input "[PERSON_NAME]"
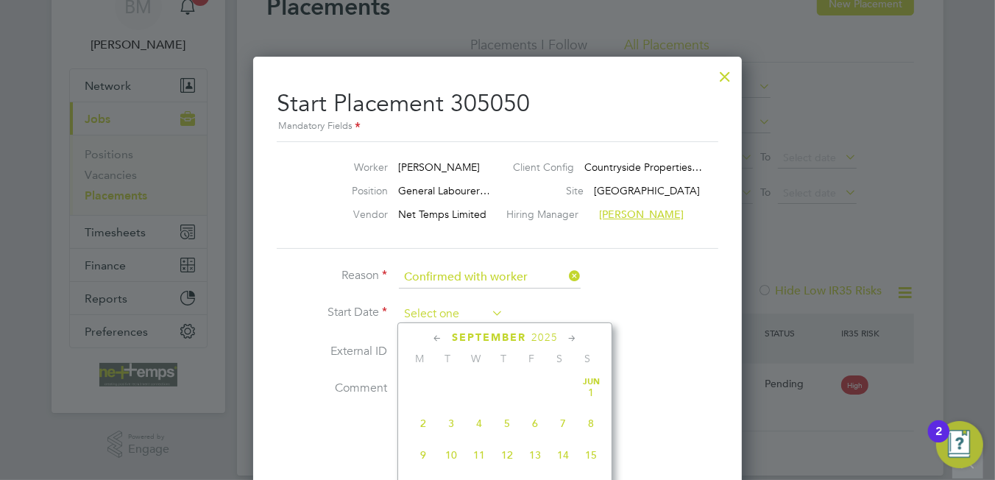
click at [433, 303] on input at bounding box center [451, 314] width 104 height 22
click at [423, 417] on span "22" at bounding box center [423, 406] width 28 height 28
type input "22 Sep 2025"
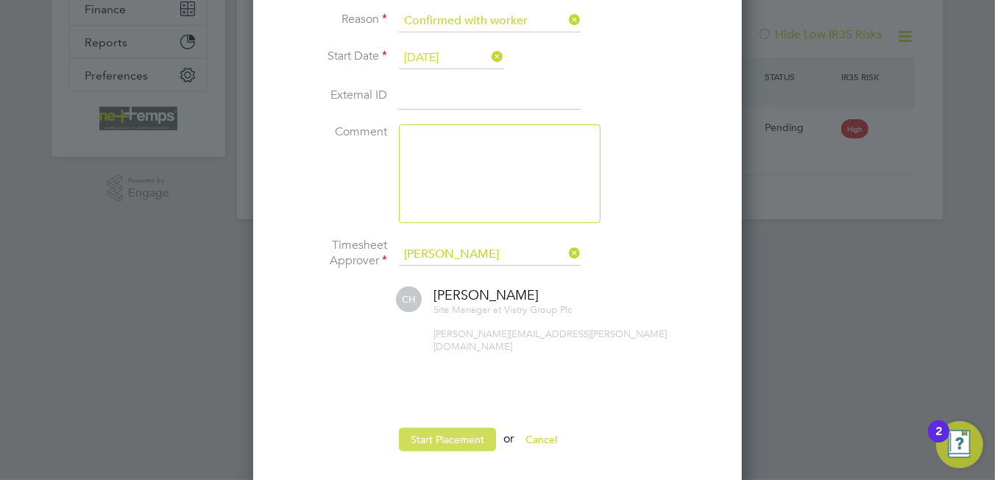
click at [423, 428] on button "Start Placement" at bounding box center [447, 440] width 97 height 24
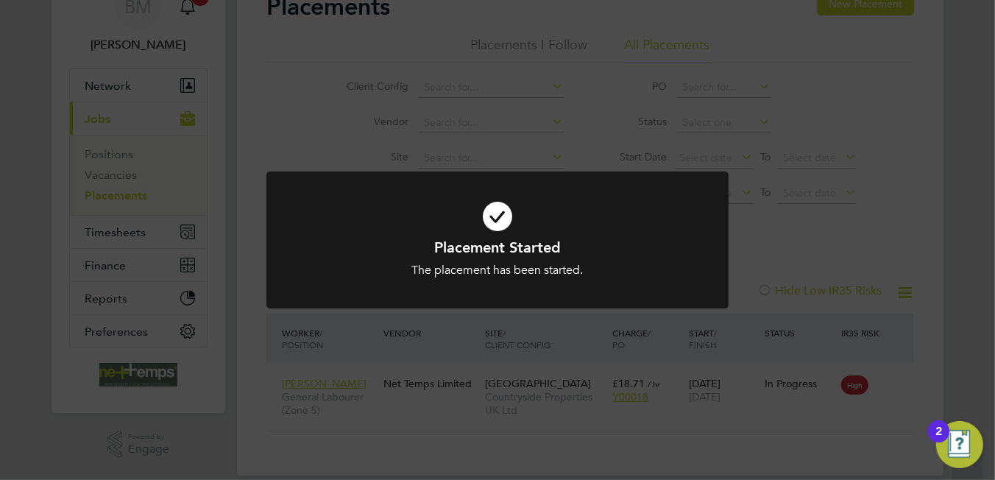
click at [499, 222] on icon at bounding box center [497, 216] width 383 height 57
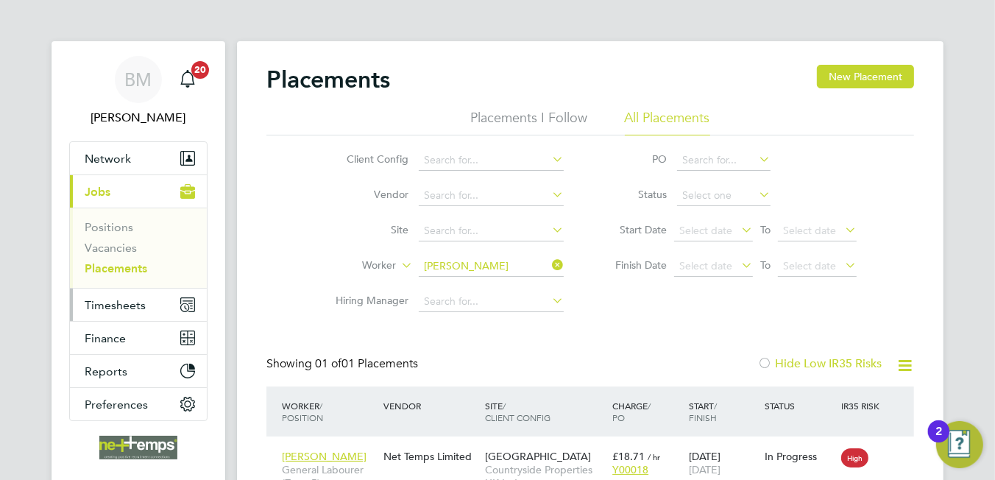
click at [113, 303] on span "Timesheets" at bounding box center [115, 305] width 61 height 14
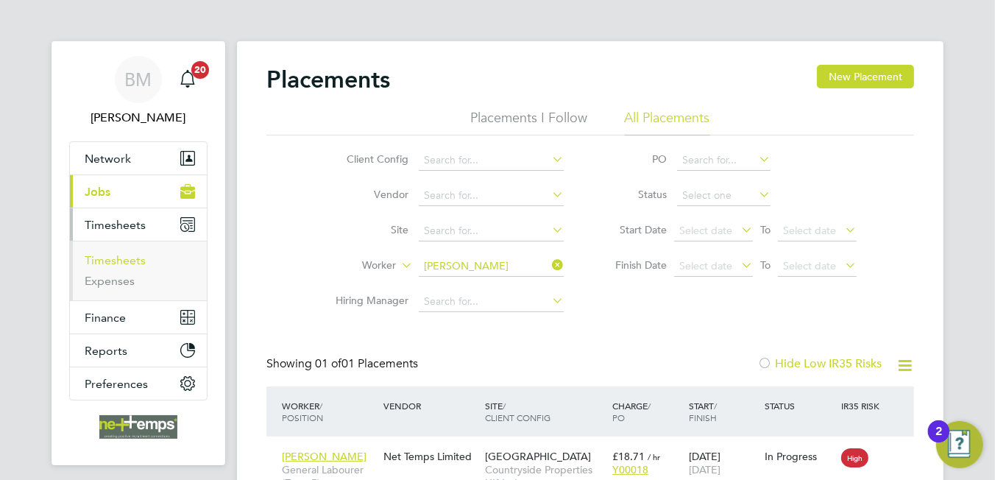
click at [114, 256] on link "Timesheets" at bounding box center [115, 260] width 61 height 14
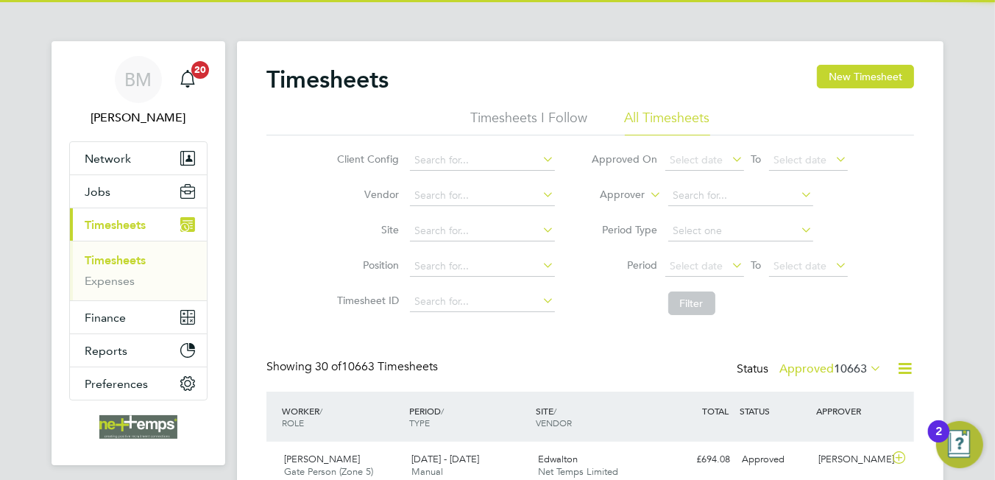
scroll to position [37, 128]
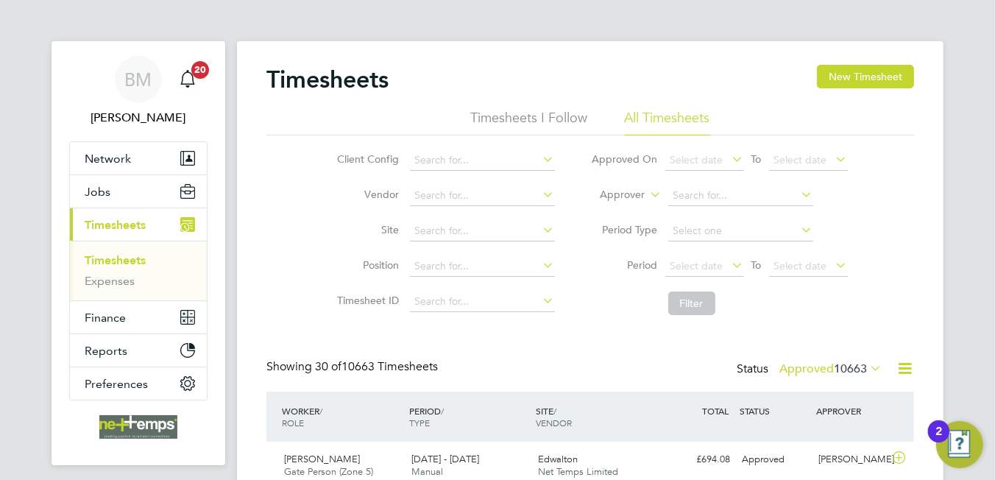
drag, startPoint x: 890, startPoint y: 88, endPoint x: 876, endPoint y: 91, distance: 14.3
click at [890, 88] on button "New Timesheet" at bounding box center [865, 77] width 97 height 24
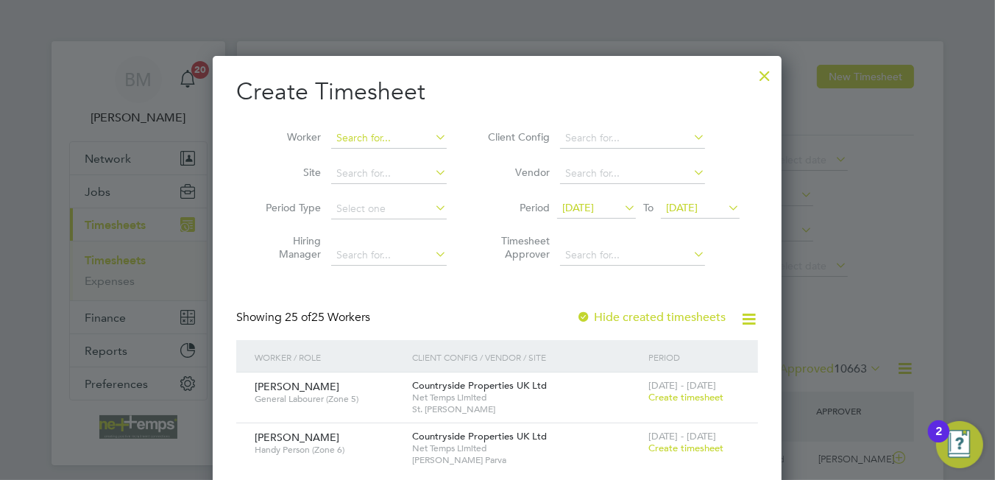
drag, startPoint x: 368, startPoint y: 139, endPoint x: 375, endPoint y: 138, distance: 7.5
click at [375, 138] on input at bounding box center [389, 138] width 116 height 21
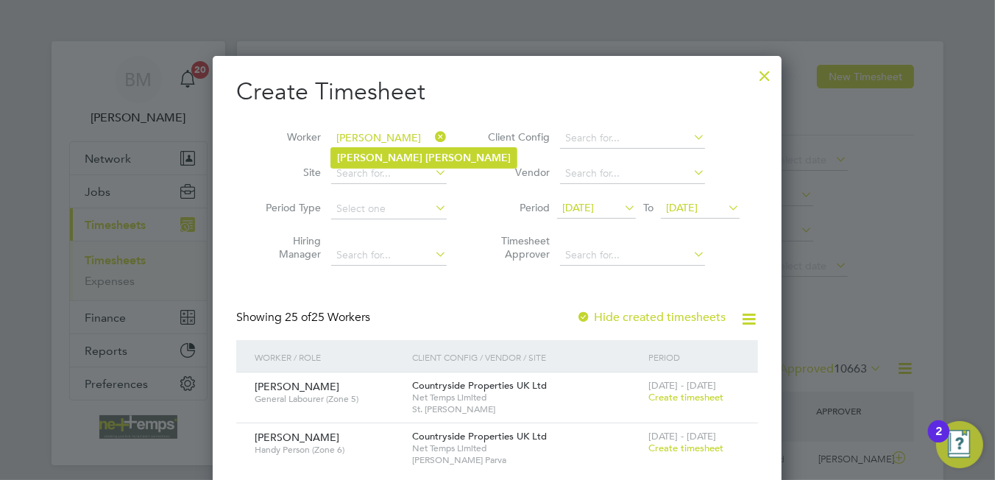
click at [421, 159] on li "Paul Durose" at bounding box center [423, 158] width 185 height 20
type input "Paul Durose"
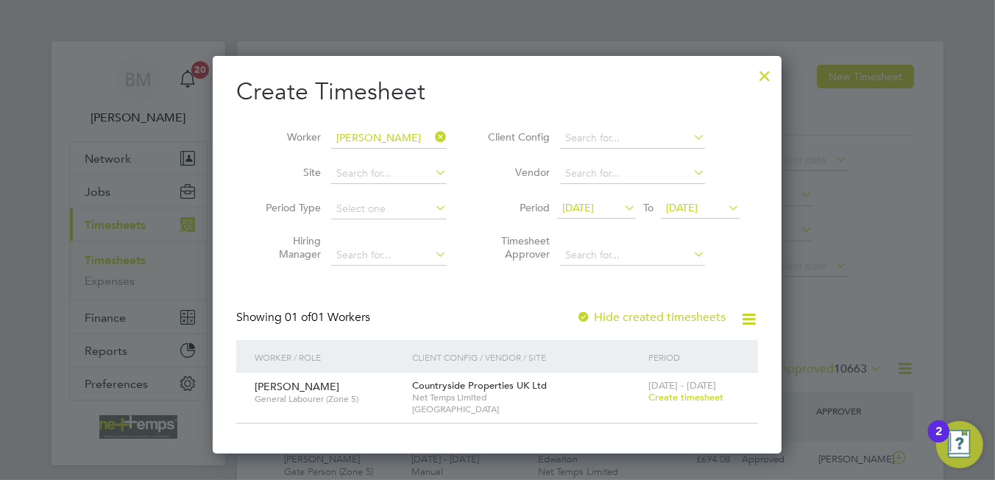
click at [687, 394] on span "Create timesheet" at bounding box center [685, 397] width 75 height 13
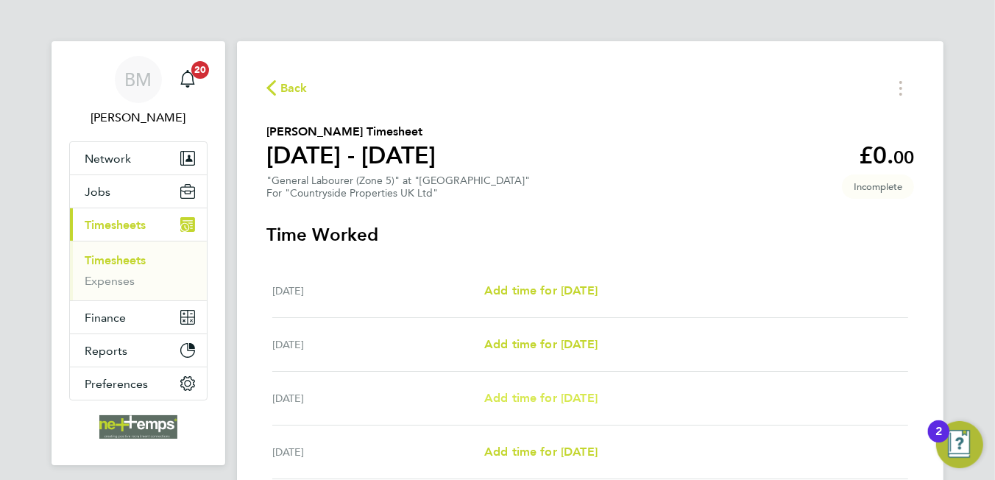
click at [532, 393] on span "Add time for Wed 24 Sep" at bounding box center [540, 398] width 113 height 14
select select "30"
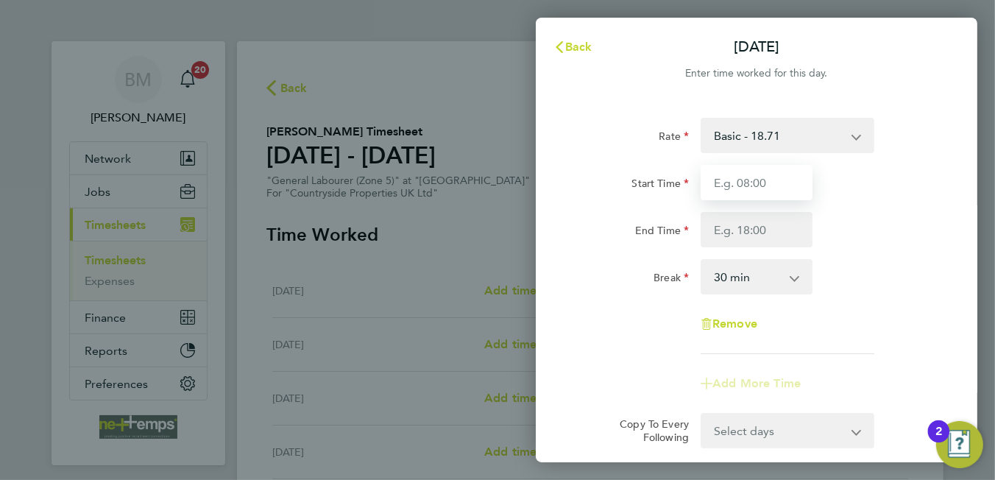
click at [774, 192] on input "Start Time" at bounding box center [757, 182] width 112 height 35
type input "07:30"
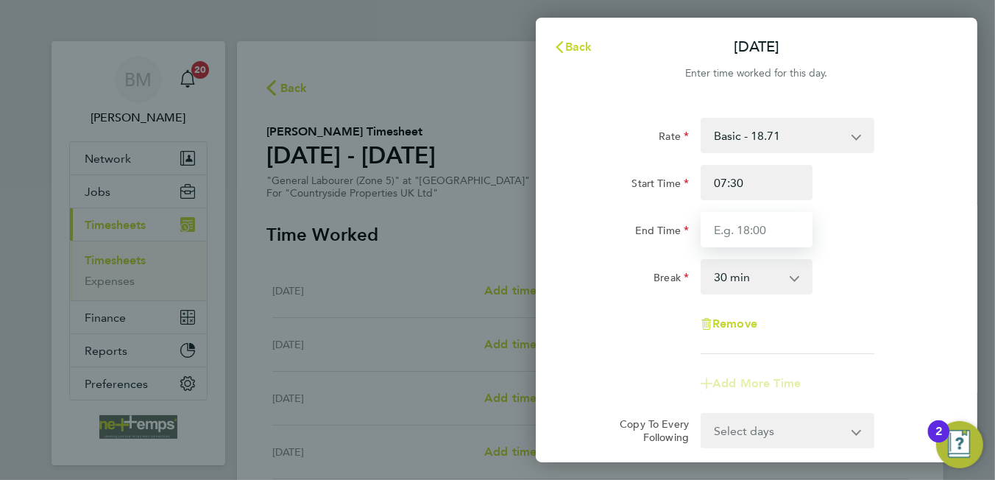
type input "16:30"
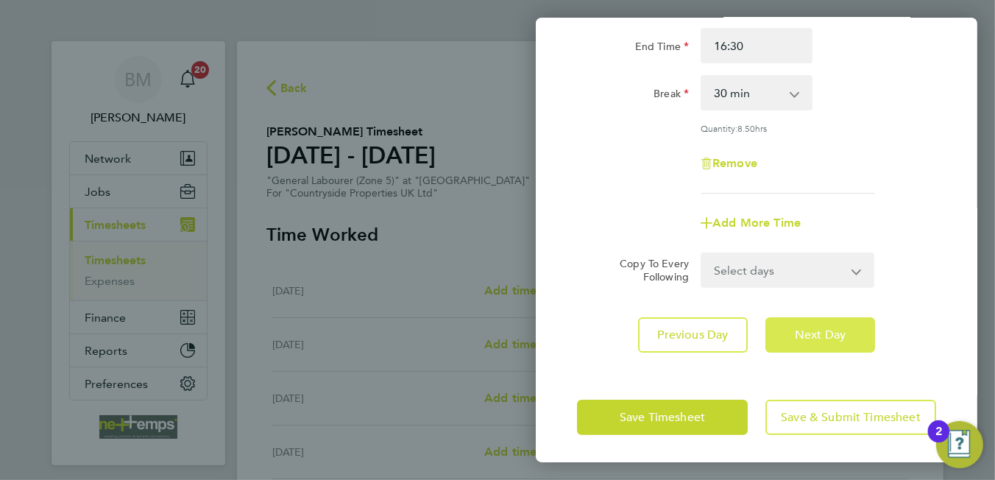
drag, startPoint x: 819, startPoint y: 340, endPoint x: 810, endPoint y: 335, distance: 10.2
click at [809, 339] on button "Next Day" at bounding box center [820, 334] width 110 height 35
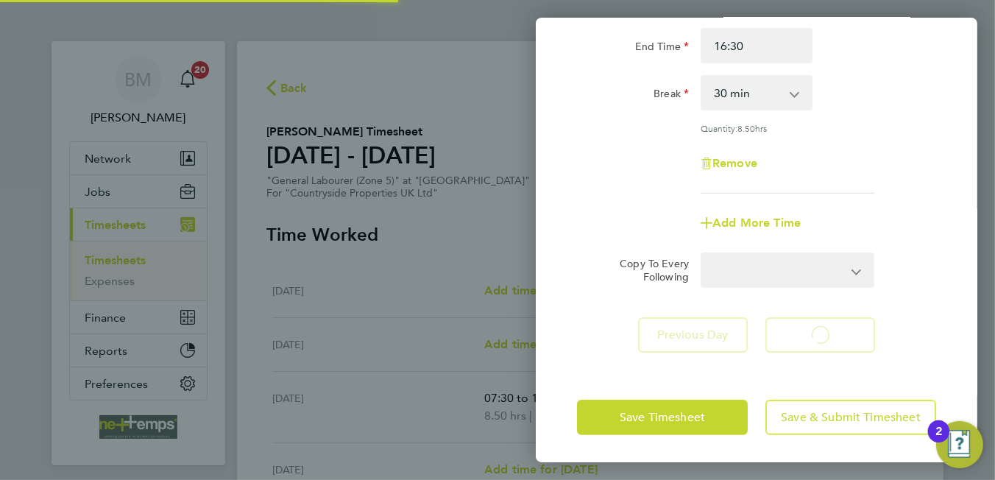
select select "30"
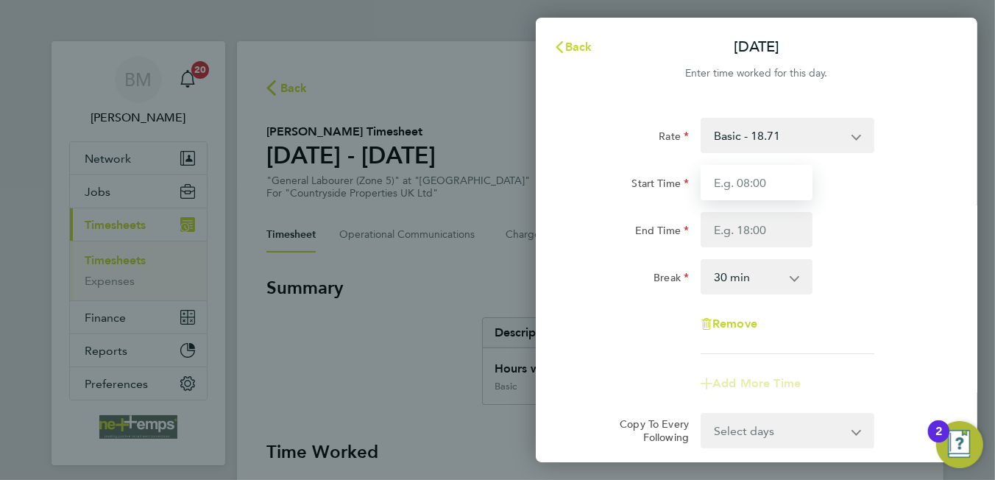
click at [759, 183] on input "Start Time" at bounding box center [757, 182] width 112 height 35
type input "07:30"
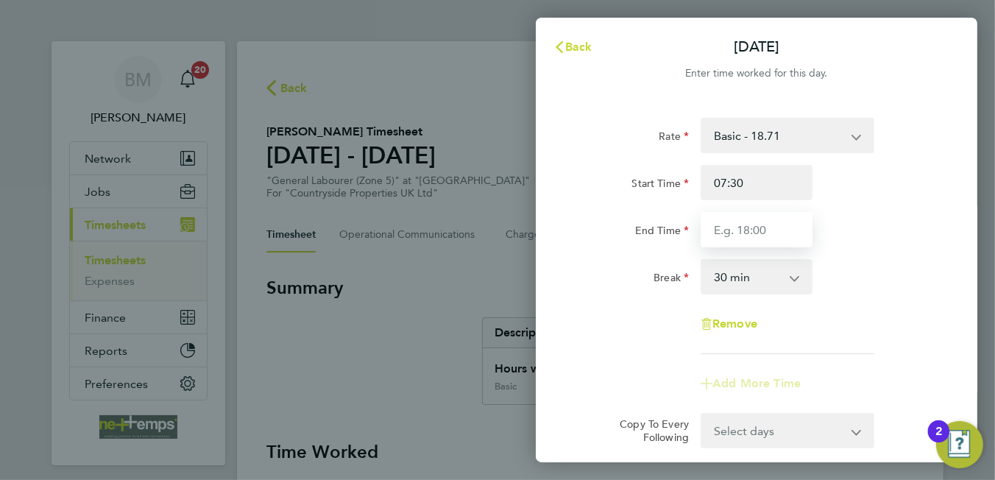
type input "16:30"
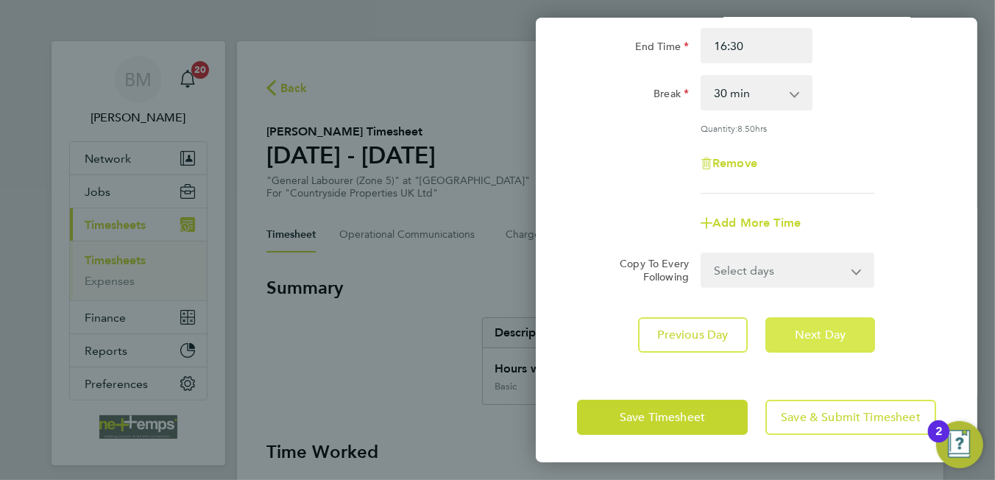
click at [807, 337] on span "Next Day" at bounding box center [820, 334] width 51 height 15
select select "30"
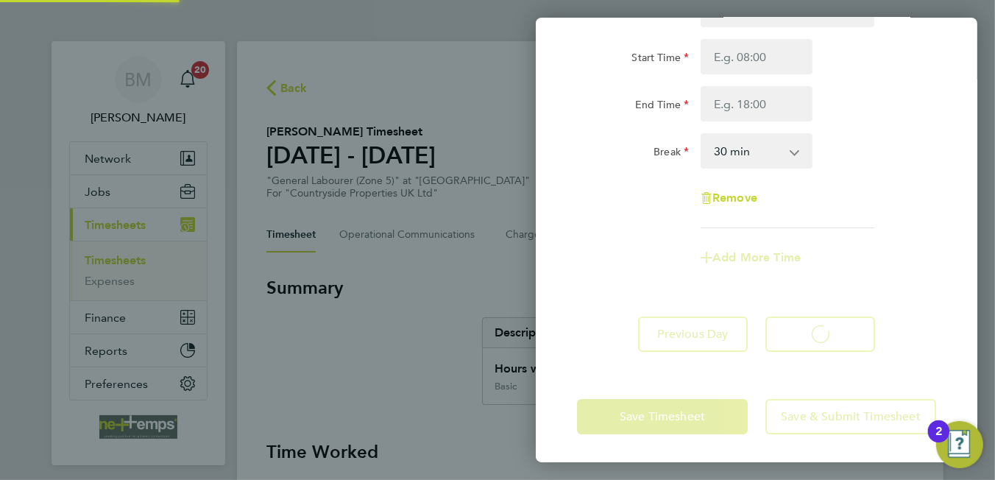
select select "30"
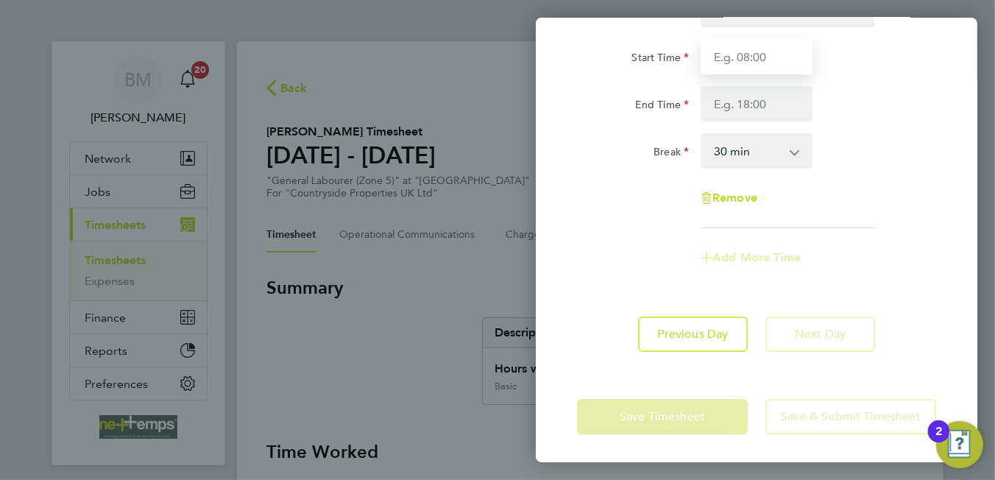
click at [741, 57] on input "Start Time" at bounding box center [757, 56] width 112 height 35
type input "07:30"
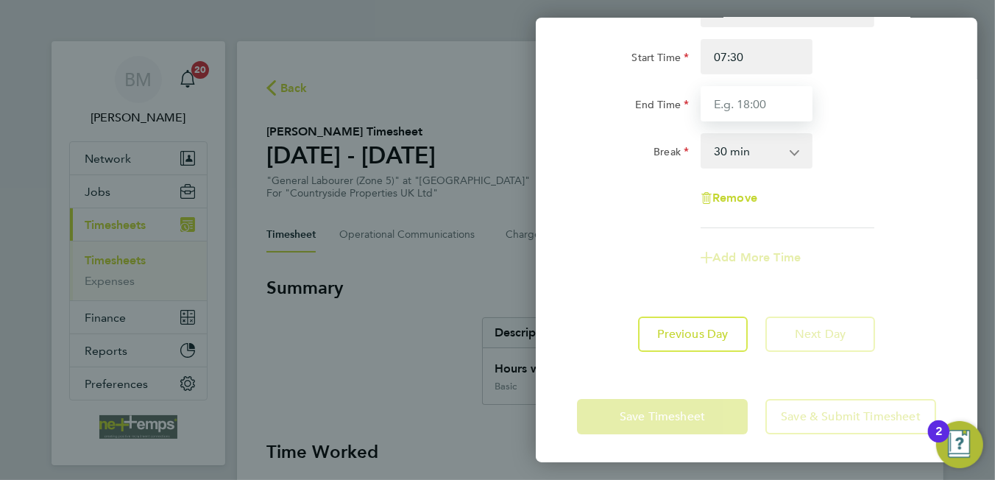
type input "16:30"
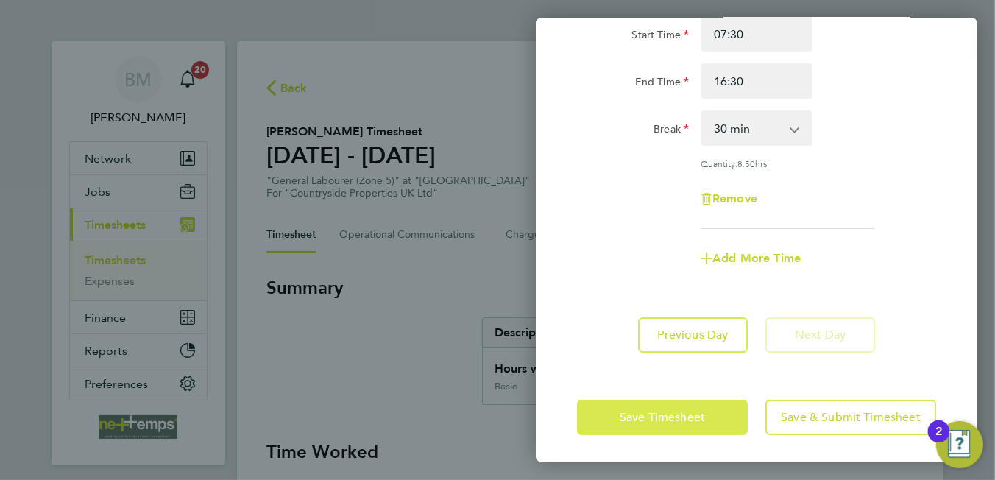
click at [684, 411] on span "Save Timesheet" at bounding box center [662, 417] width 85 height 15
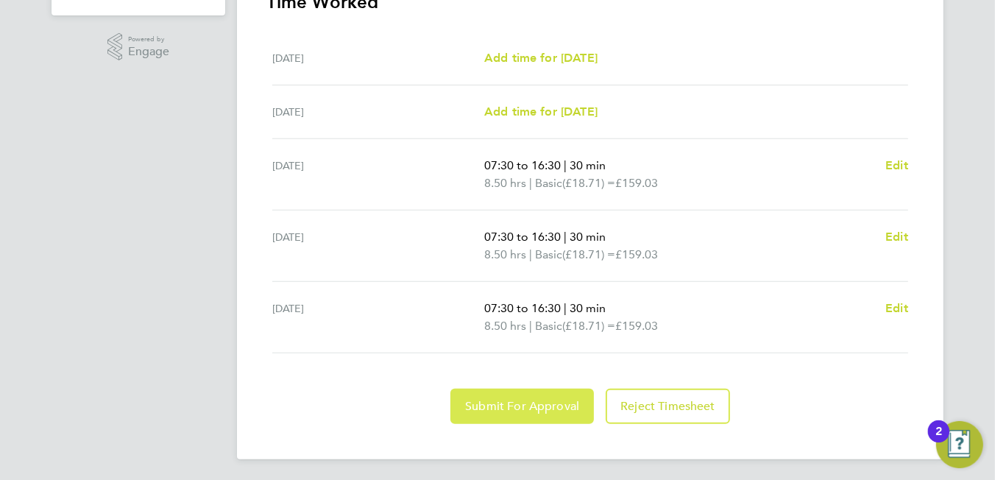
click at [551, 400] on span "Submit For Approval" at bounding box center [522, 406] width 114 height 15
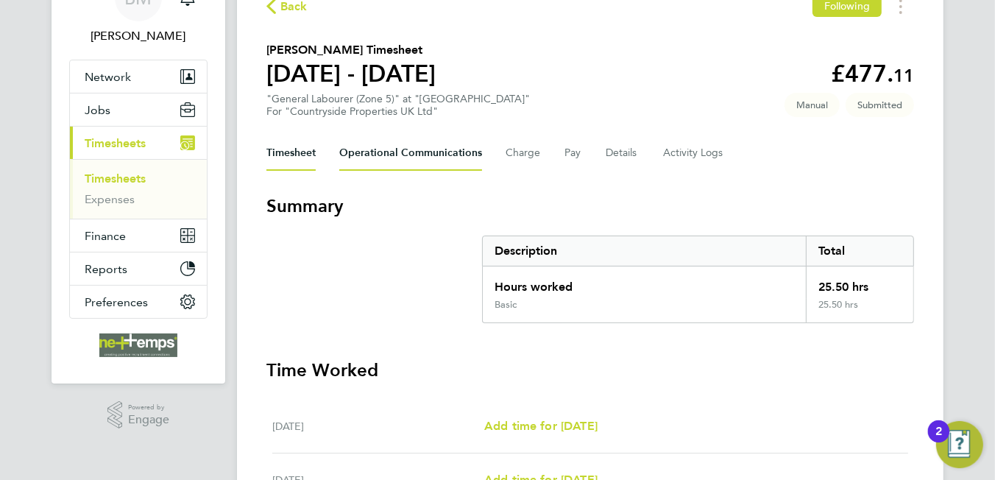
click at [451, 150] on Communications-tab "Operational Communications" at bounding box center [410, 152] width 143 height 35
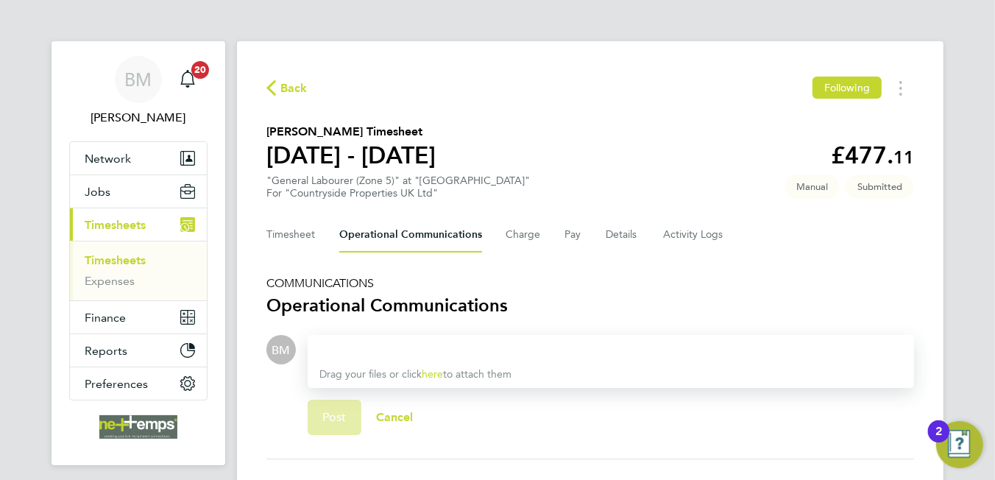
click at [345, 352] on div at bounding box center [610, 350] width 583 height 18
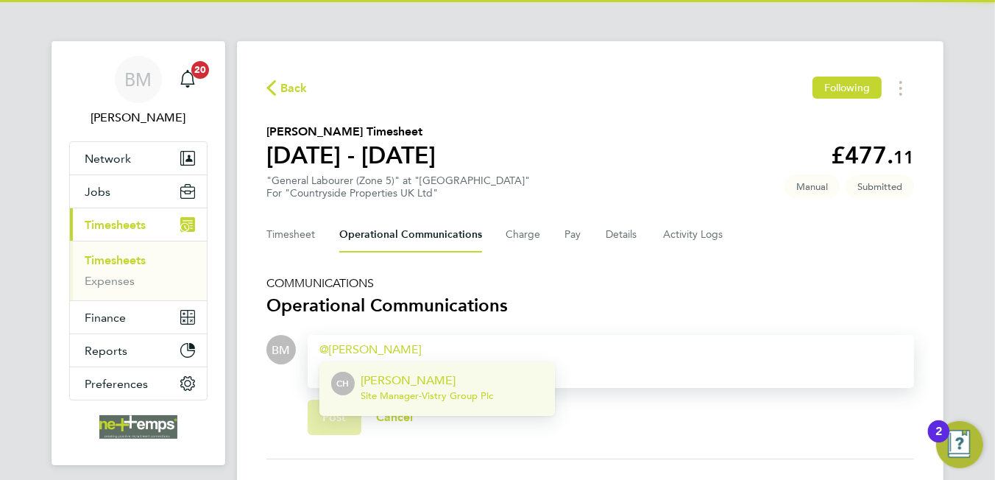
click at [409, 391] on span "Site Manager - Vistry Group Plc" at bounding box center [427, 396] width 132 height 12
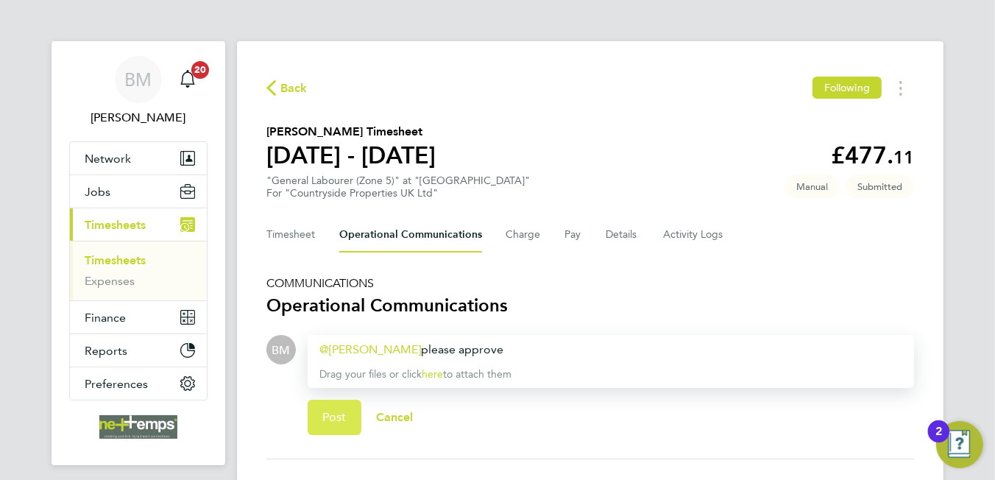
click at [322, 422] on span "Post" at bounding box center [334, 417] width 24 height 15
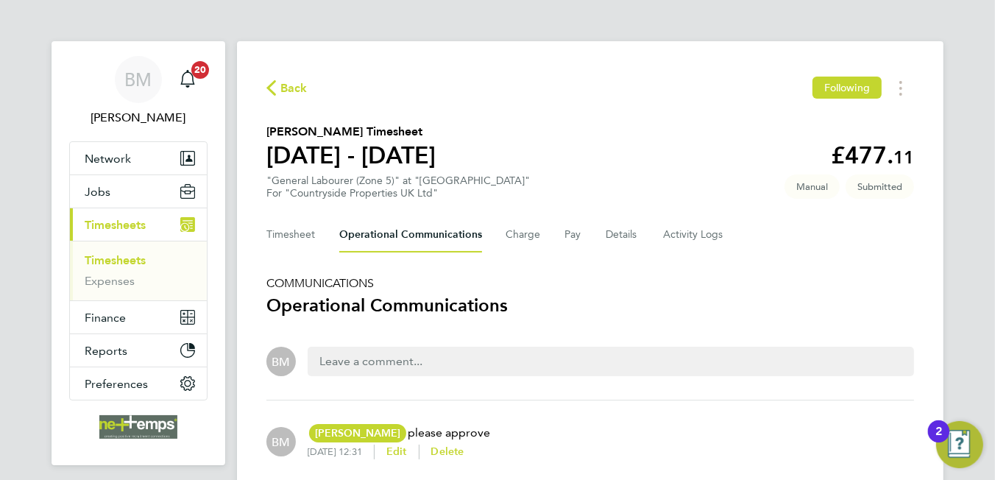
click at [293, 94] on span "Back" at bounding box center [293, 88] width 27 height 18
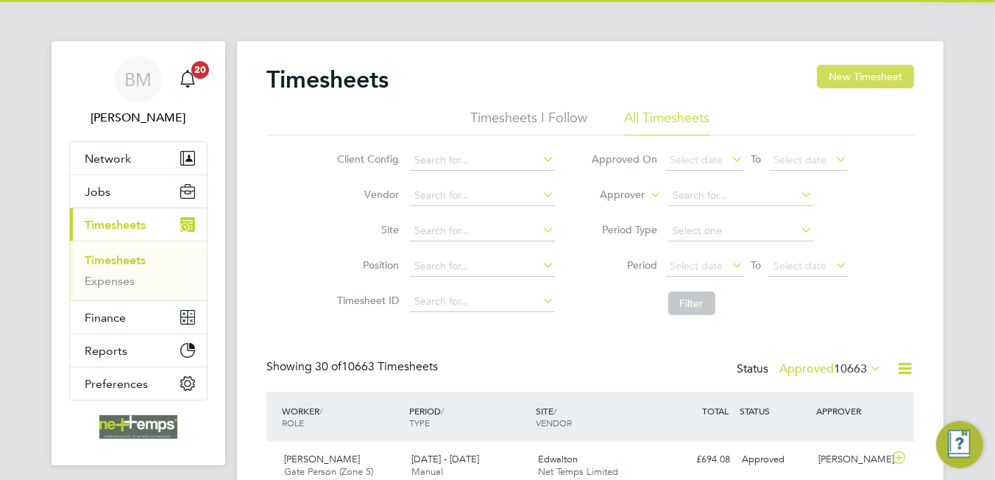
scroll to position [37, 128]
click at [884, 73] on button "New Timesheet" at bounding box center [865, 77] width 97 height 24
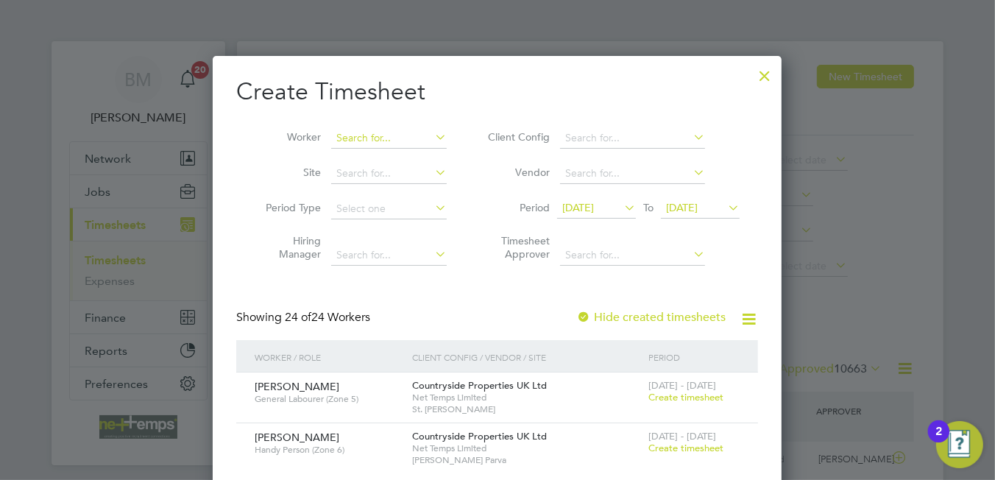
click at [366, 136] on input at bounding box center [389, 138] width 116 height 21
click at [382, 153] on li "Daljit Singh" at bounding box center [422, 158] width 182 height 20
type input "Daljit Singh"
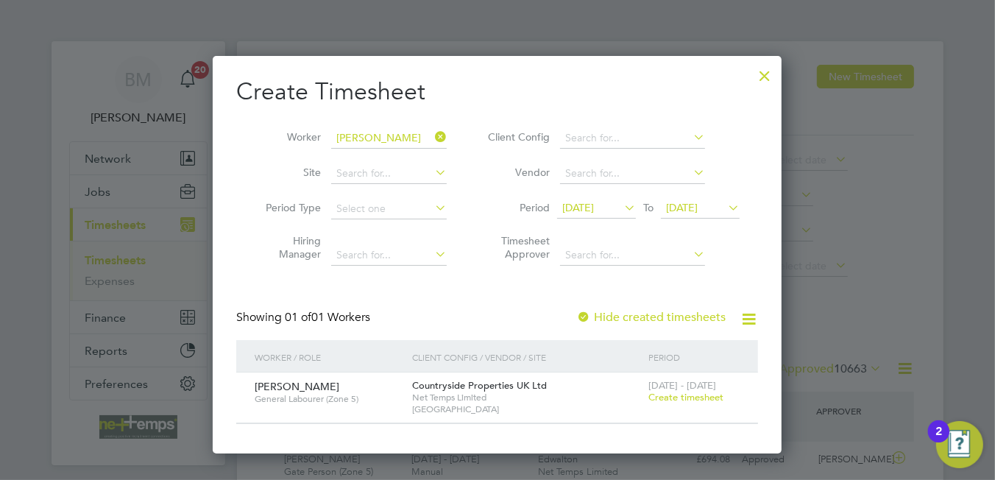
click at [706, 394] on span "Create timesheet" at bounding box center [685, 397] width 75 height 13
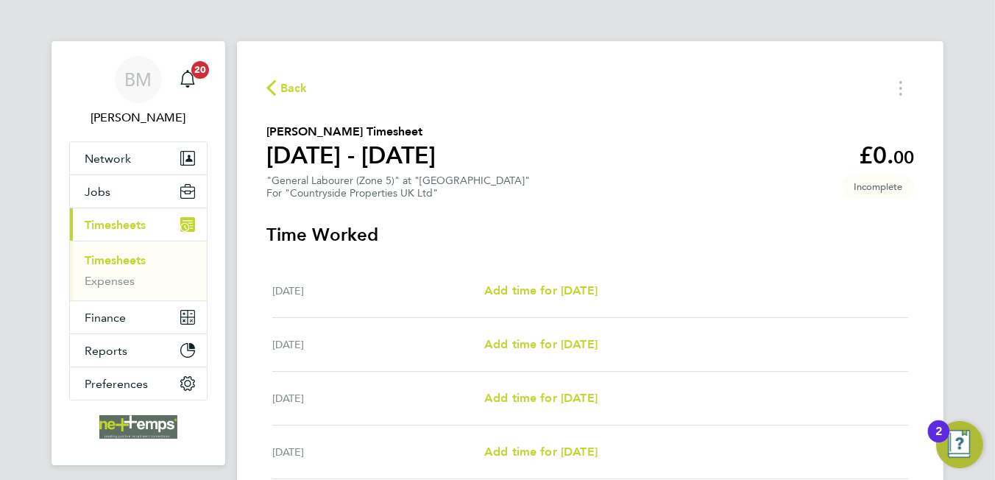
click at [539, 300] on div "Mon 22 Sep Add time for Mon 22 Sep Add time for Mon 22 Sep" at bounding box center [590, 291] width 636 height 54
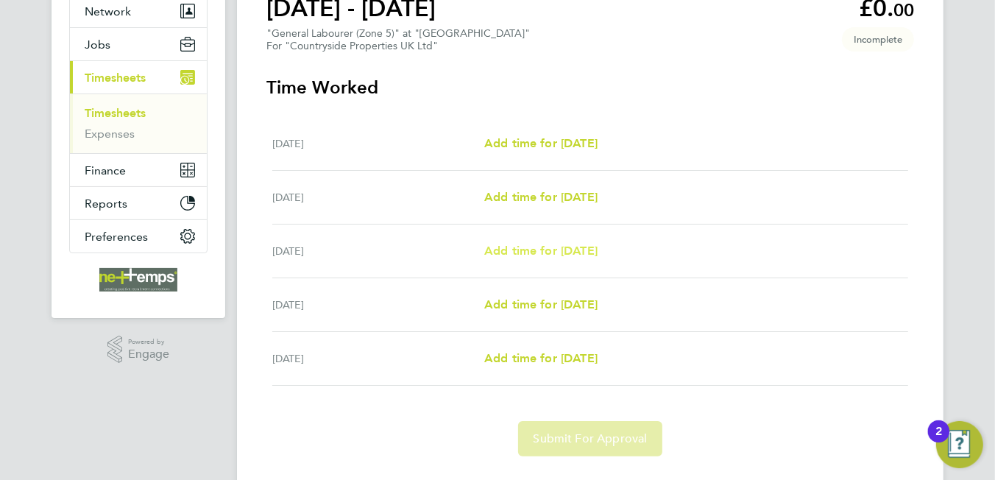
click at [539, 250] on span "Add time for Wed 24 Sep" at bounding box center [540, 251] width 113 height 14
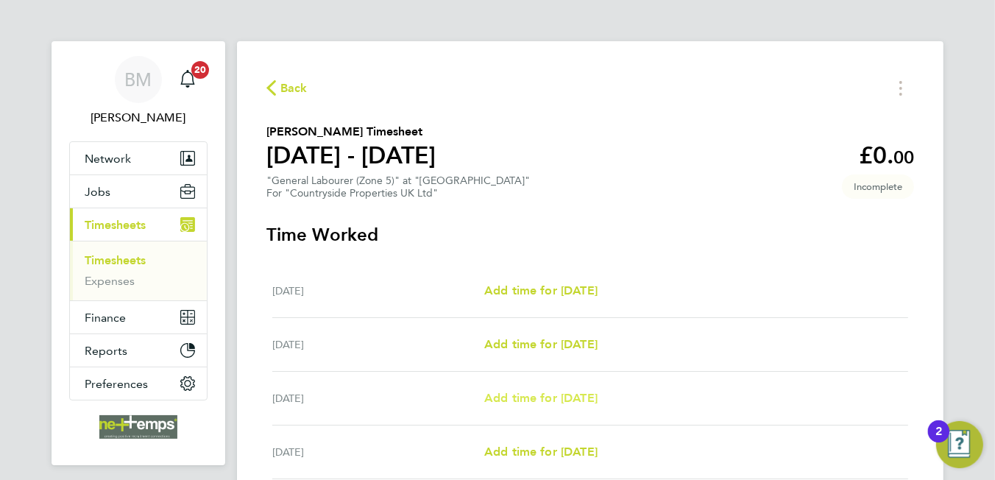
select select "30"
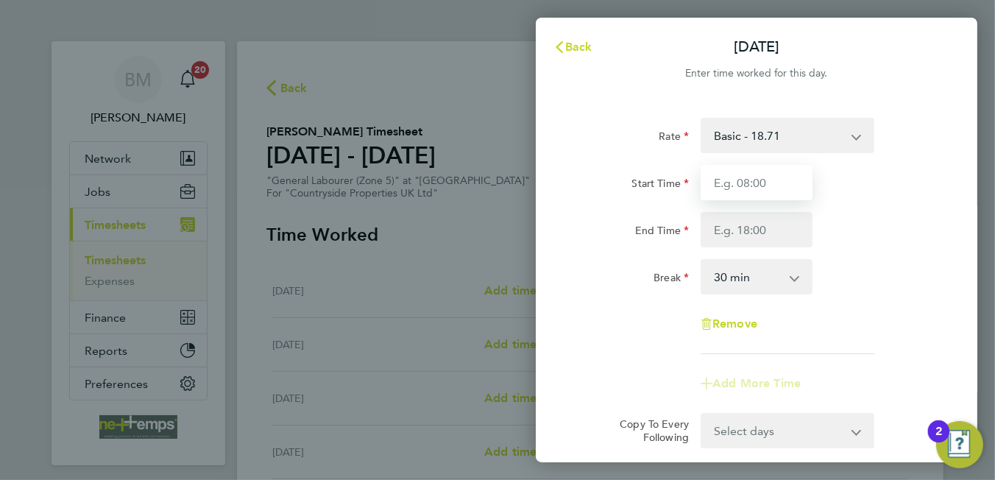
click at [745, 171] on input "Start Time" at bounding box center [757, 182] width 112 height 35
type input "07:30"
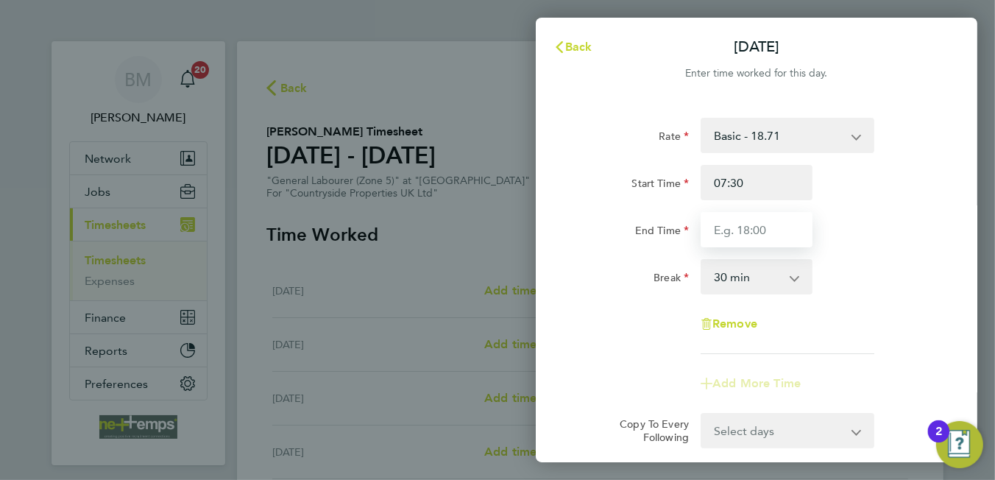
type input "16:30"
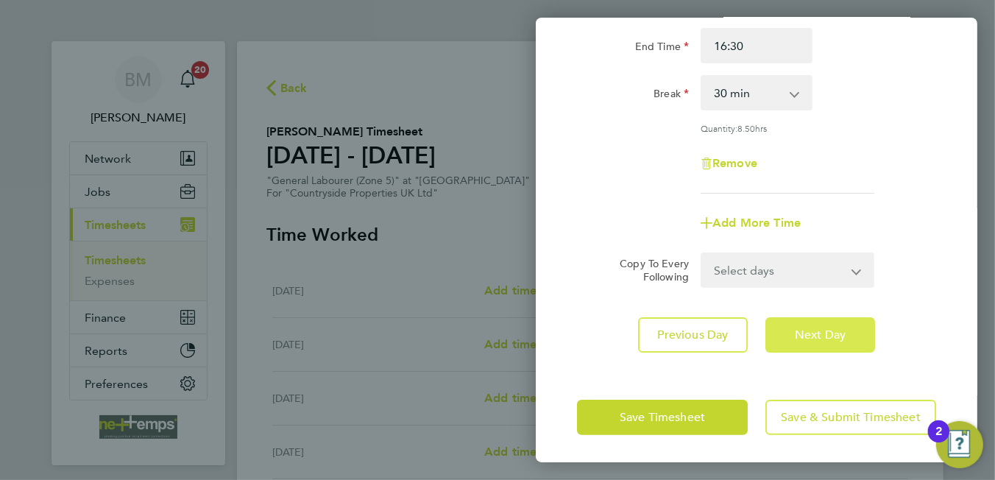
click at [784, 336] on button "Next Day" at bounding box center [820, 334] width 110 height 35
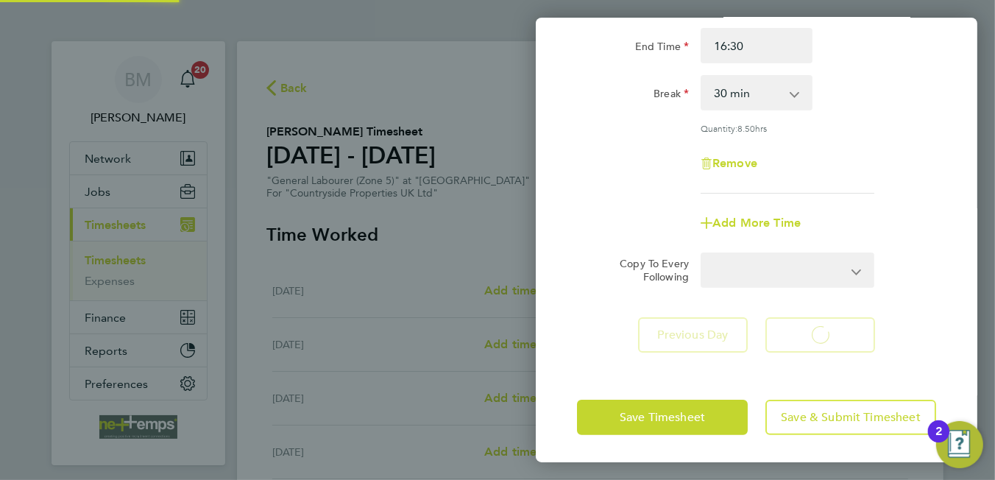
select select "30"
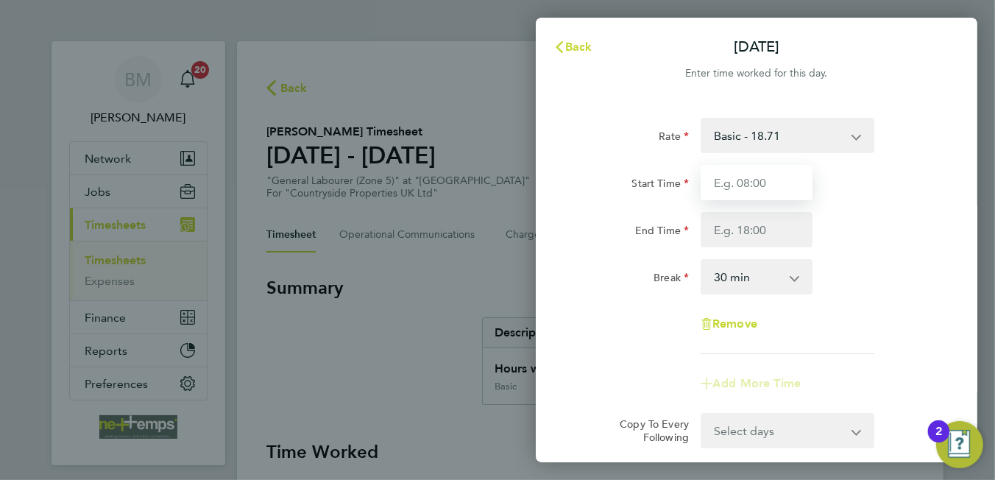
click at [737, 192] on input "Start Time" at bounding box center [757, 182] width 112 height 35
type input "07:30"
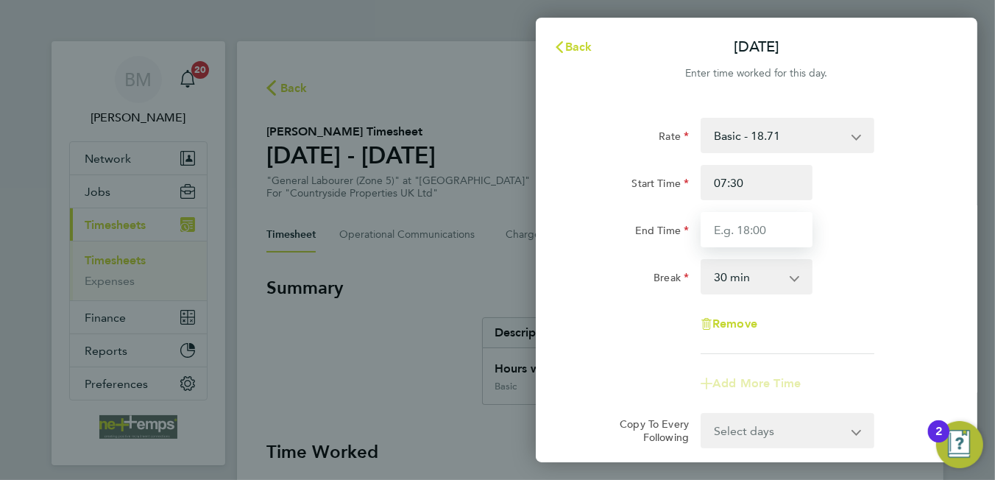
type input "16:30"
click at [742, 236] on input "16:30" at bounding box center [757, 229] width 112 height 35
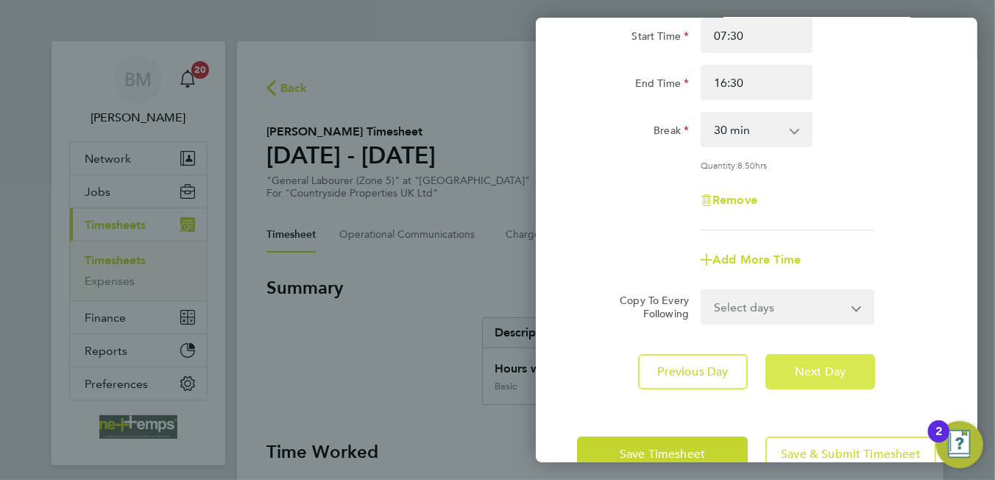
click at [811, 361] on button "Next Day" at bounding box center [820, 371] width 110 height 35
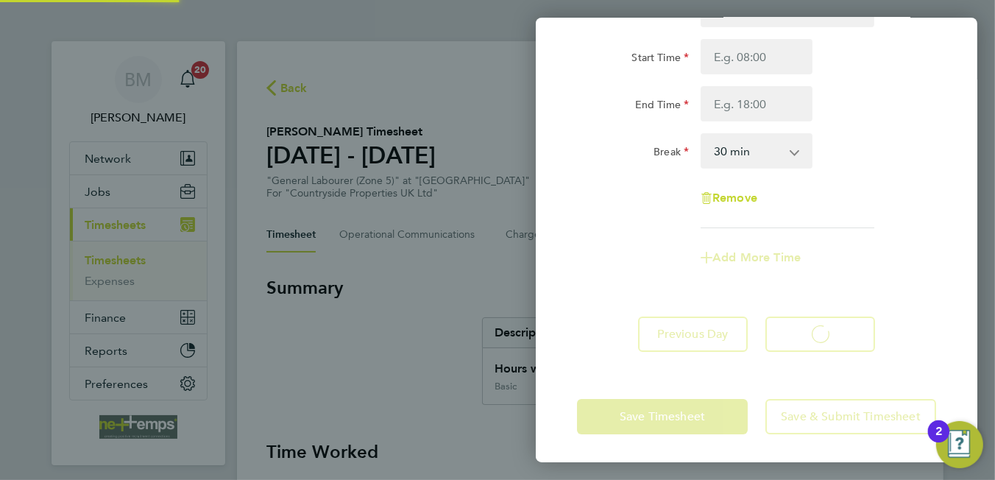
select select "30"
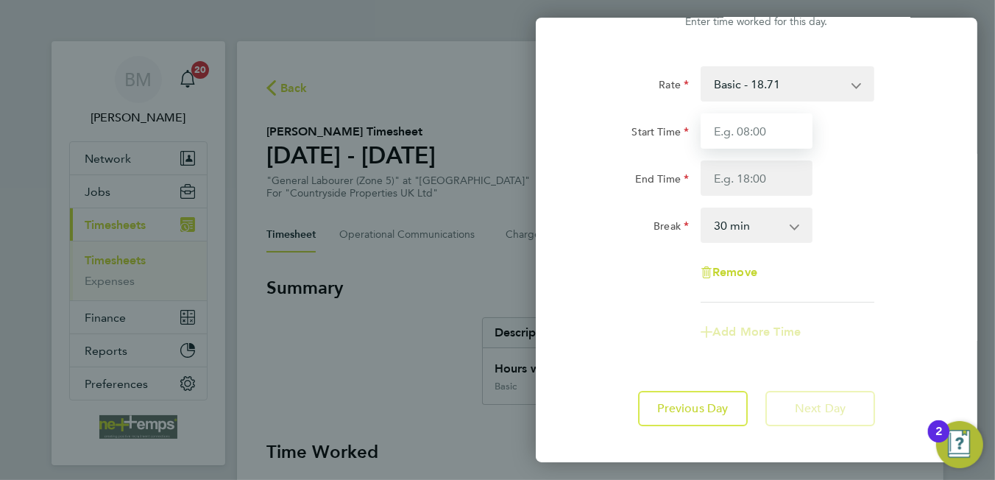
click at [751, 138] on input "Start Time" at bounding box center [757, 130] width 112 height 35
type input "07:30"
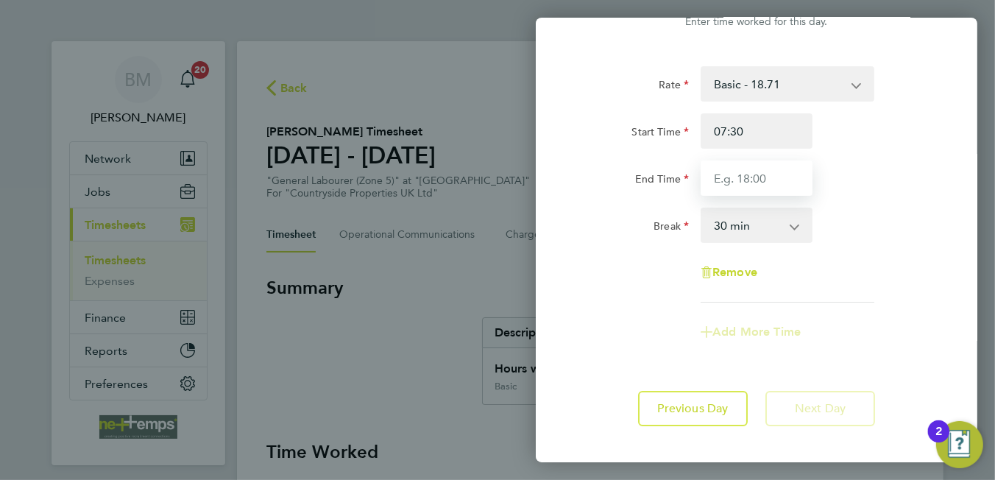
type input "16:30"
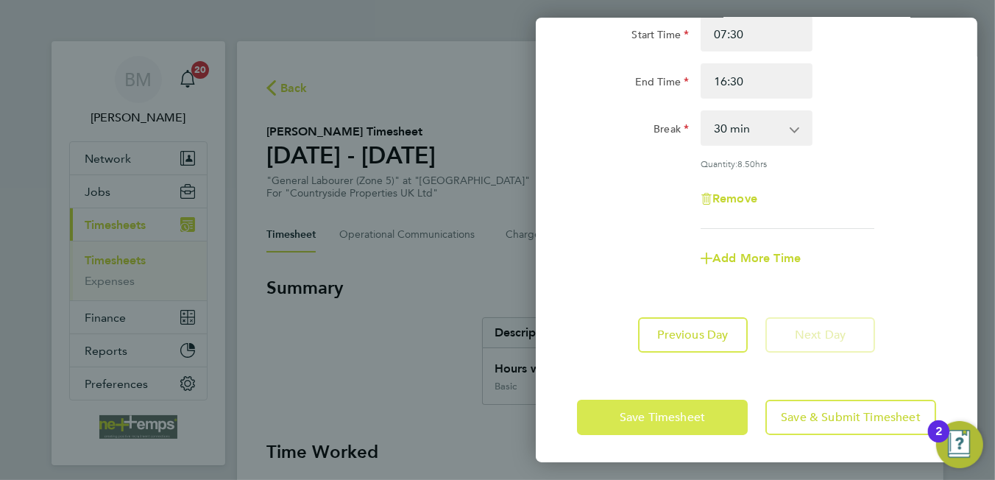
click at [701, 425] on button "Save Timesheet" at bounding box center [662, 417] width 171 height 35
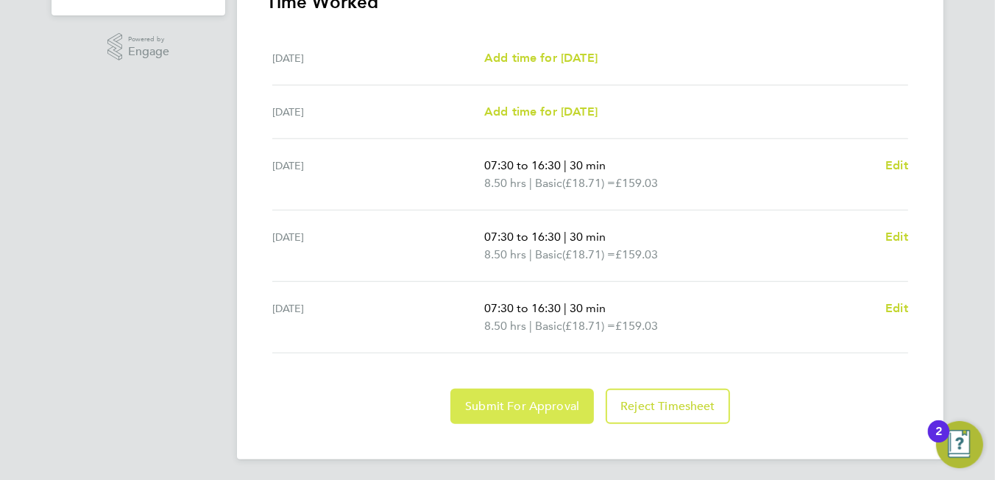
click at [528, 394] on button "Submit For Approval" at bounding box center [521, 406] width 143 height 35
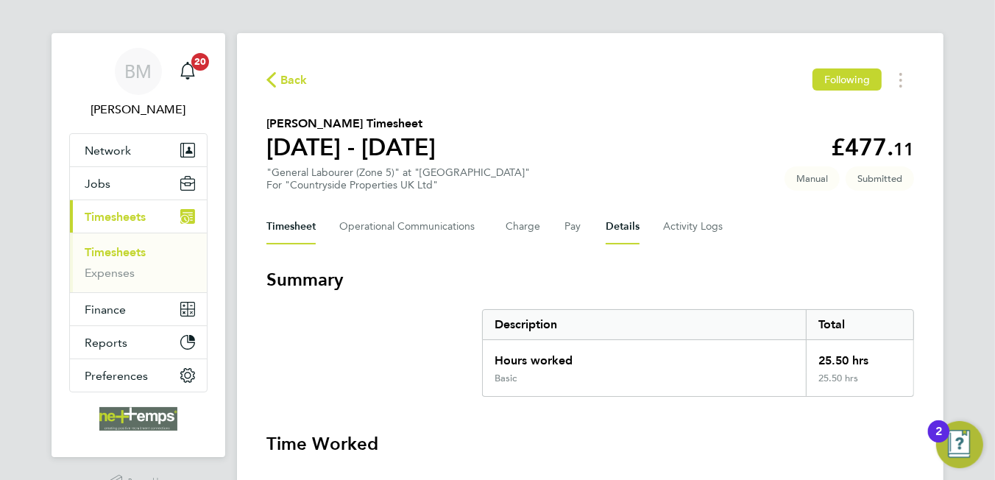
click at [601, 240] on div "Timesheet Operational Communications Charge Pay Details Activity Logs" at bounding box center [590, 226] width 648 height 35
click at [614, 235] on button "Details" at bounding box center [623, 226] width 34 height 35
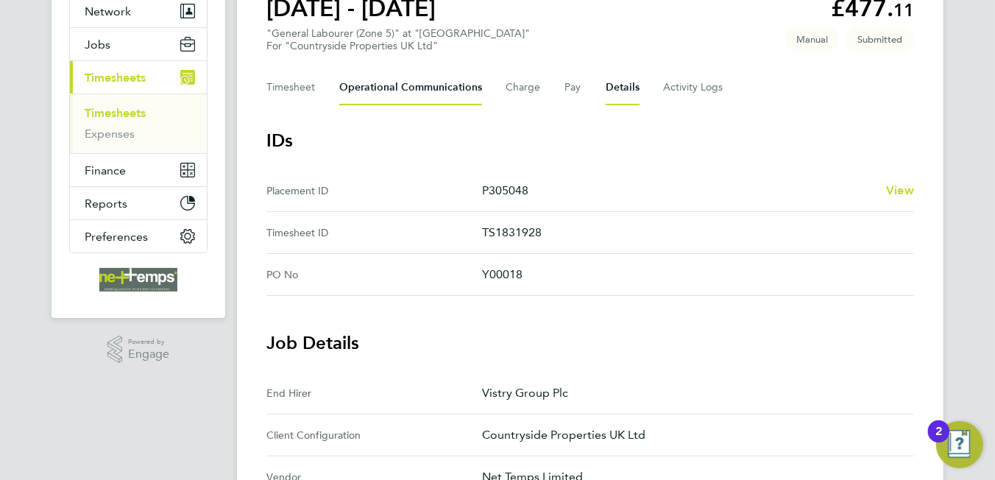
click at [441, 93] on Communications-tab "Operational Communications" at bounding box center [410, 87] width 143 height 35
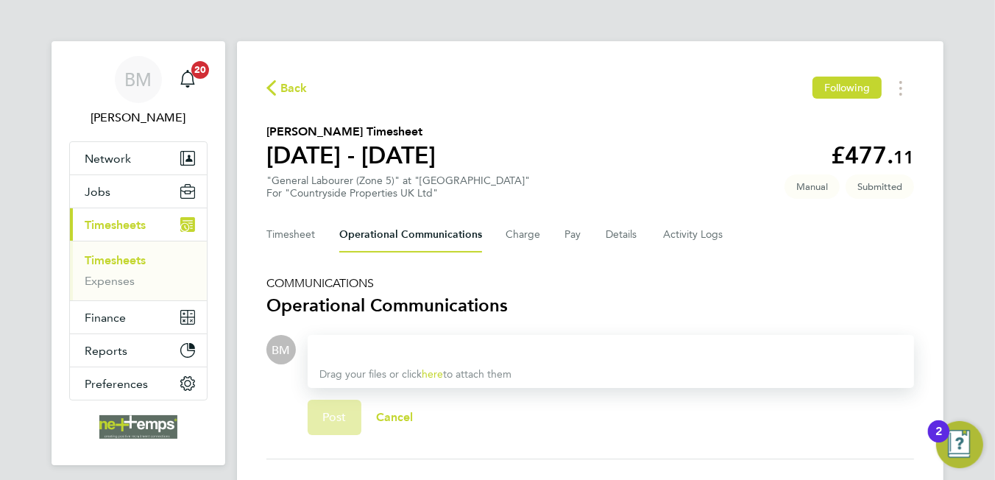
click at [471, 347] on div at bounding box center [610, 350] width 583 height 18
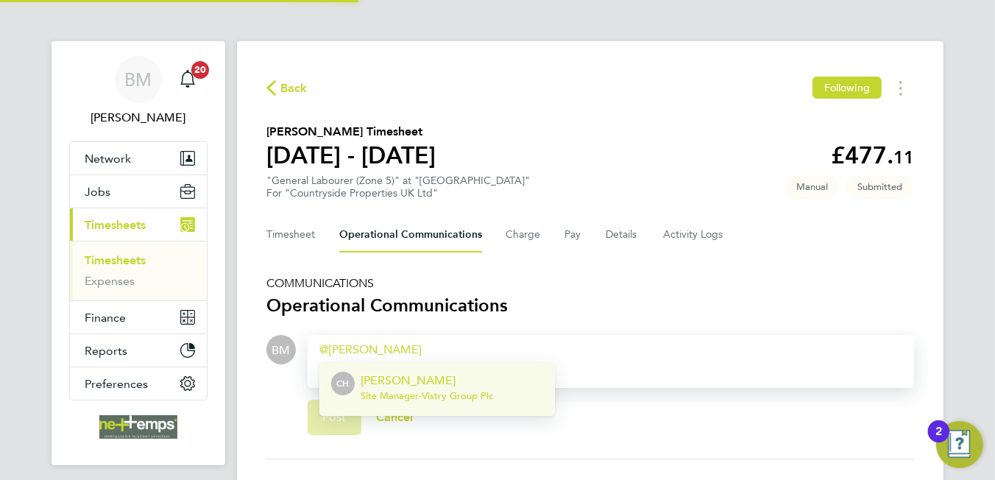
click at [456, 383] on p "[PERSON_NAME]" at bounding box center [427, 381] width 132 height 18
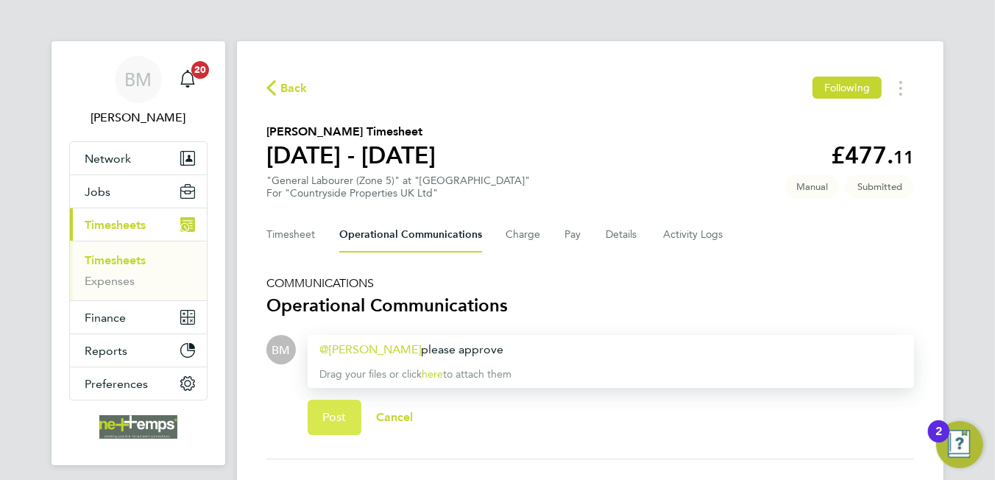
click at [354, 414] on button "Post" at bounding box center [335, 417] width 54 height 35
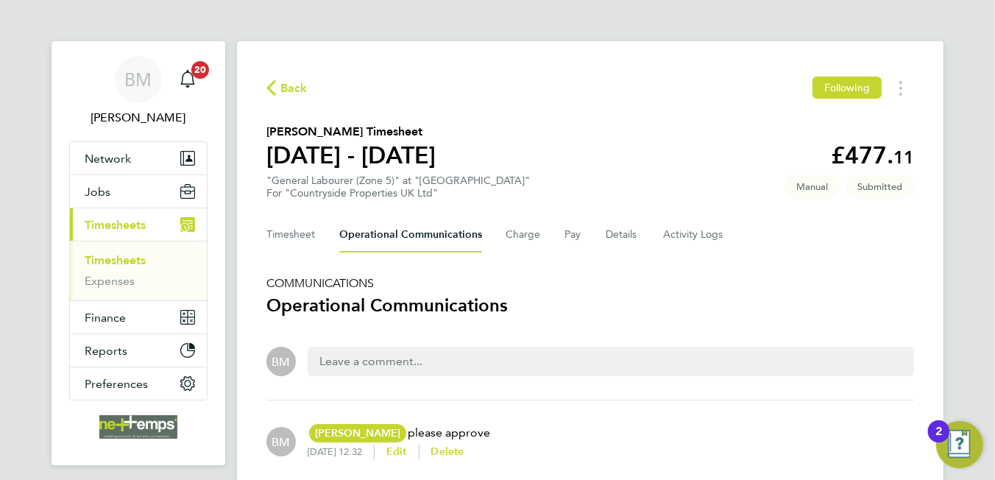
click at [287, 97] on div "Back Following" at bounding box center [590, 88] width 648 height 23
click at [303, 92] on span "Back" at bounding box center [293, 88] width 27 height 18
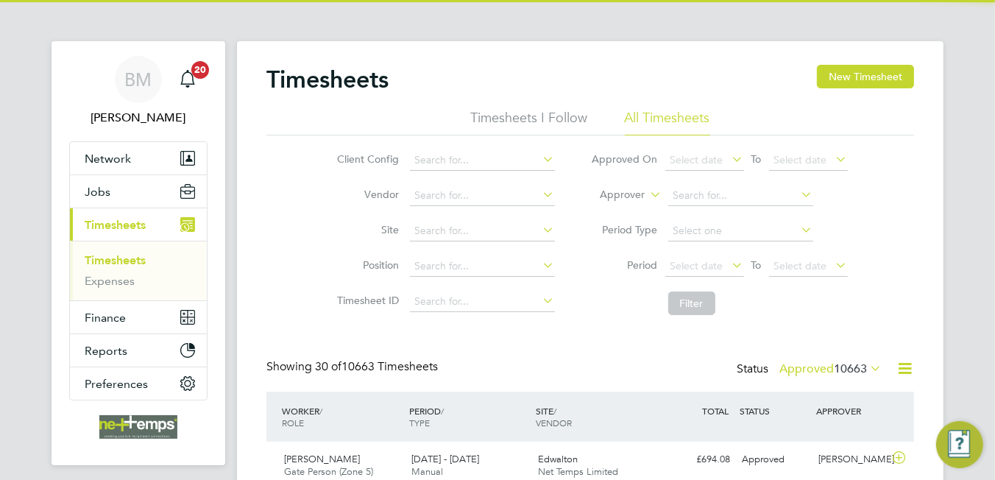
click at [901, 369] on icon at bounding box center [905, 368] width 18 height 18
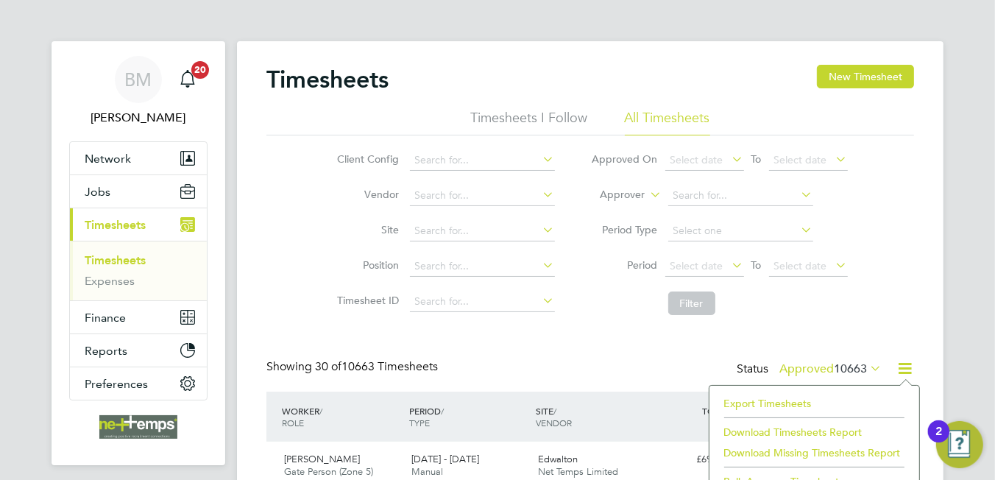
click at [768, 404] on li "Export Timesheets" at bounding box center [814, 403] width 195 height 21
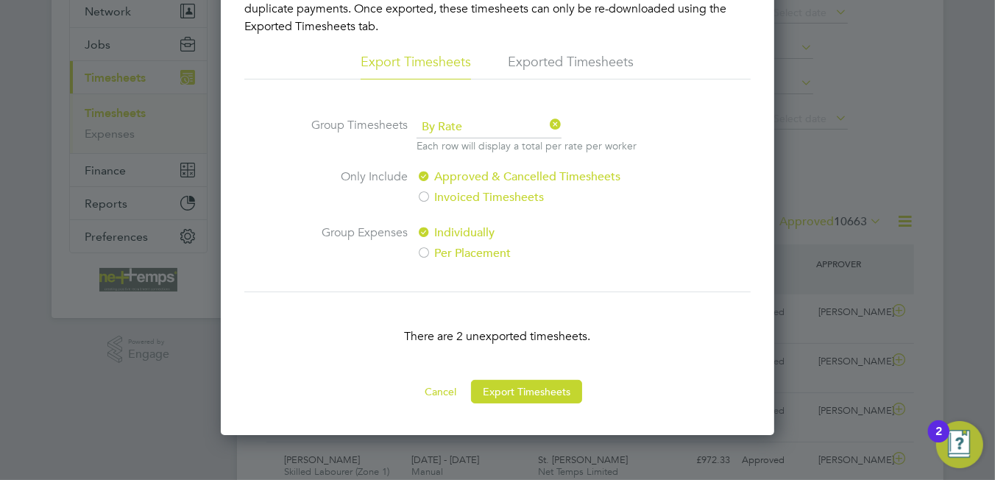
click at [509, 386] on button "Export Timesheets" at bounding box center [526, 392] width 111 height 24
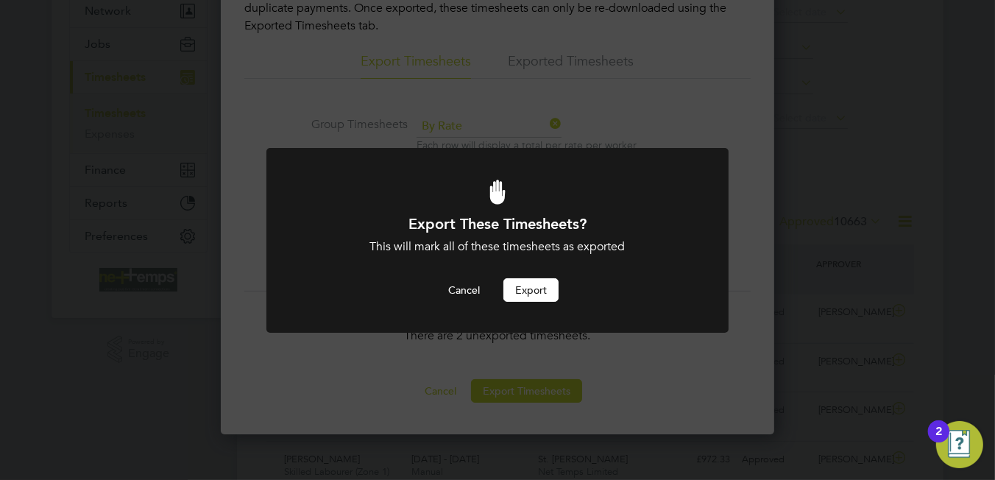
click at [525, 289] on button "Export" at bounding box center [530, 290] width 55 height 24
